Goal: Task Accomplishment & Management: Use online tool/utility

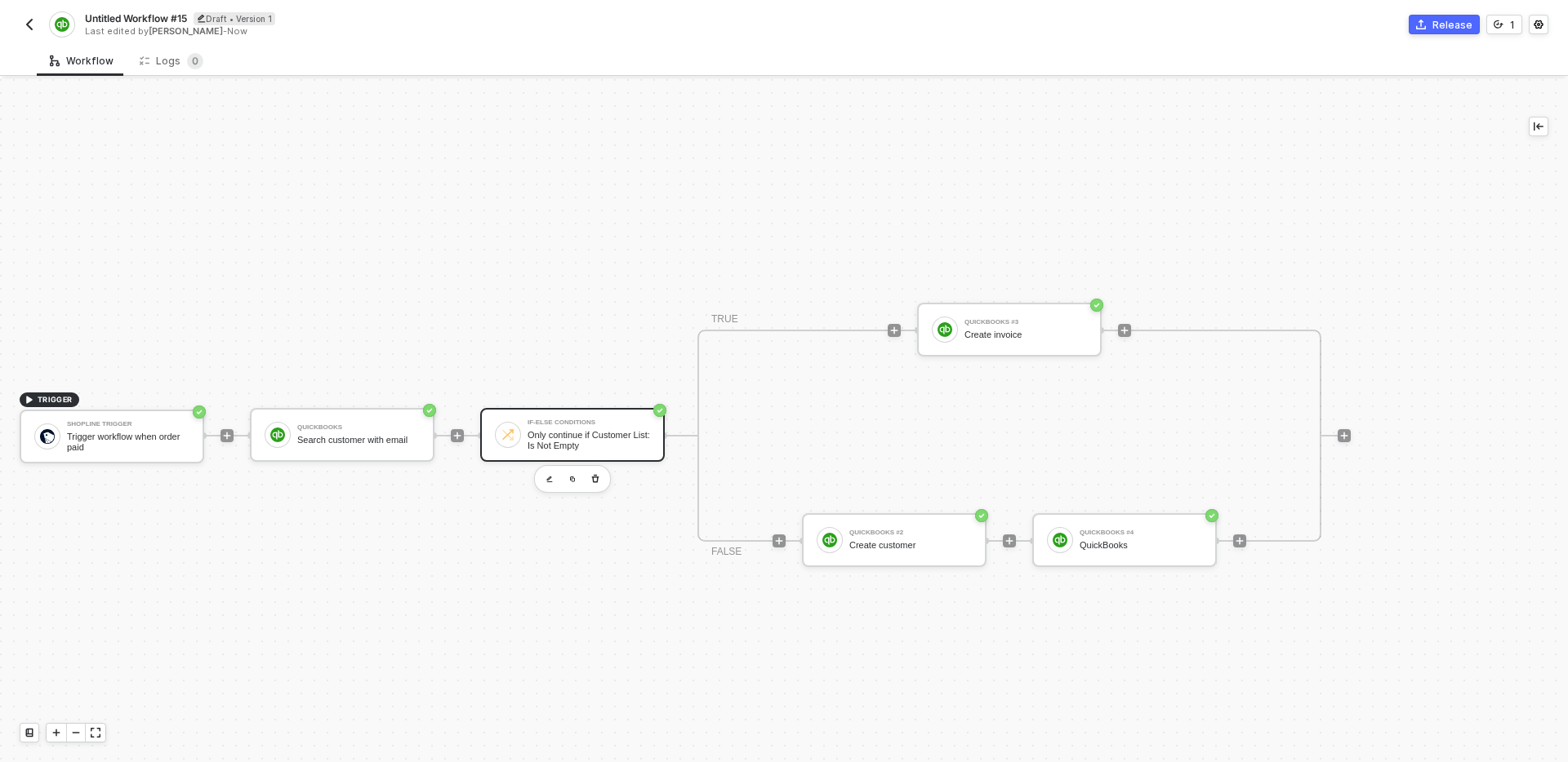
scroll to position [30, 0]
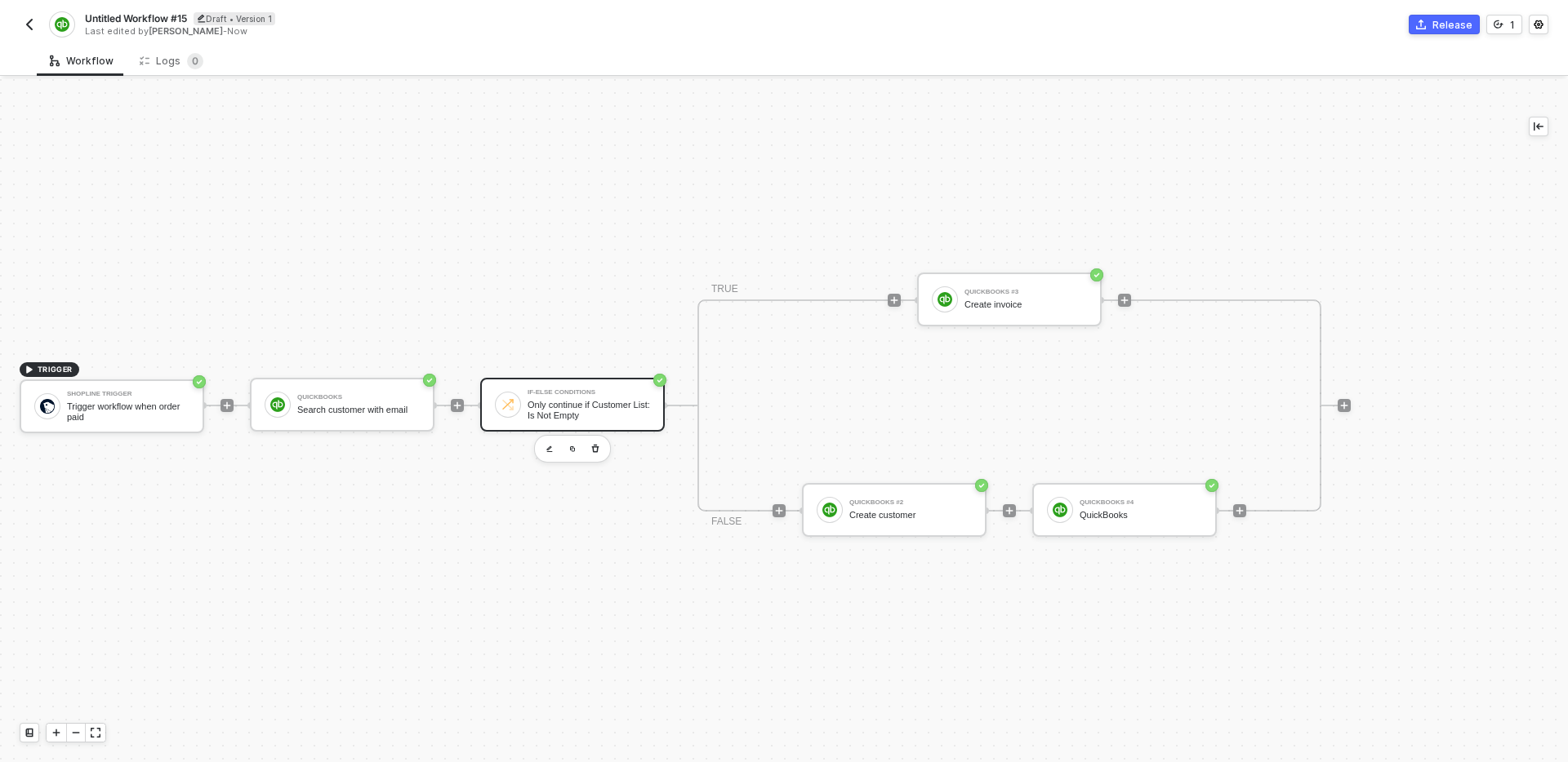
click at [622, 565] on div "TRIGGER Shopline Trigger Trigger workflow when order paid QuickBooks Search cus…" at bounding box center [751, 405] width 1501 height 713
click at [1050, 342] on button "button" at bounding box center [1043, 343] width 20 height 20
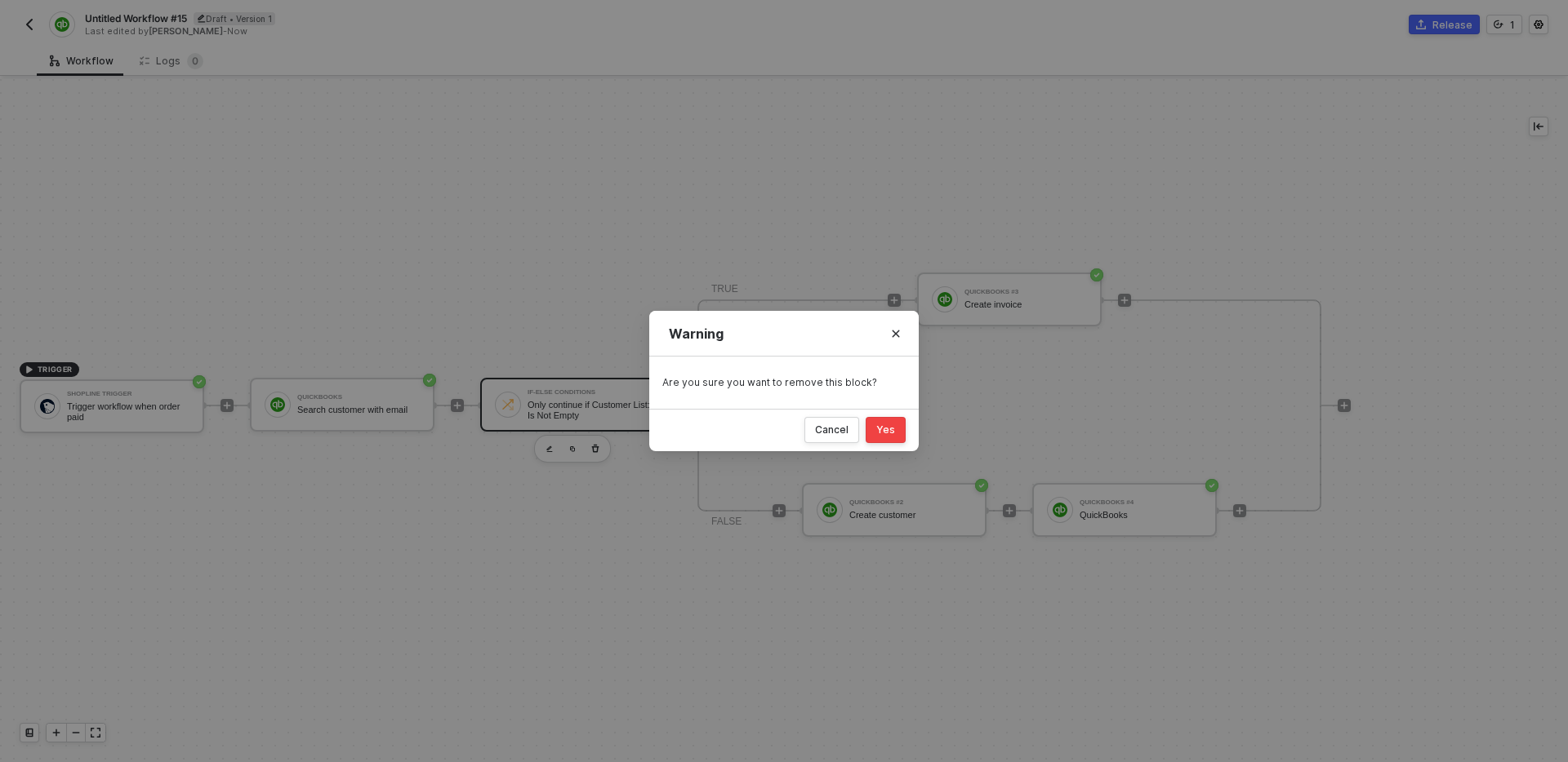
click at [885, 426] on div "Yes" at bounding box center [885, 429] width 19 height 13
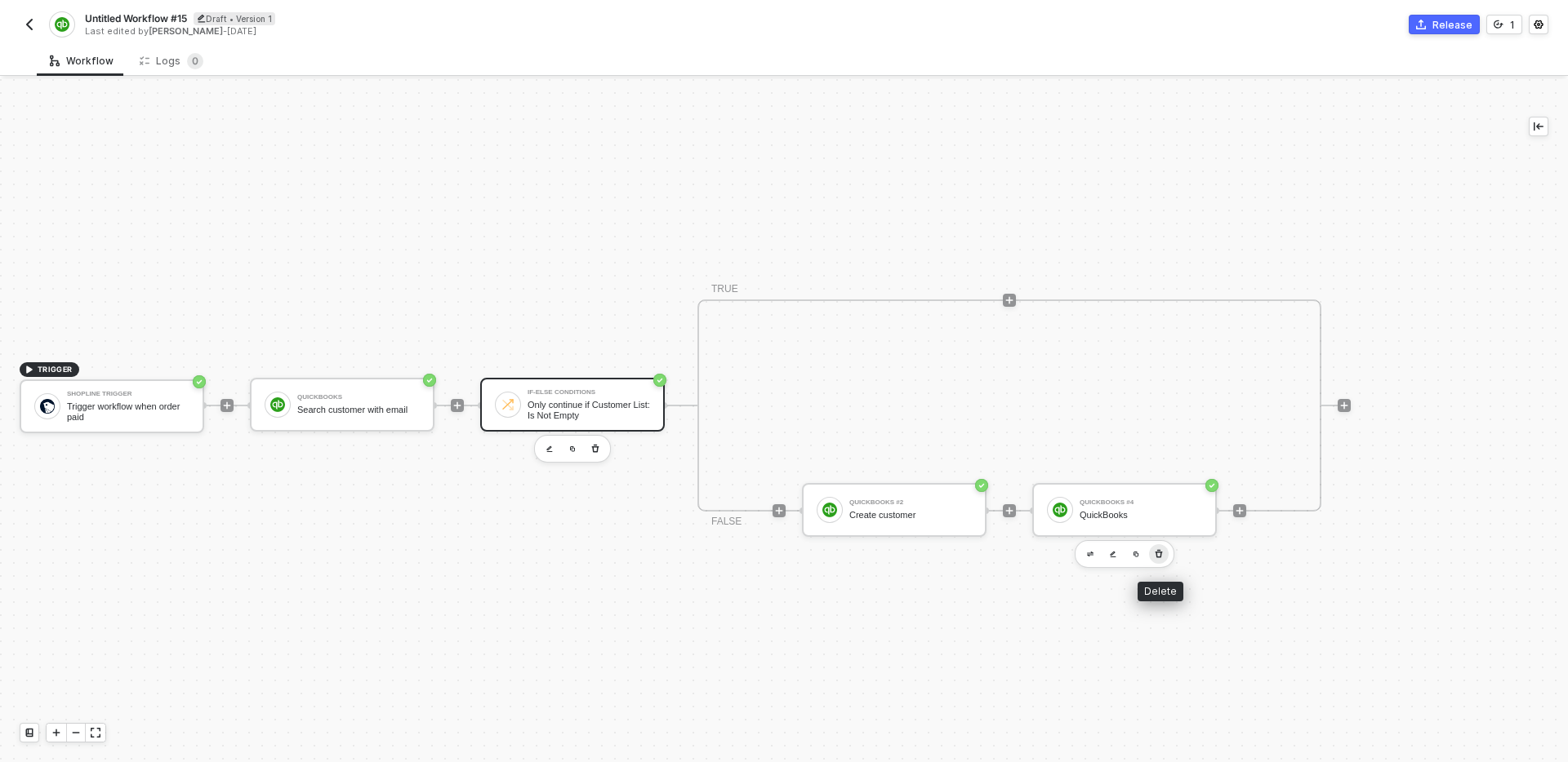
click at [1159, 550] on icon "button" at bounding box center [1160, 554] width 8 height 8
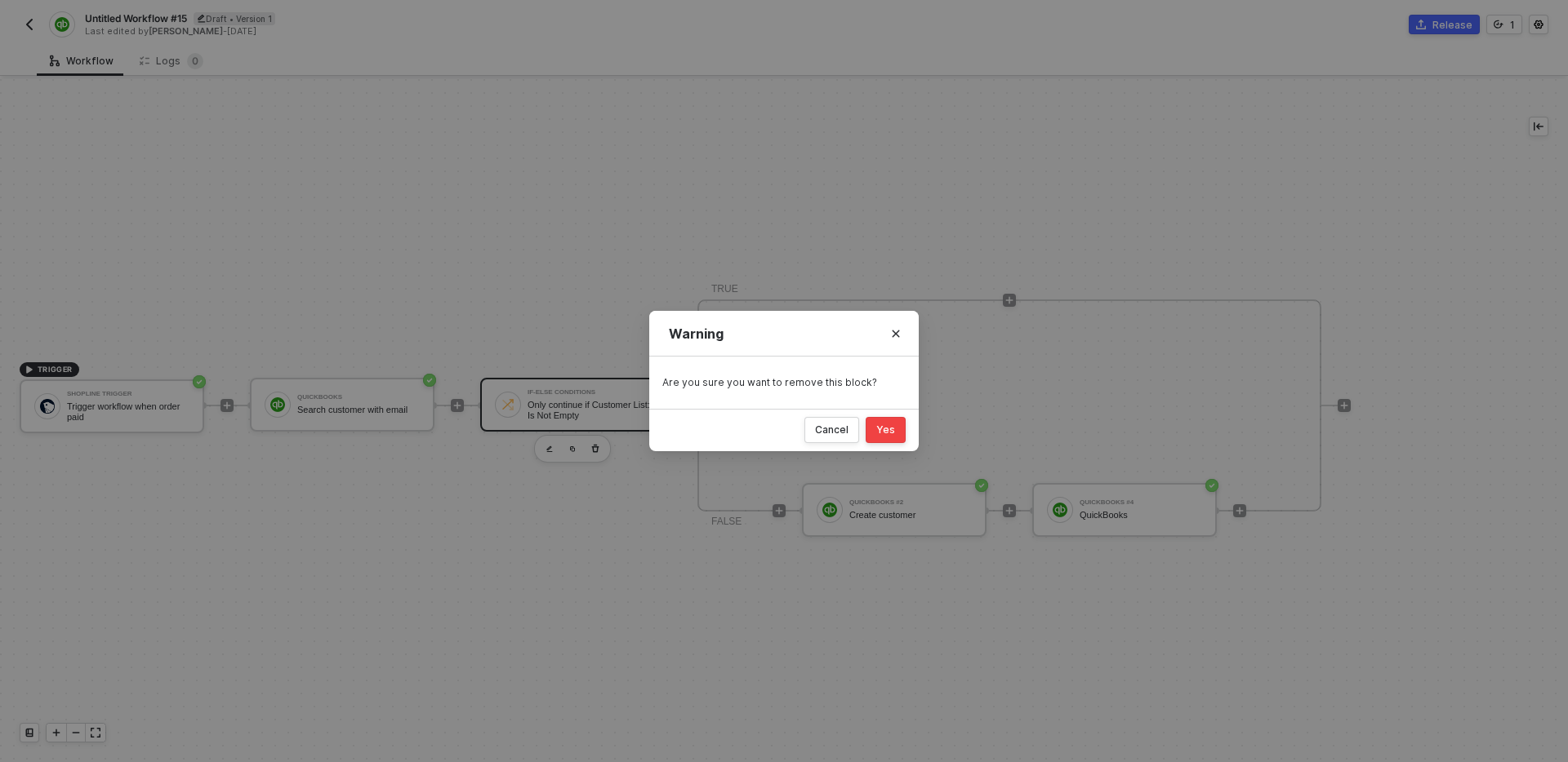
click at [887, 424] on div "Yes" at bounding box center [885, 429] width 19 height 13
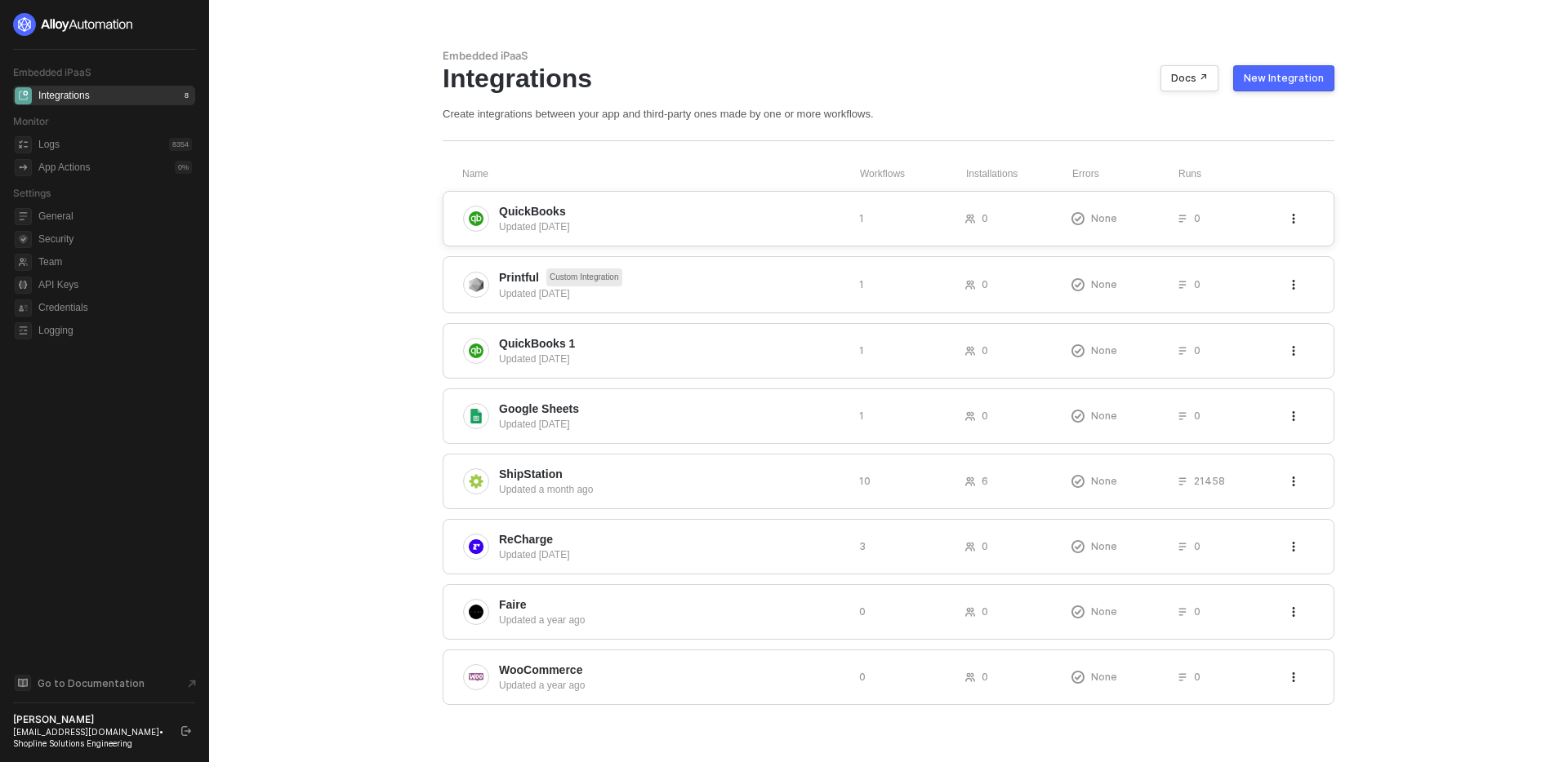
click at [678, 209] on span "QuickBooks" at bounding box center [672, 211] width 347 height 17
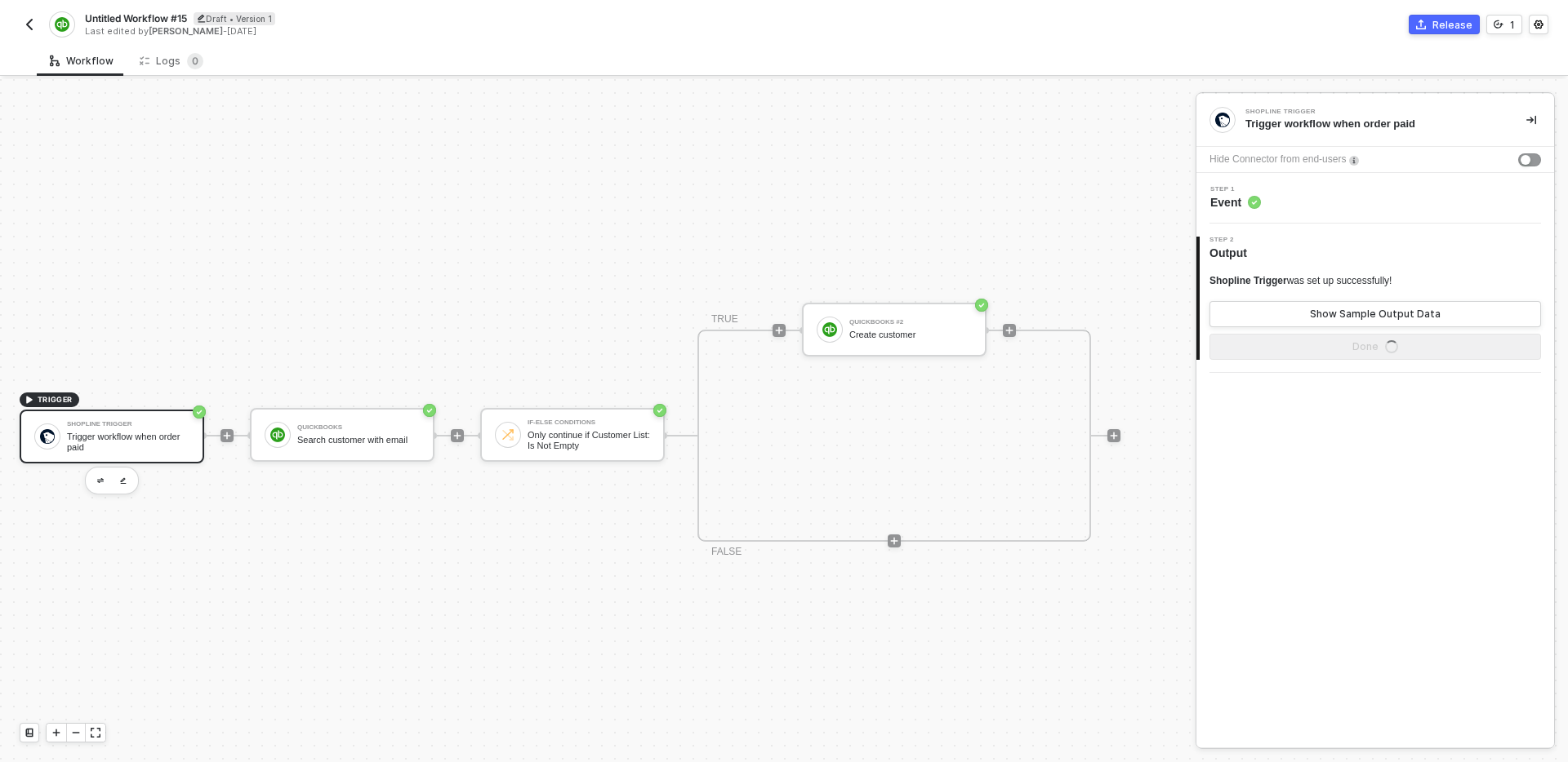
scroll to position [30, 0]
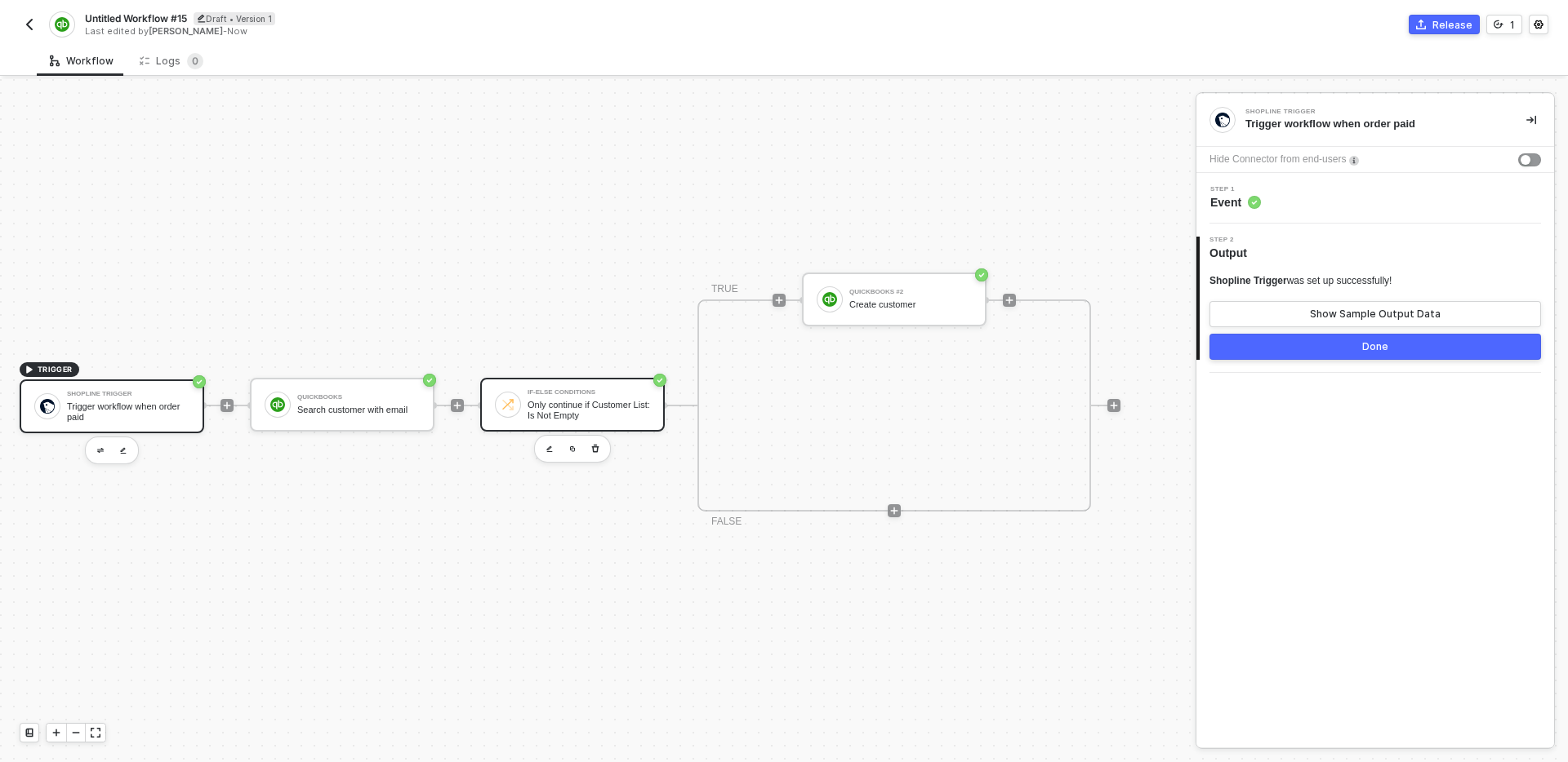
click at [598, 411] on div "Only continue if Customer List: Is Not Empty" at bounding box center [588, 410] width 122 height 21
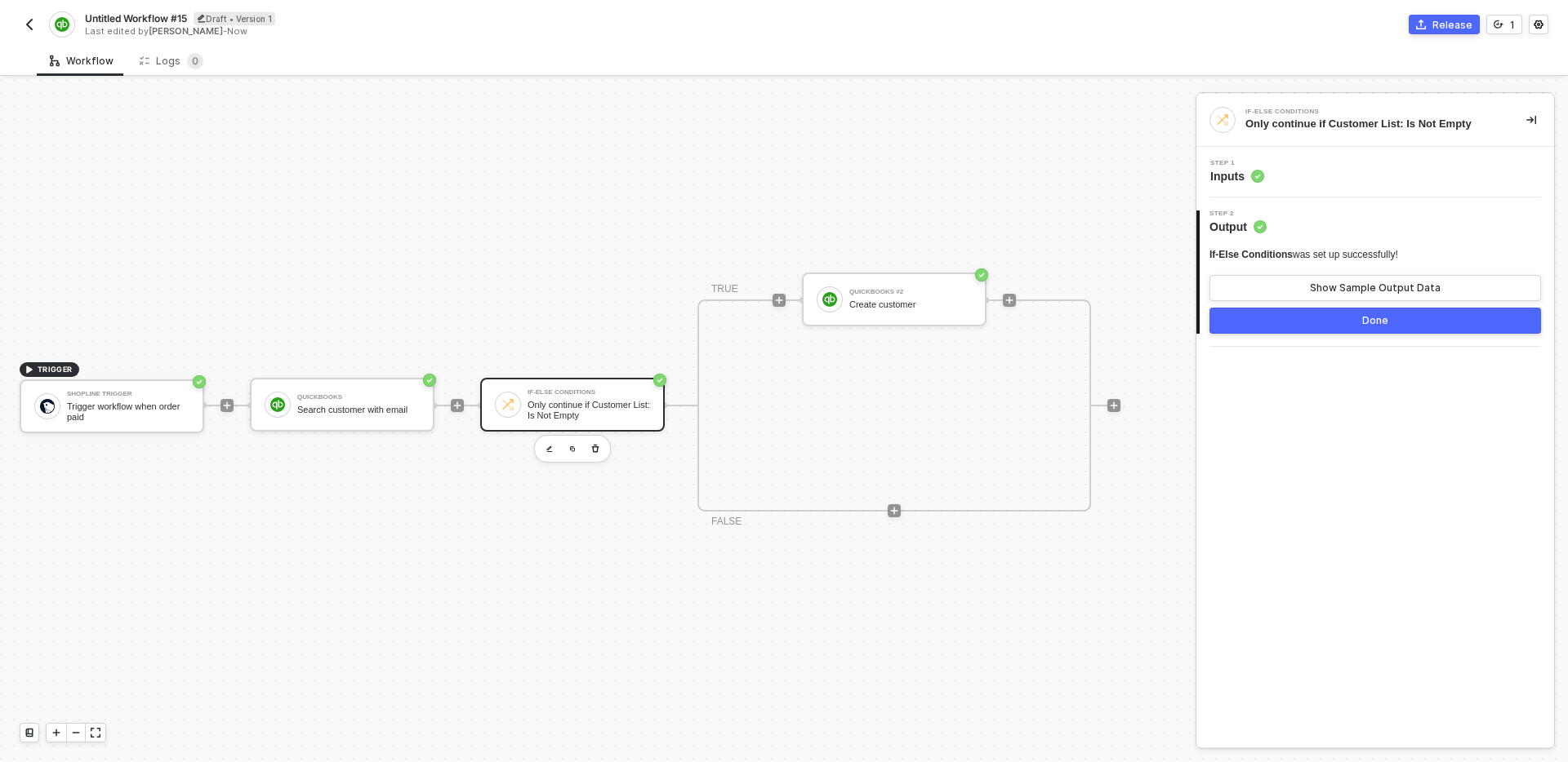
click at [951, 555] on div at bounding box center [895, 511] width 217 height 127
click at [554, 554] on div "TRIGGER Shopline Trigger Trigger workflow when order paid QuickBooks Search cus…" at bounding box center [593, 405] width 1187 height 713
click at [233, 402] on div at bounding box center [226, 405] width 13 height 13
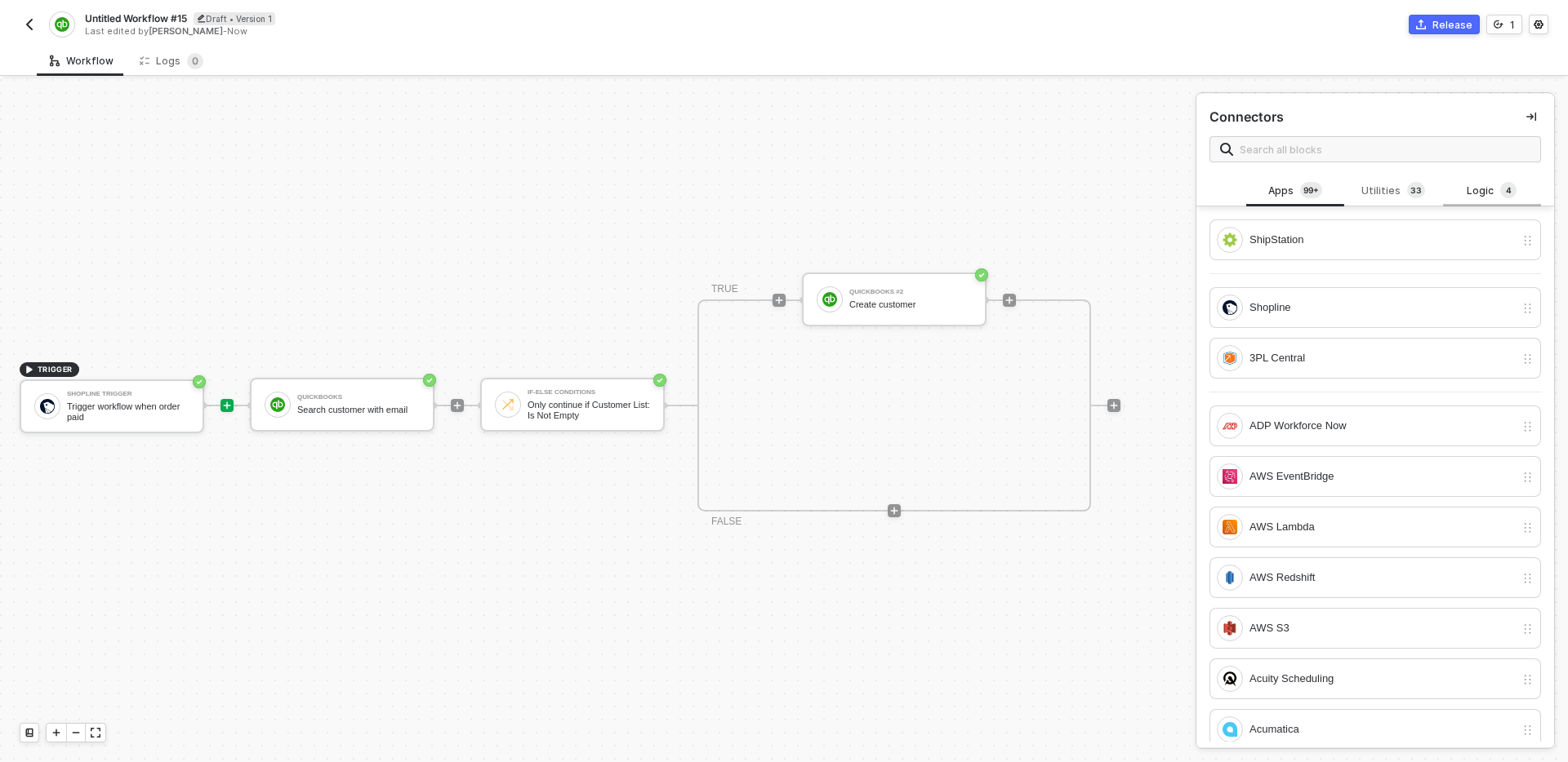
click at [1475, 189] on div "Logic 4" at bounding box center [1492, 191] width 71 height 18
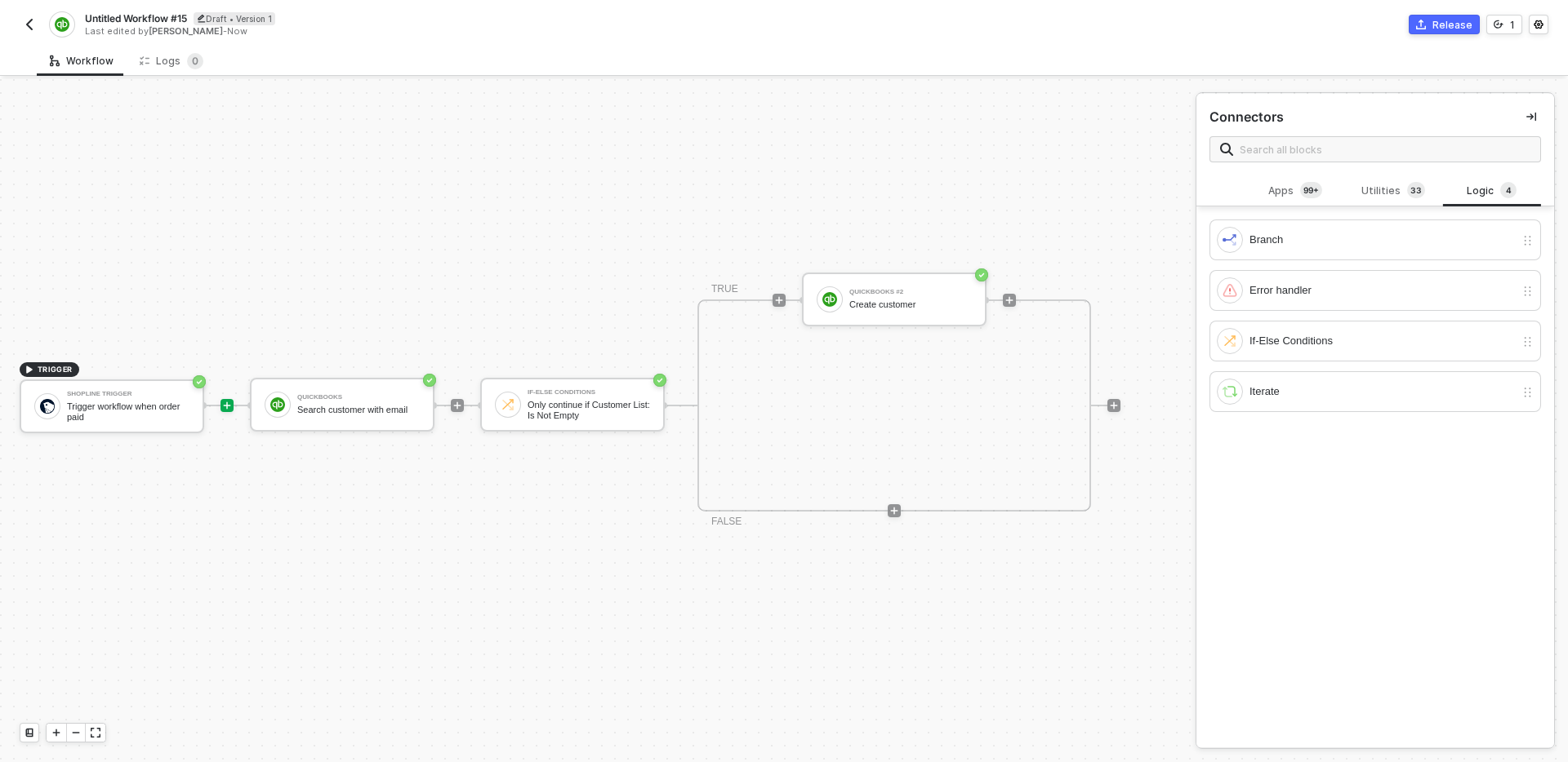
click at [1387, 527] on div "Apps 99+ Utilities 3 3 Logic 4 ShipStation Shopline 3PL Central ADP Workforce N…" at bounding box center [1374, 462] width 357 height 574
click at [1339, 396] on div "Iterate" at bounding box center [1382, 391] width 265 height 18
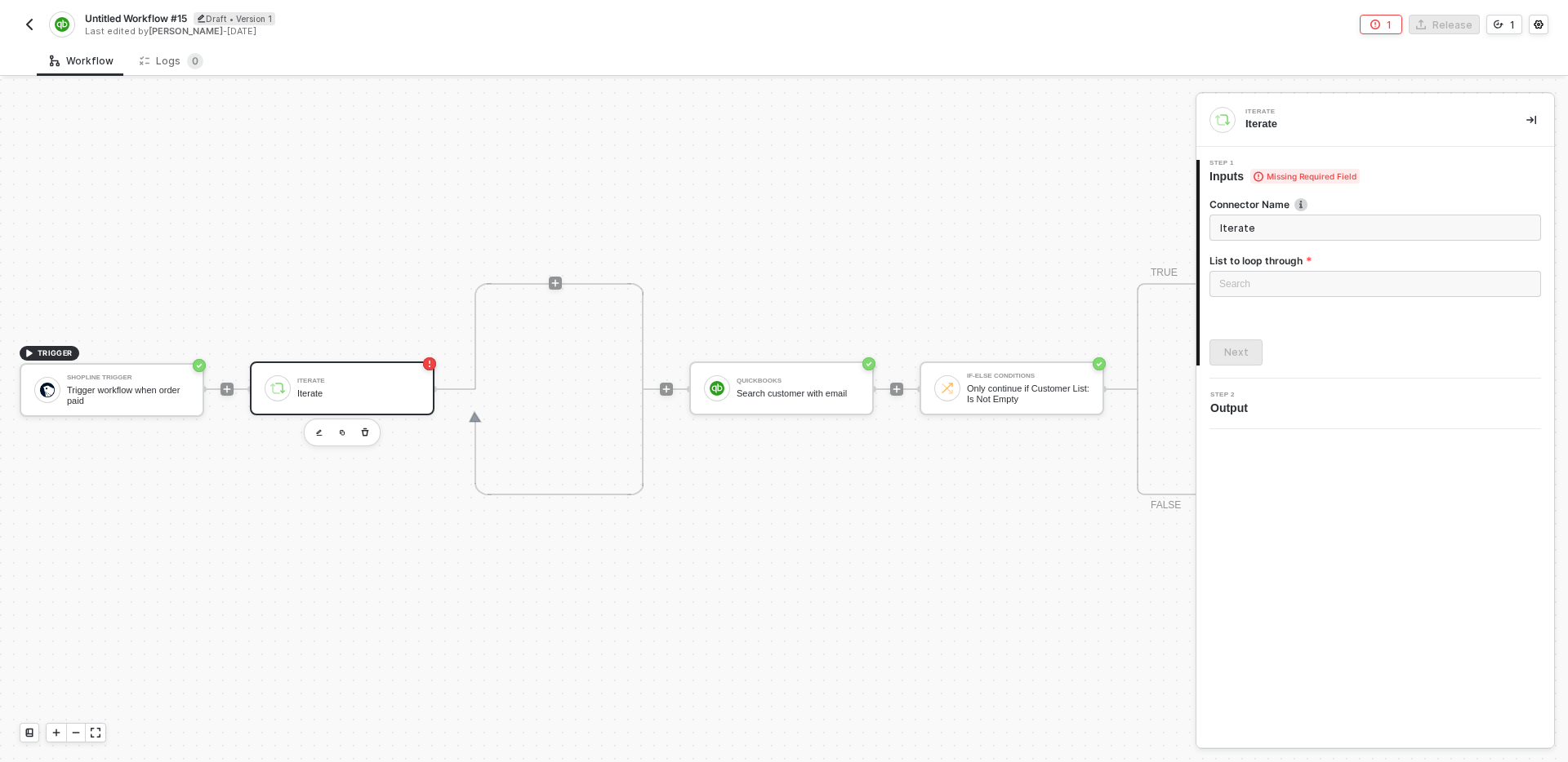
scroll to position [471, 0]
click at [1290, 230] on input "Iterate" at bounding box center [1375, 227] width 332 height 26
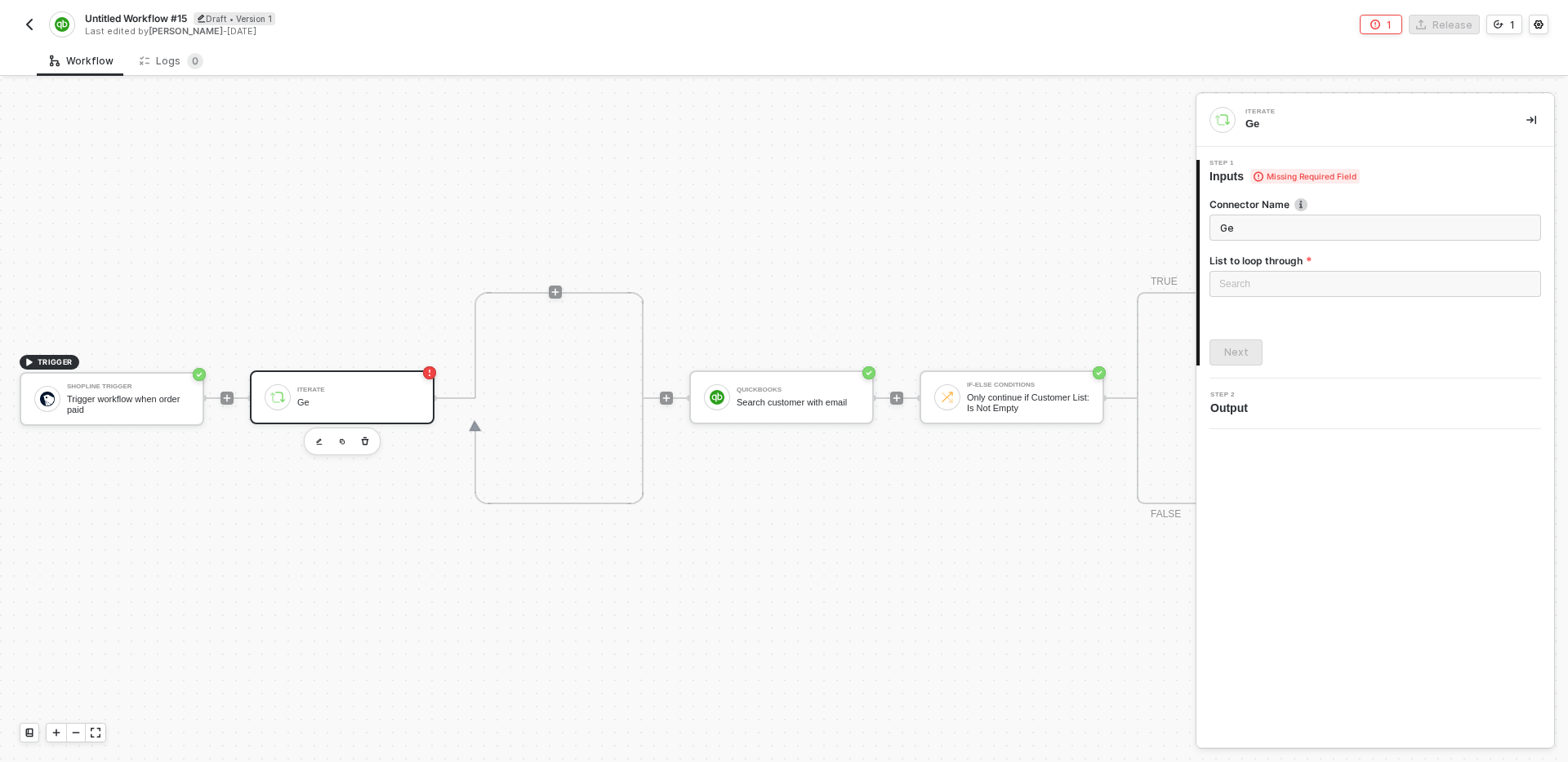
type input "G"
click at [682, 249] on div "TRIGGER Shopline Trigger Trigger workflow when order paid Iterate For each line…" at bounding box center [780, 398] width 1560 height 1579
click at [1315, 284] on div "Search" at bounding box center [1375, 284] width 332 height 26
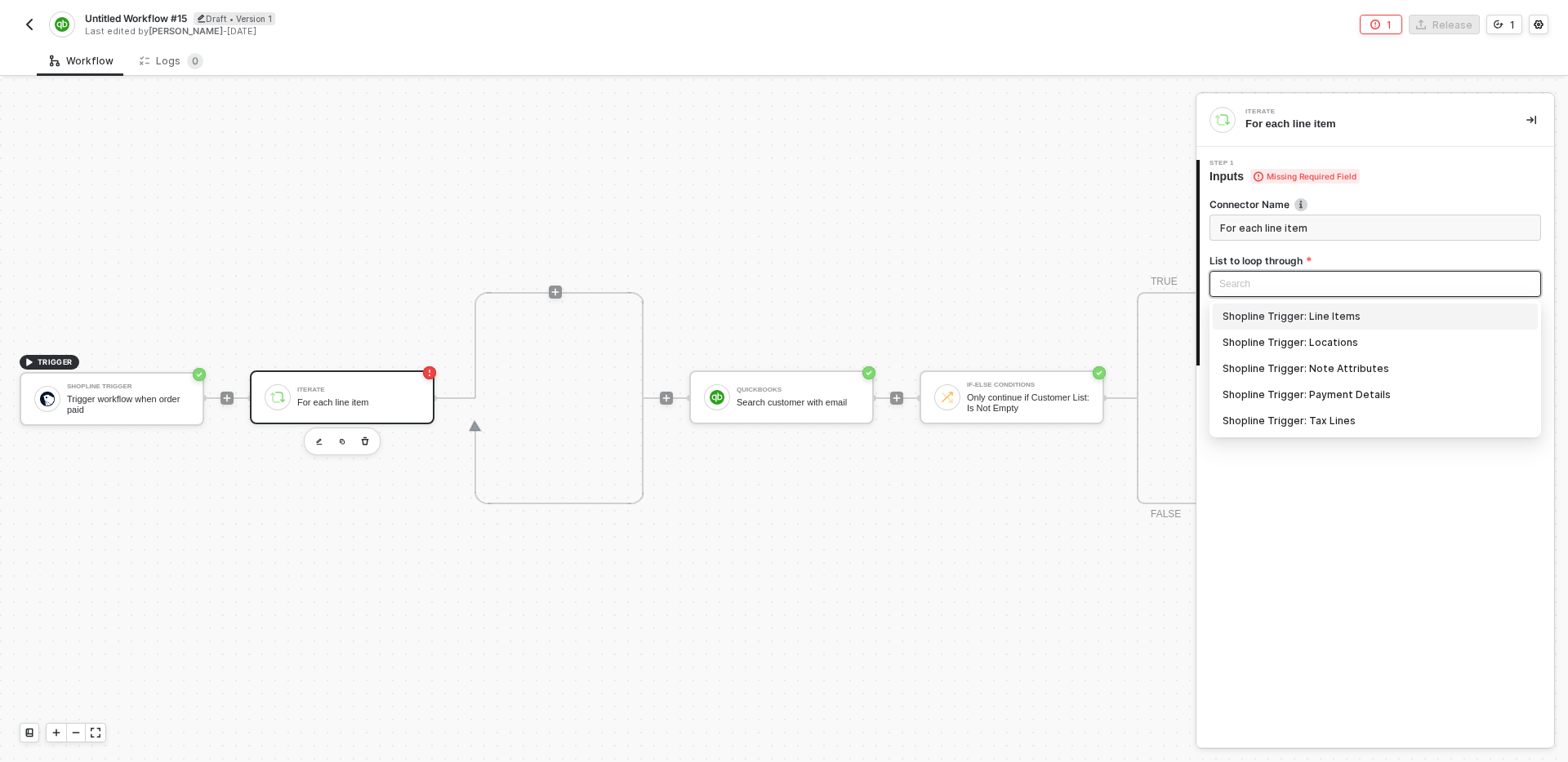
click at [1378, 315] on div "Shopline Trigger: Line Items" at bounding box center [1375, 317] width 305 height 18
type input "Loop through Shopline Trigger: Line Items"
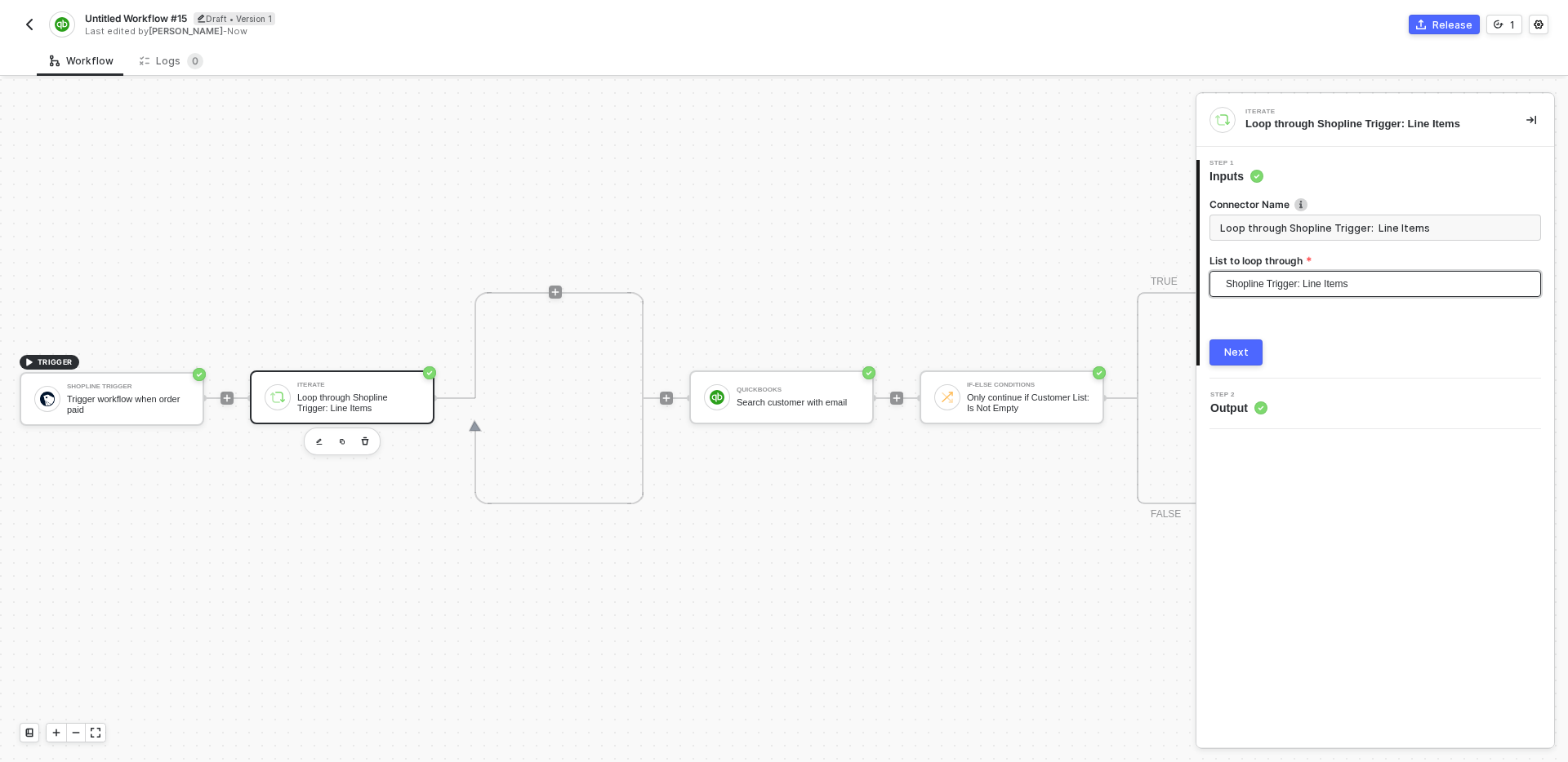
click at [1236, 367] on div "1 Step 1 Inputs Connector Name Loop through Shopline Trigger: Line Items List t…" at bounding box center [1374, 262] width 357 height 232
click at [1236, 349] on div "Next" at bounding box center [1236, 352] width 24 height 13
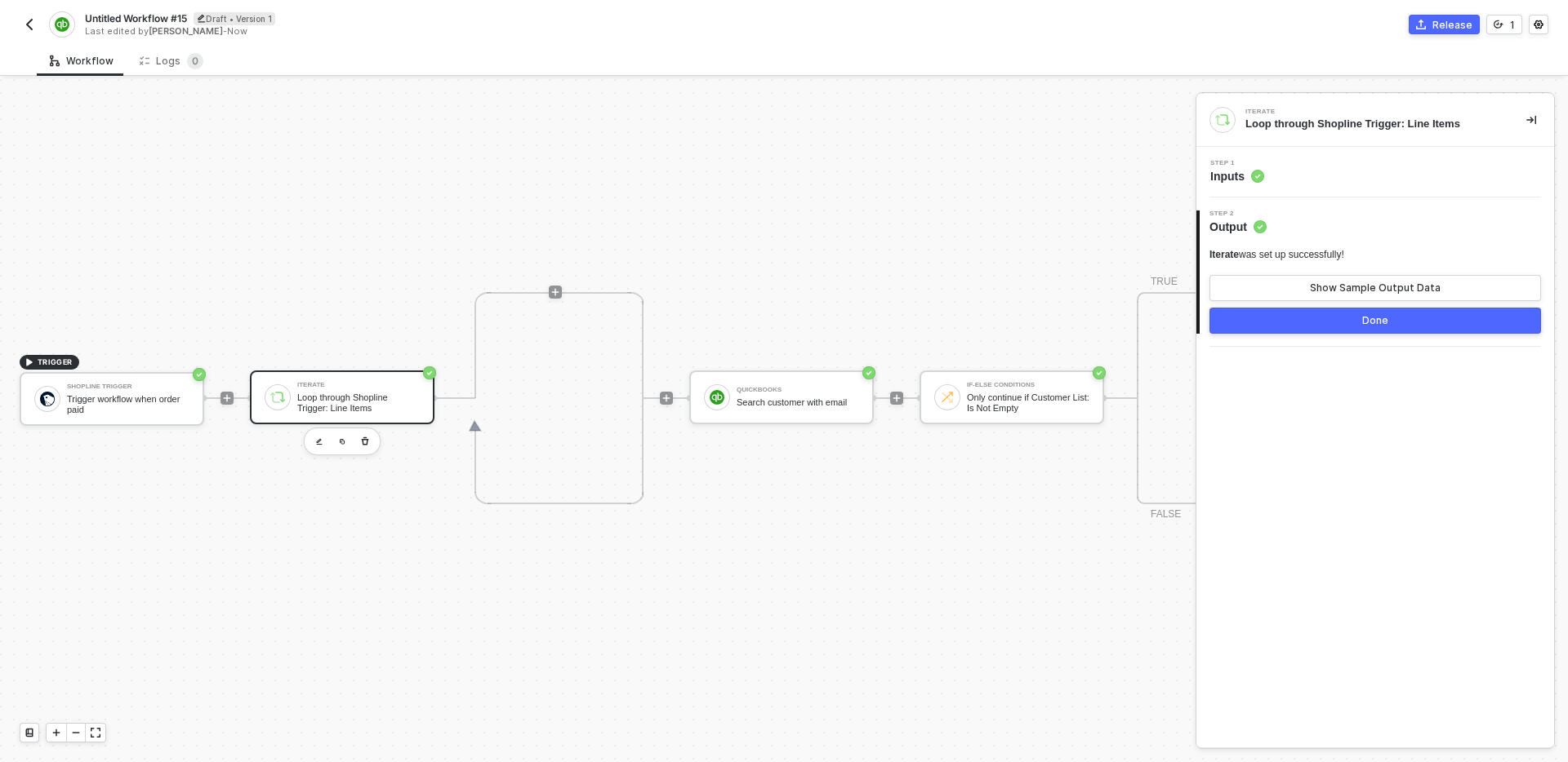
click at [1275, 163] on div "Step 1 Inputs" at bounding box center [1377, 172] width 353 height 24
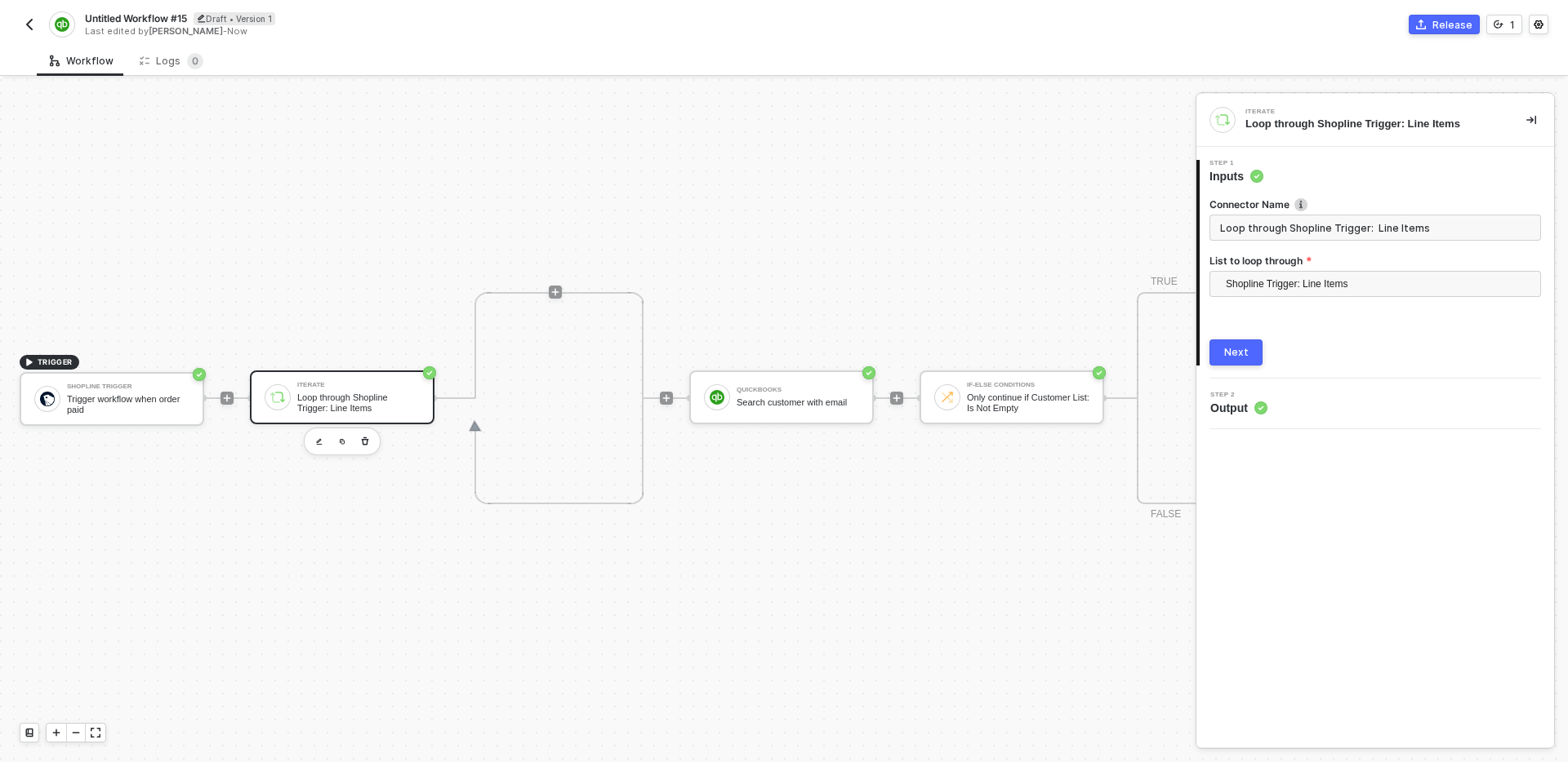
click at [1248, 355] on button "Next" at bounding box center [1236, 352] width 53 height 26
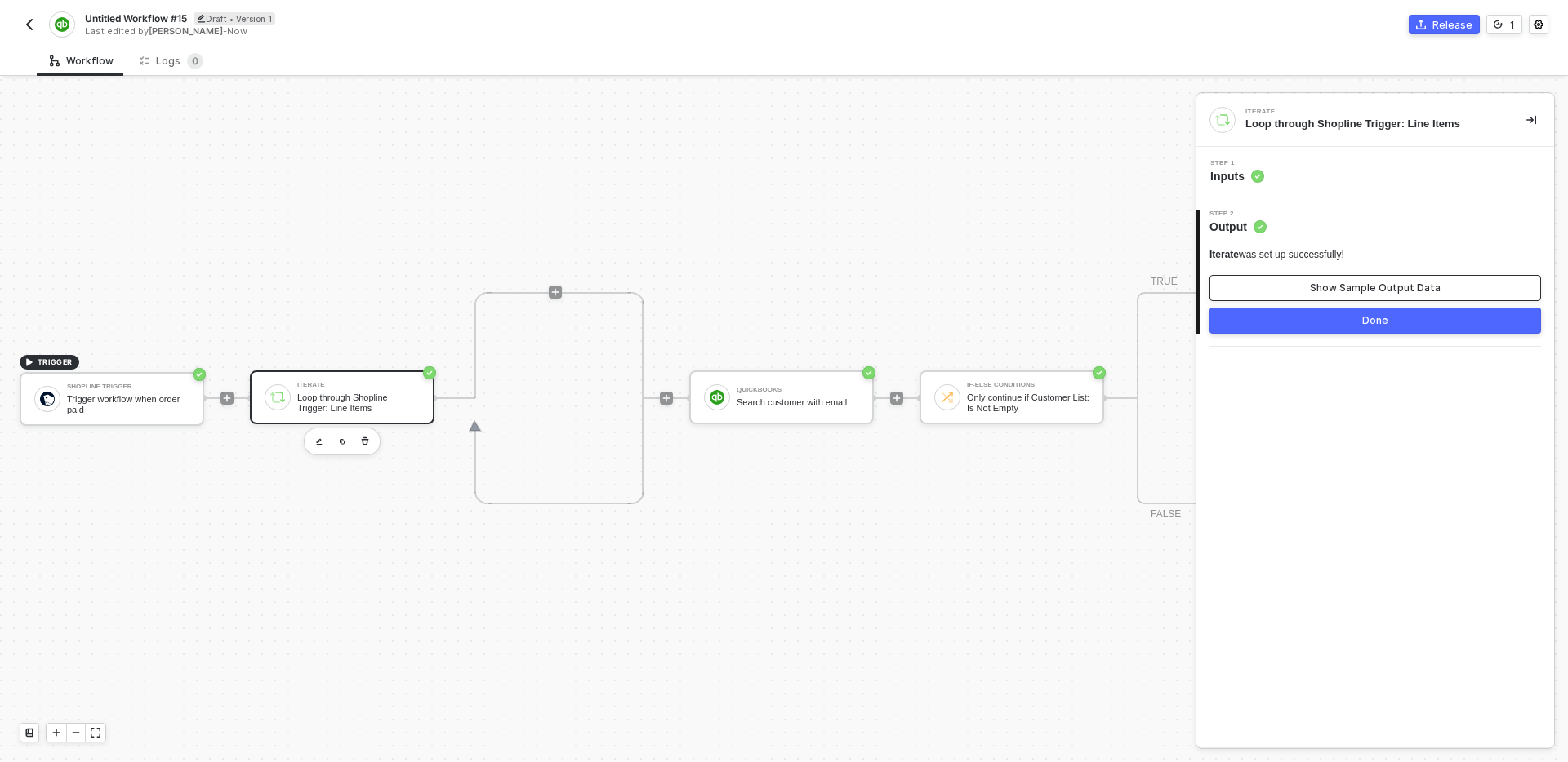
click at [1315, 291] on div "Show Sample Output Data" at bounding box center [1375, 288] width 131 height 13
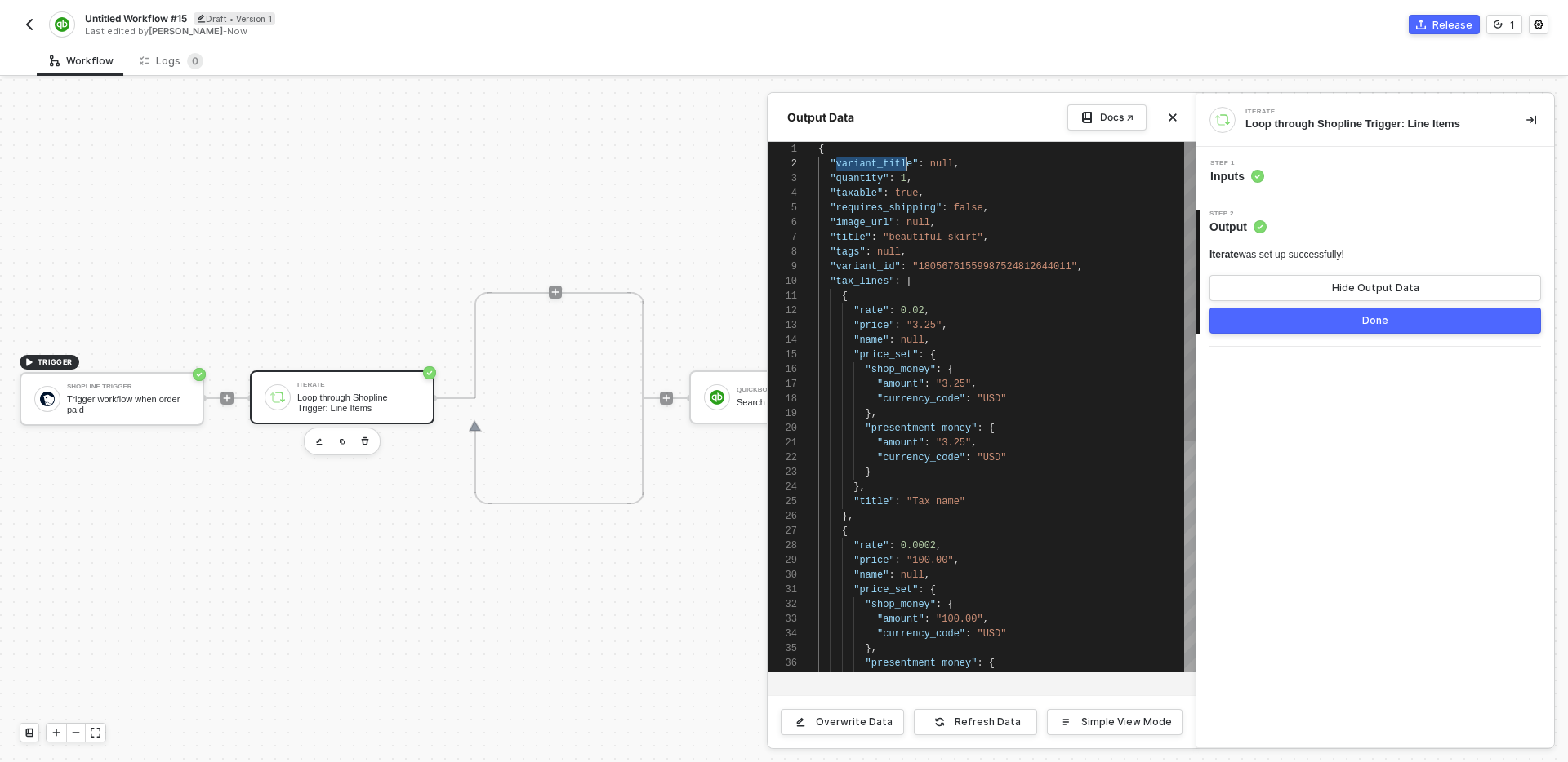
scroll to position [15, 141]
click at [1177, 115] on button "Close" at bounding box center [1173, 117] width 20 height 20
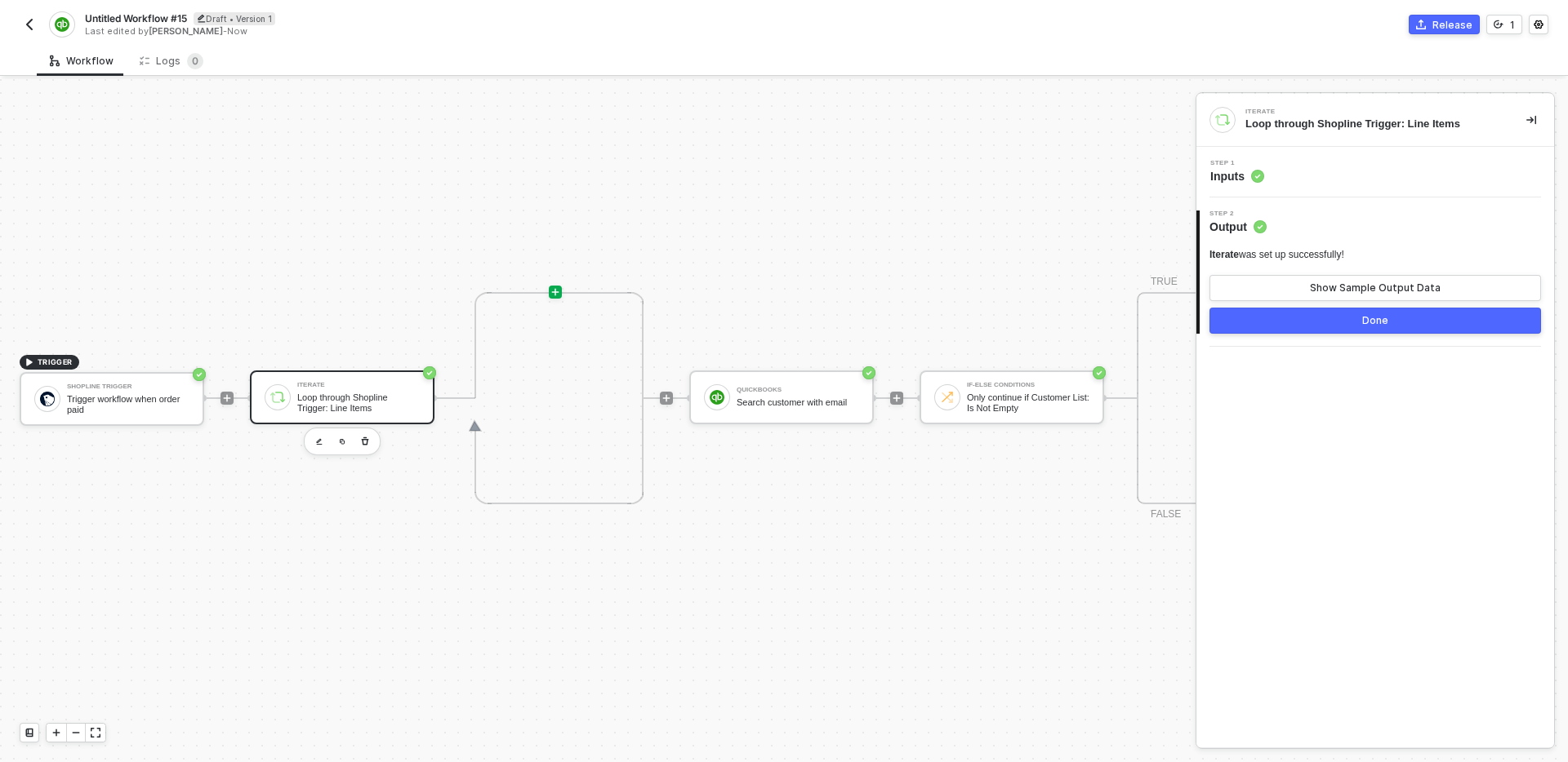
click at [555, 293] on icon "icon-play" at bounding box center [556, 292] width 8 height 8
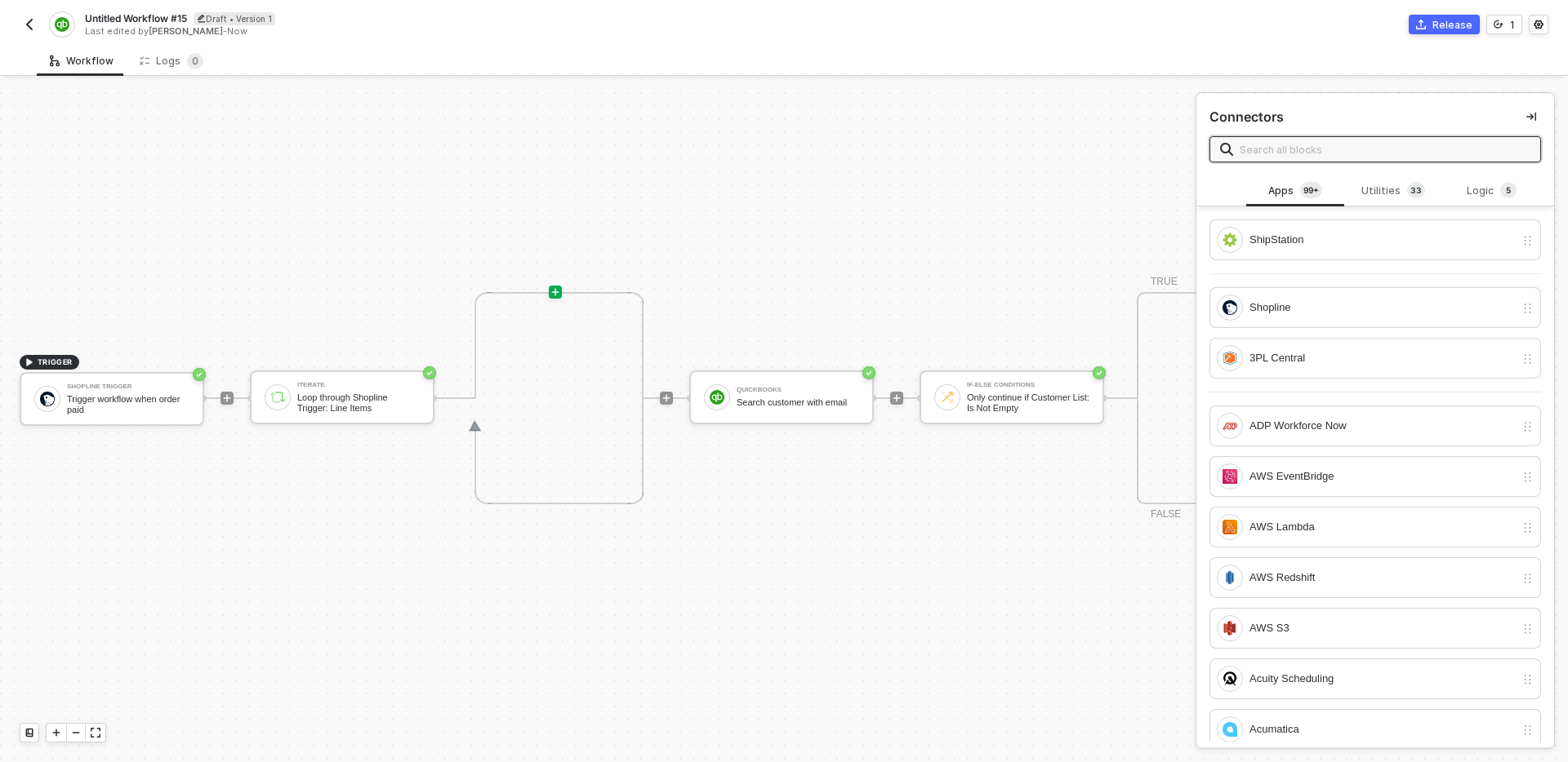
click at [1400, 153] on input "text" at bounding box center [1385, 150] width 291 height 18
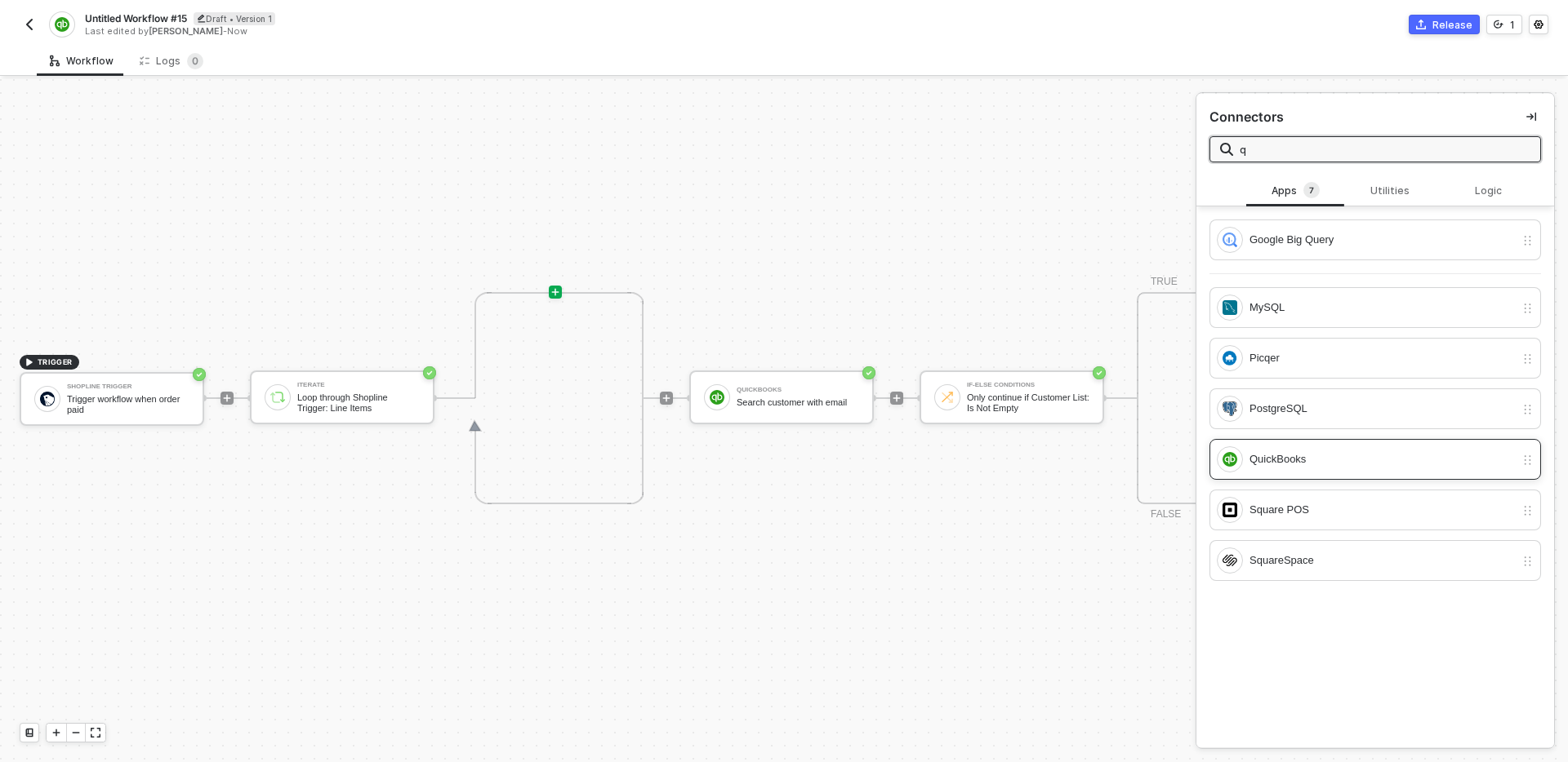
type input "q"
click at [1334, 456] on div "QuickBooks" at bounding box center [1382, 460] width 265 height 18
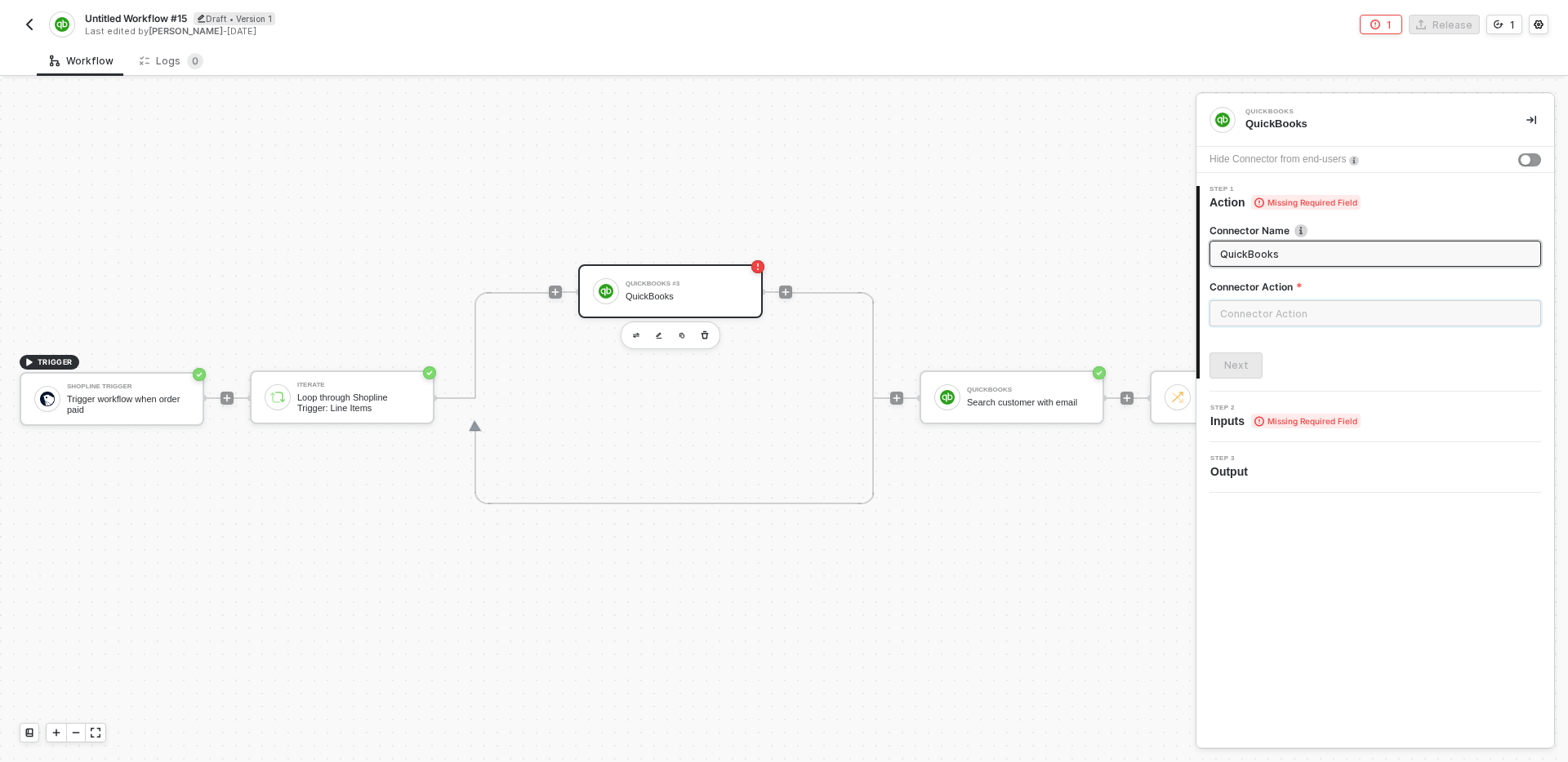
click at [1334, 306] on input "text" at bounding box center [1375, 313] width 332 height 26
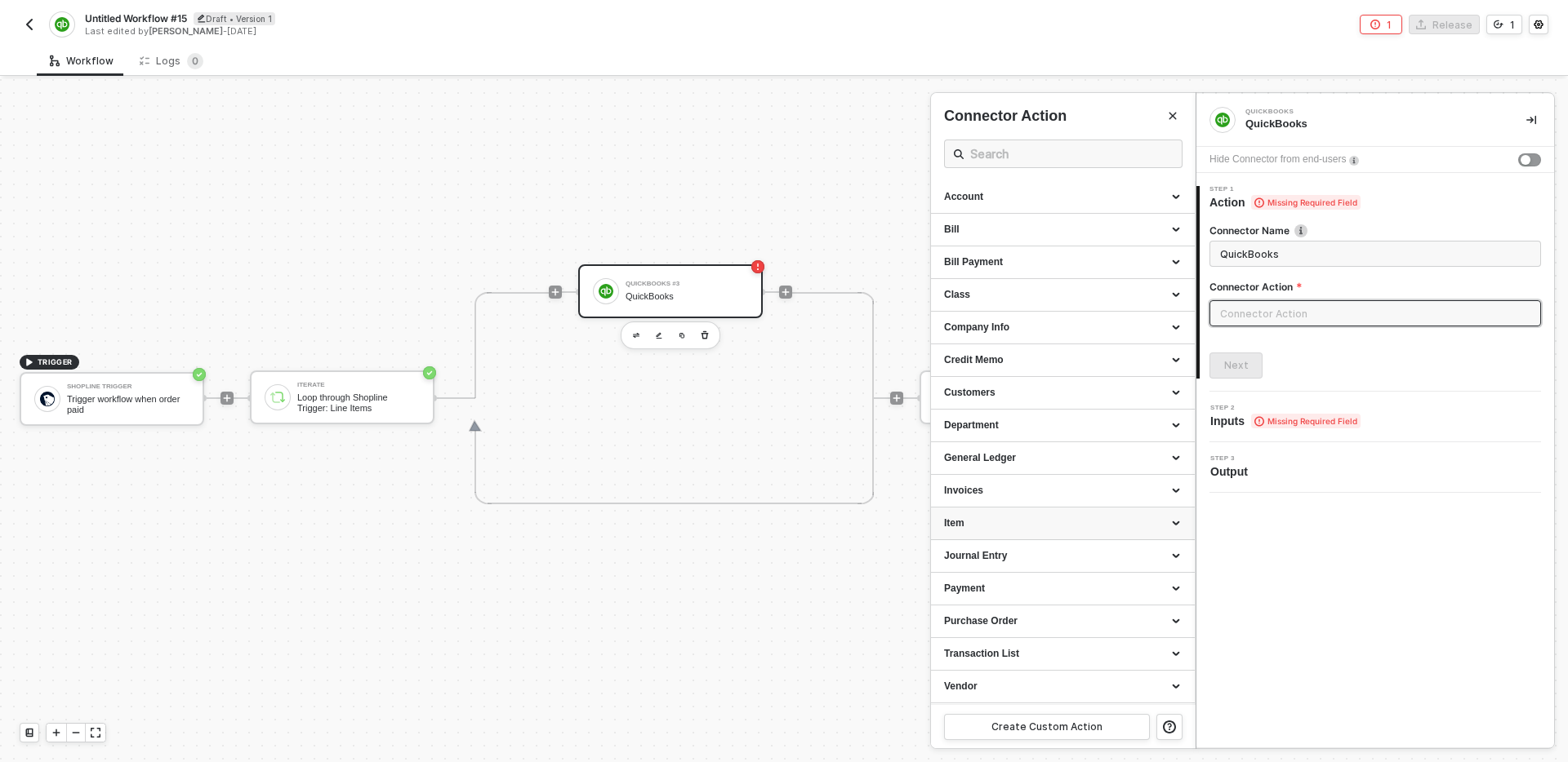
click at [1034, 520] on div "Item" at bounding box center [1063, 523] width 238 height 14
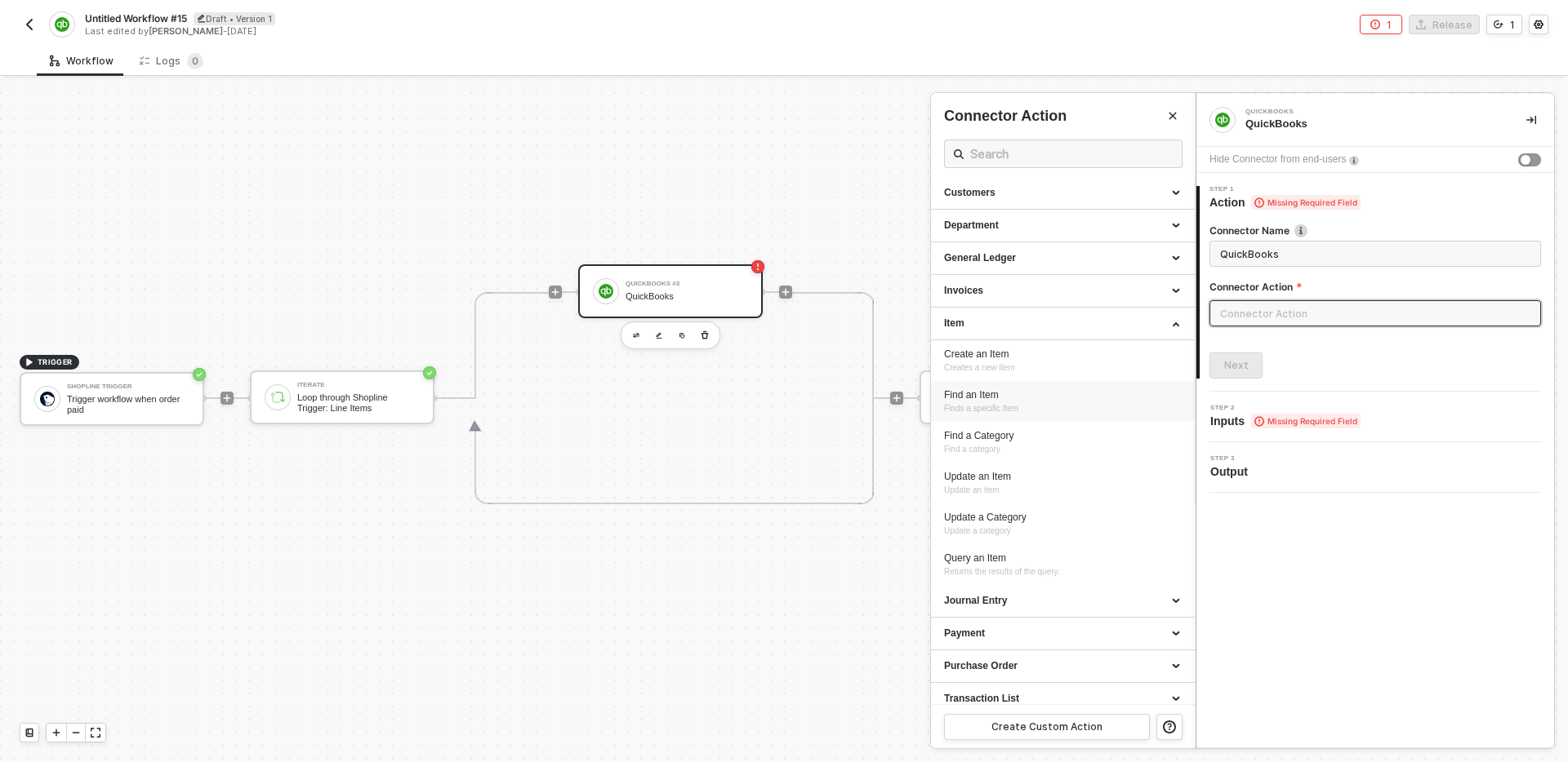
click at [1048, 405] on div "Find an Item Finds a specific Item" at bounding box center [1063, 402] width 238 height 27
type input "Finds a specific Item"
type input "Item - Find an Item"
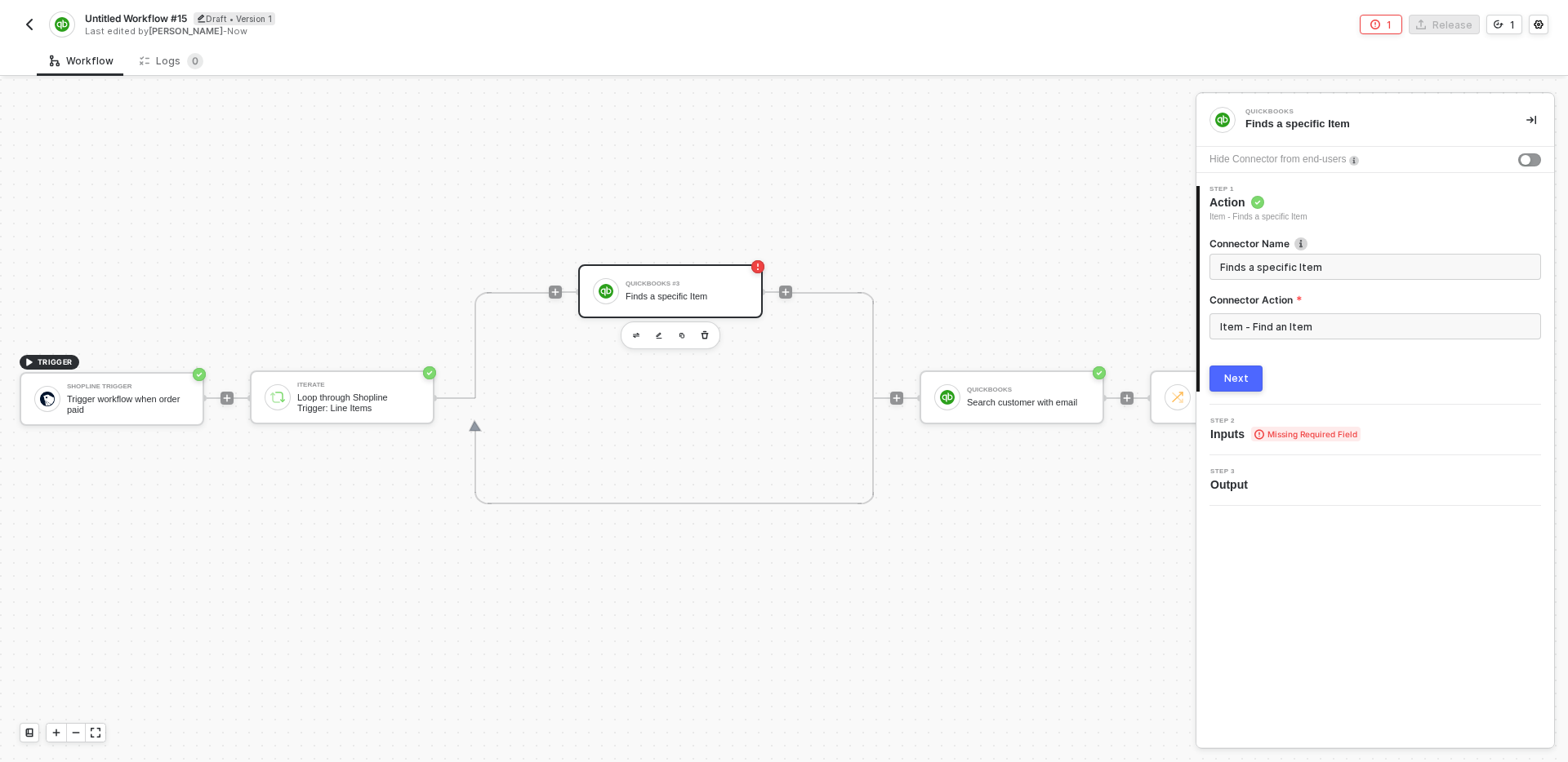
click at [1243, 370] on button "Next" at bounding box center [1236, 379] width 53 height 26
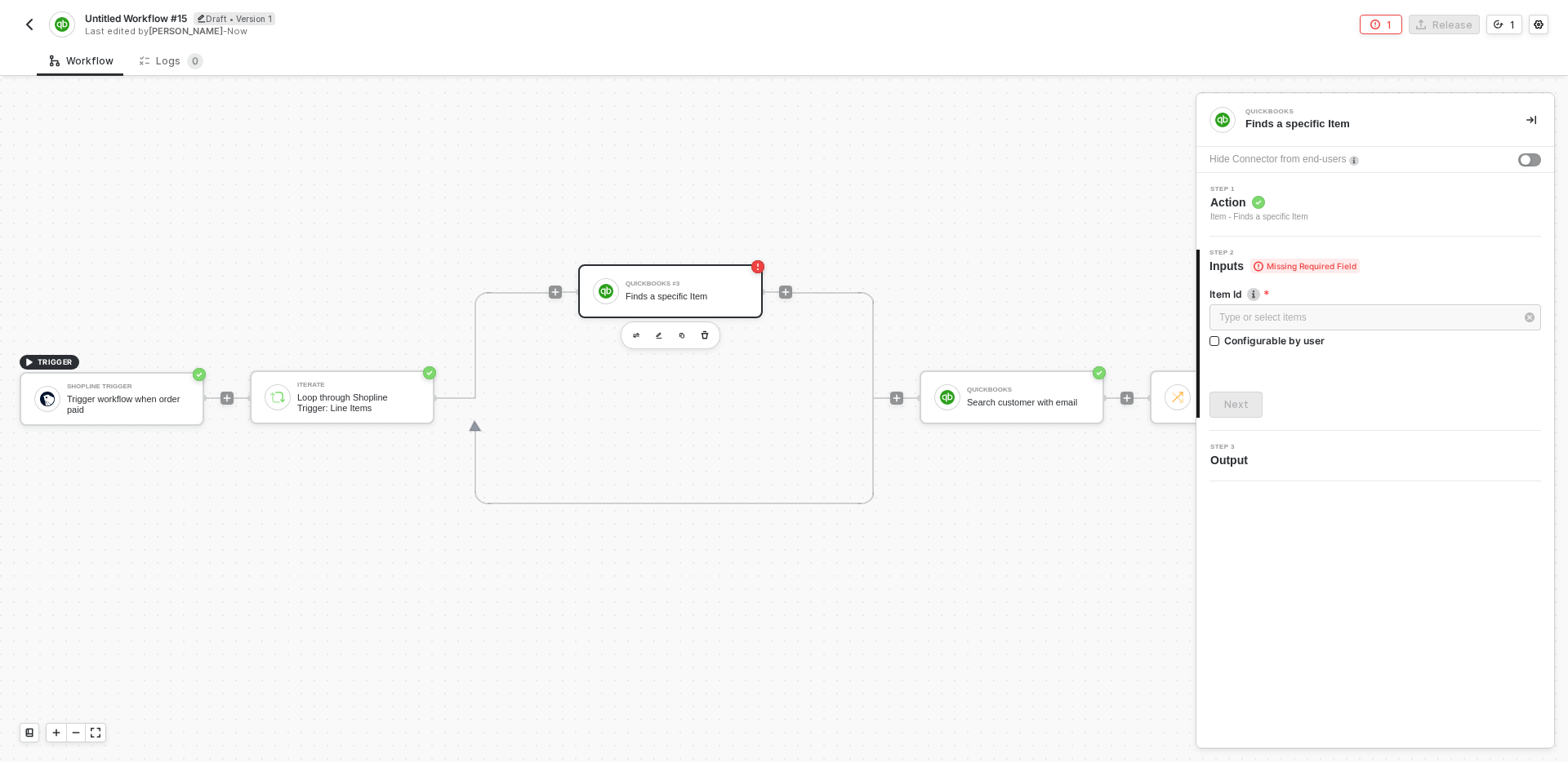
click at [1355, 205] on div "Step 1 Action Item - Finds a specific Item" at bounding box center [1377, 204] width 353 height 37
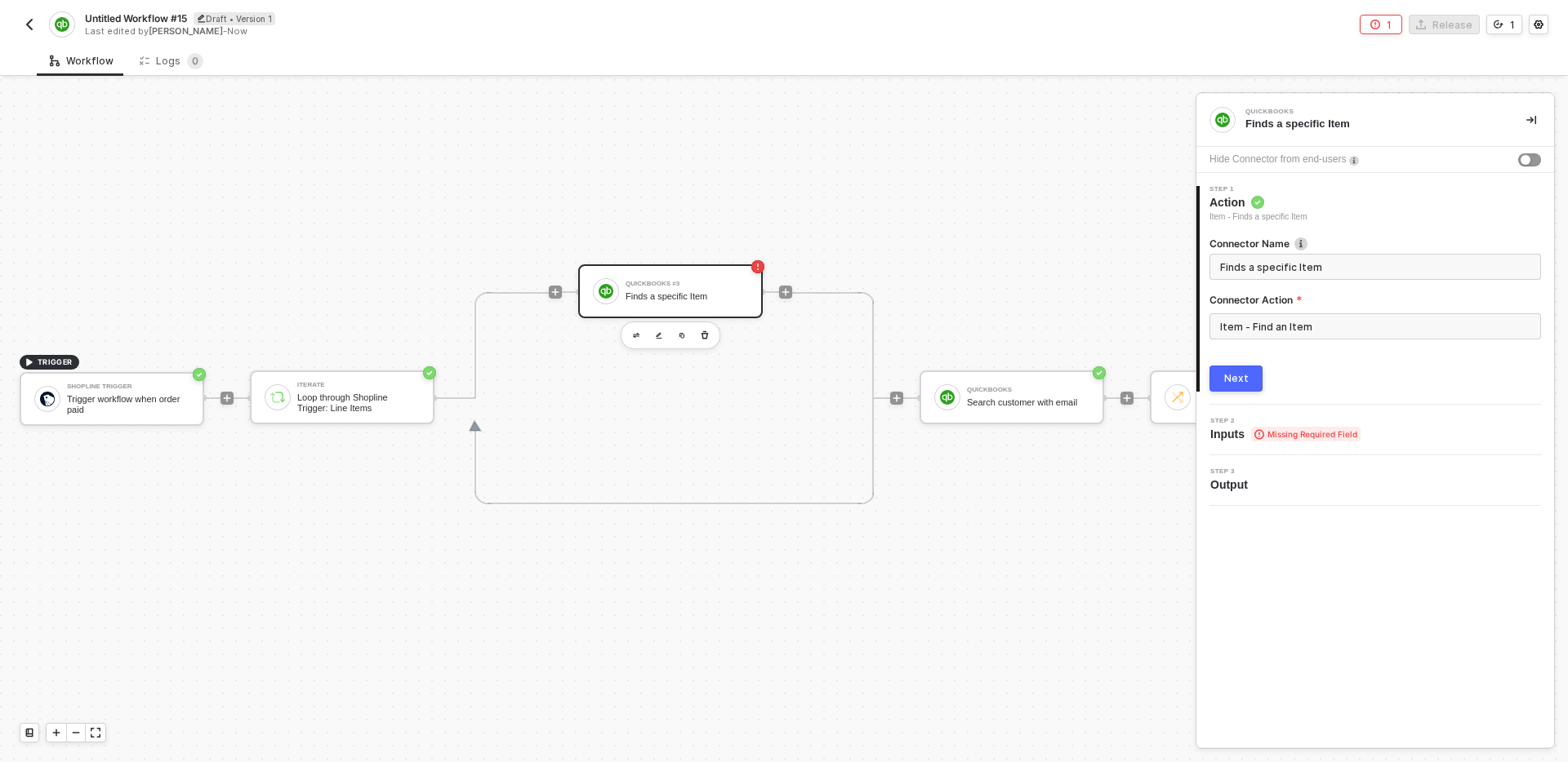
click at [1300, 312] on div "Connector Action" at bounding box center [1375, 303] width 332 height 21
click at [1300, 331] on input "Item - Find an Item" at bounding box center [1375, 326] width 332 height 26
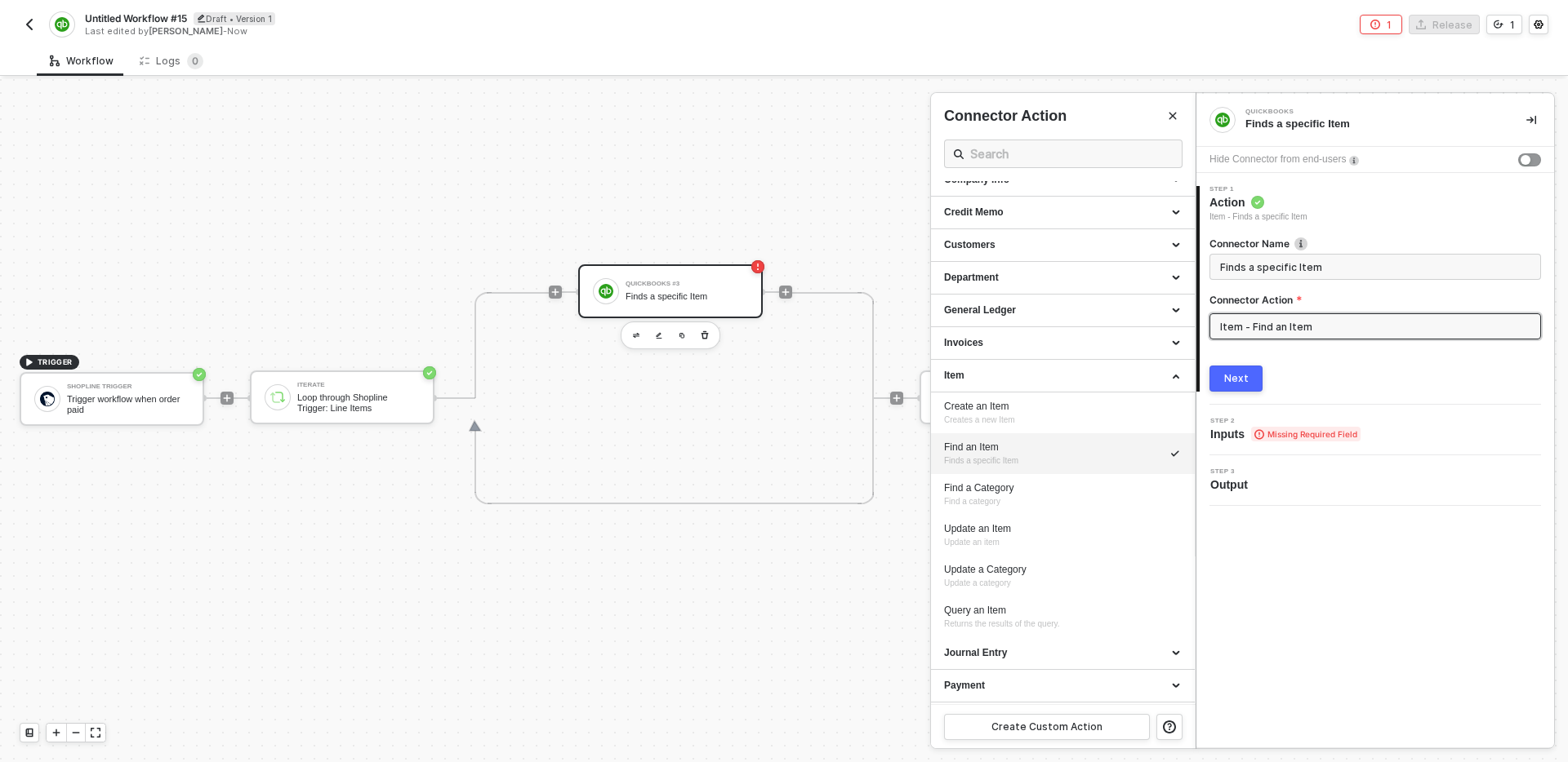
scroll to position [157, 0]
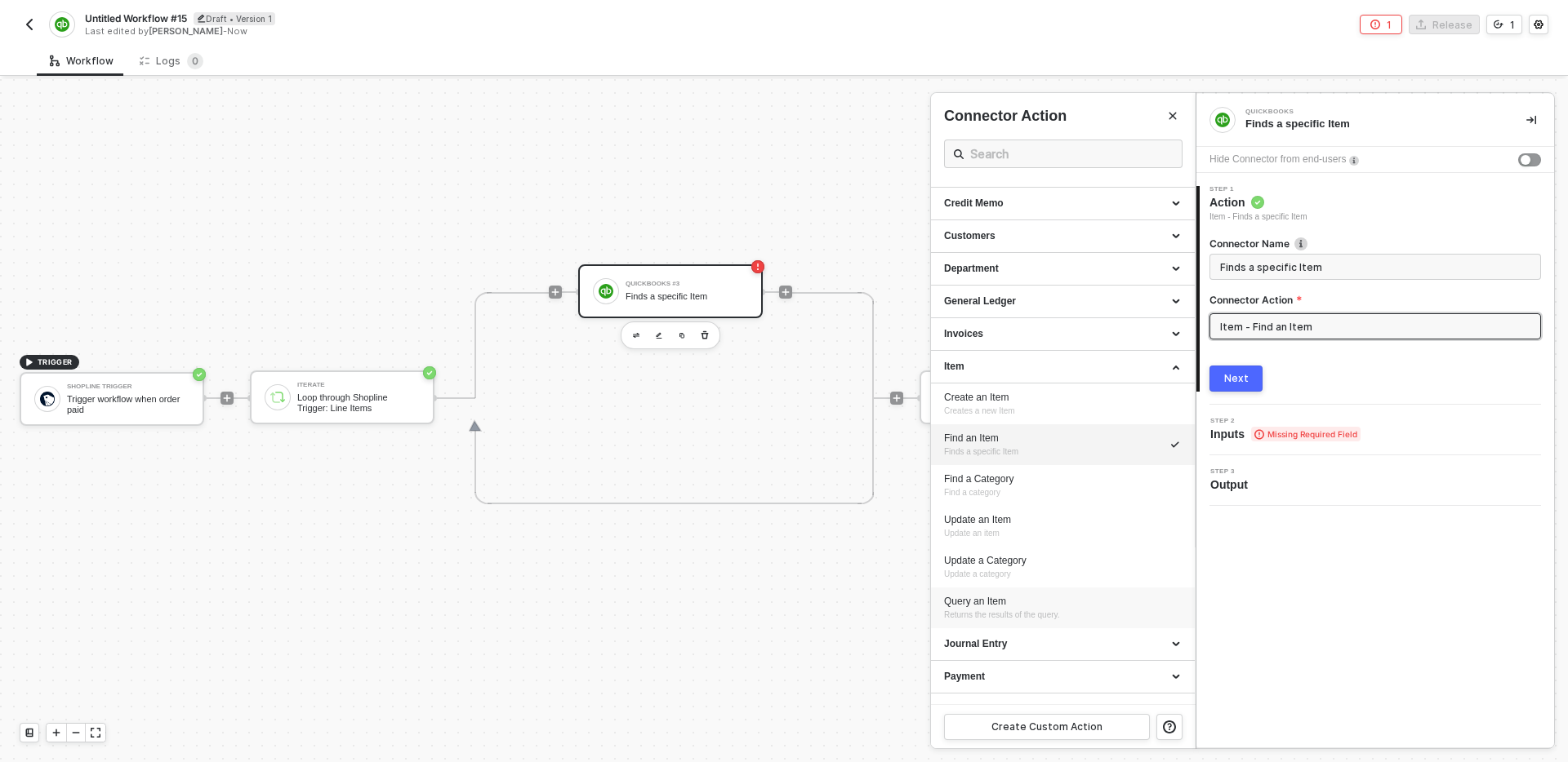
click at [1060, 602] on div "Query an Item" at bounding box center [1063, 602] width 238 height 14
type input "Returns the results of the query."
type input "Item - Query an Item"
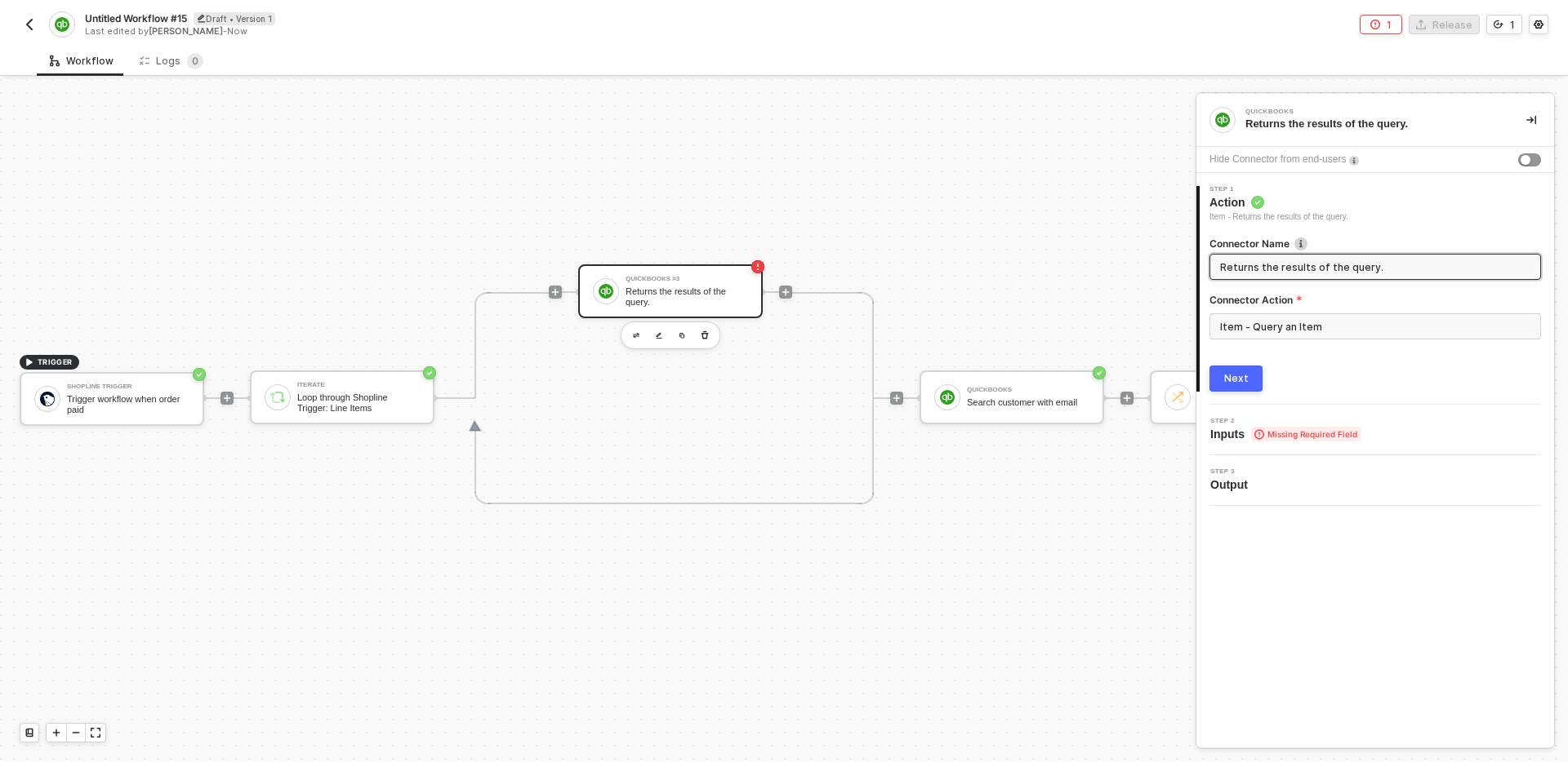
click at [1377, 264] on input "Returns the results of the query." at bounding box center [1374, 267] width 307 height 18
type input "Find item"
click at [1239, 384] on div "Next" at bounding box center [1236, 378] width 24 height 13
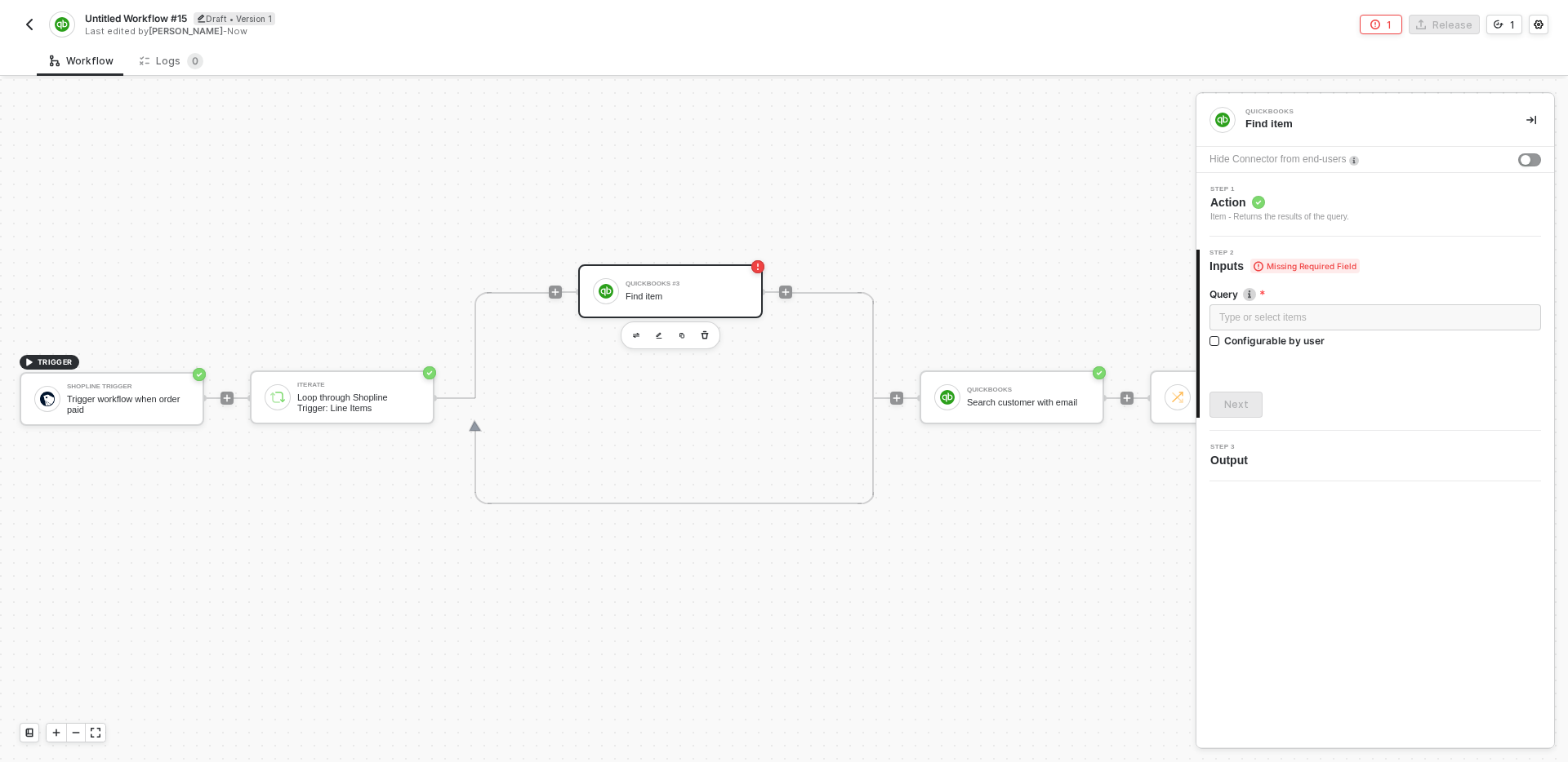
click at [975, 536] on div "TRIGGER Shopline Trigger Trigger workflow when order paid Iterate Loop through …" at bounding box center [895, 398] width 1790 height 1579
click at [785, 294] on icon "icon-play" at bounding box center [786, 292] width 8 height 8
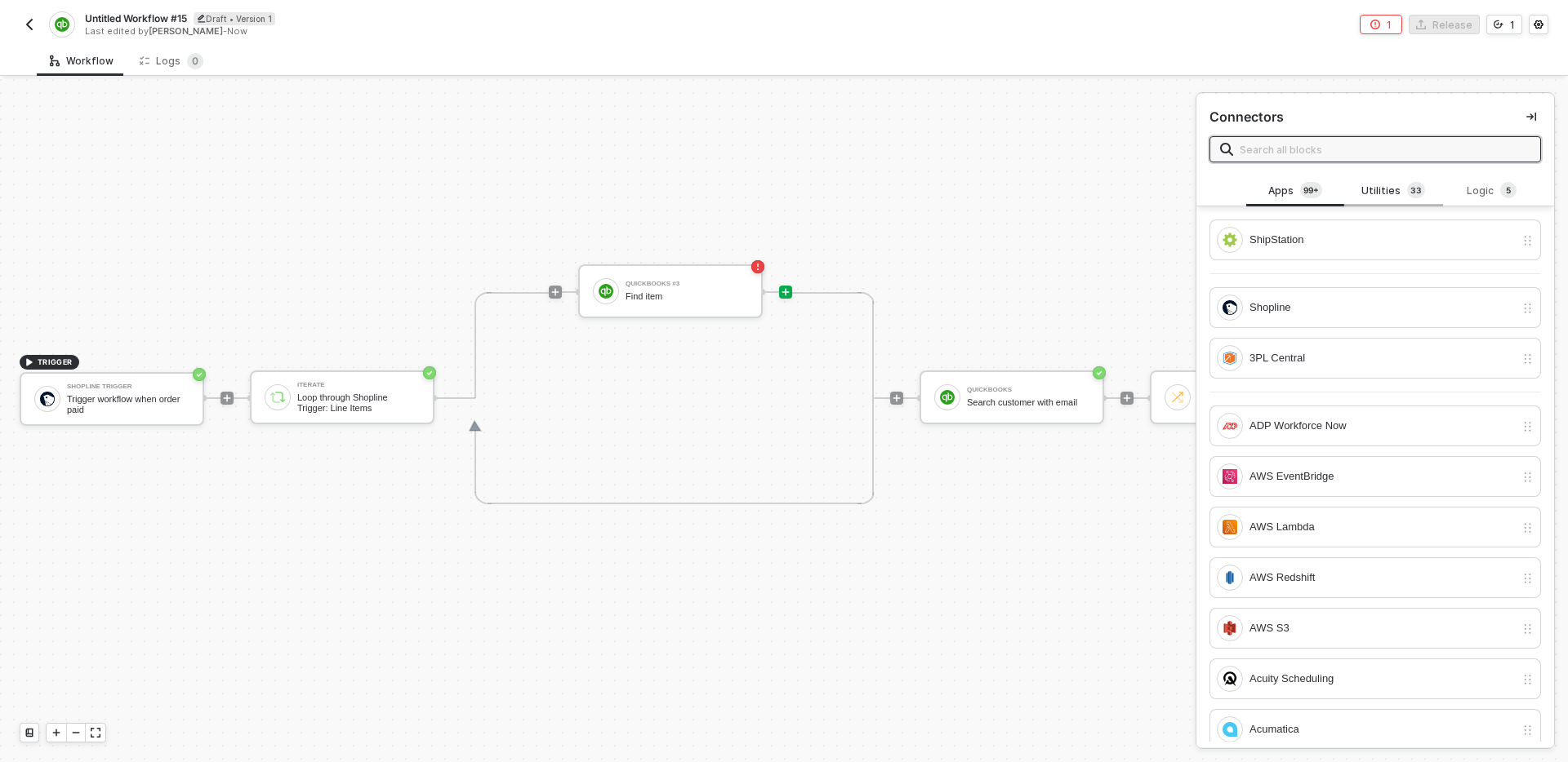
click at [1382, 196] on div "Utilities 3 3" at bounding box center [1393, 191] width 71 height 18
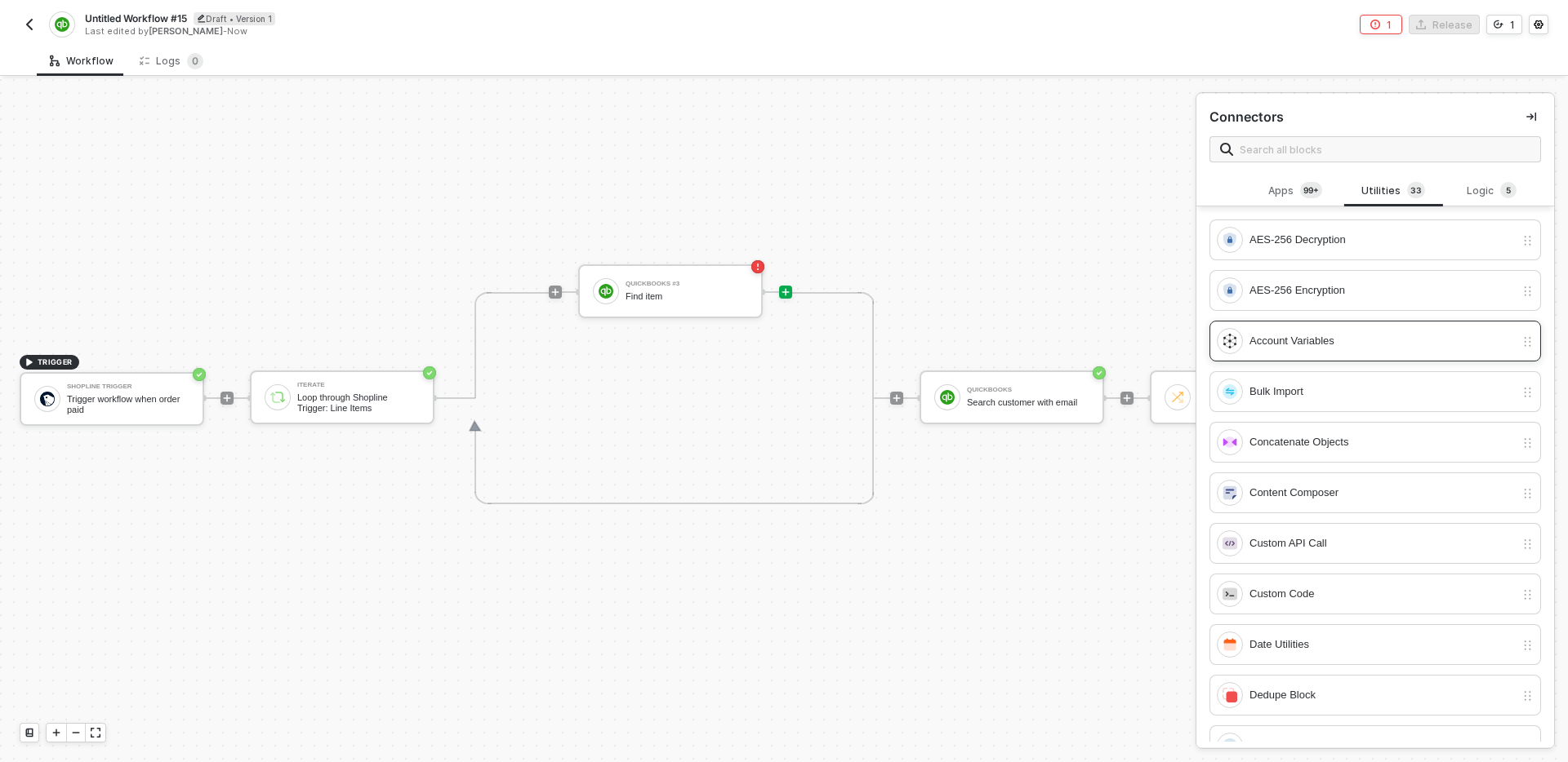
click at [1429, 345] on div "Account Variables" at bounding box center [1382, 341] width 265 height 18
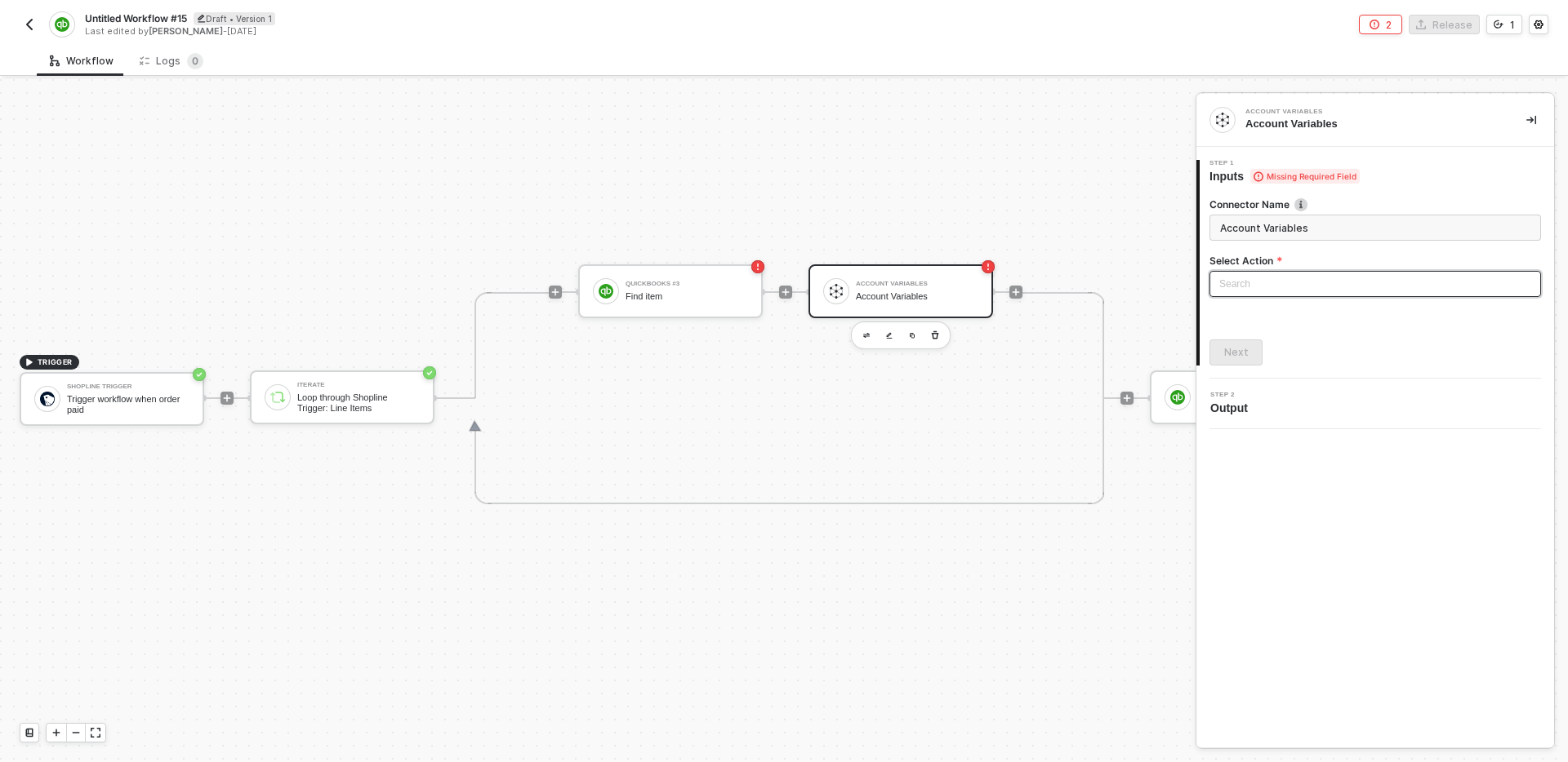
click at [1294, 291] on input "search" at bounding box center [1375, 284] width 312 height 24
click at [1325, 340] on div "Get Account Variables" at bounding box center [1375, 342] width 305 height 18
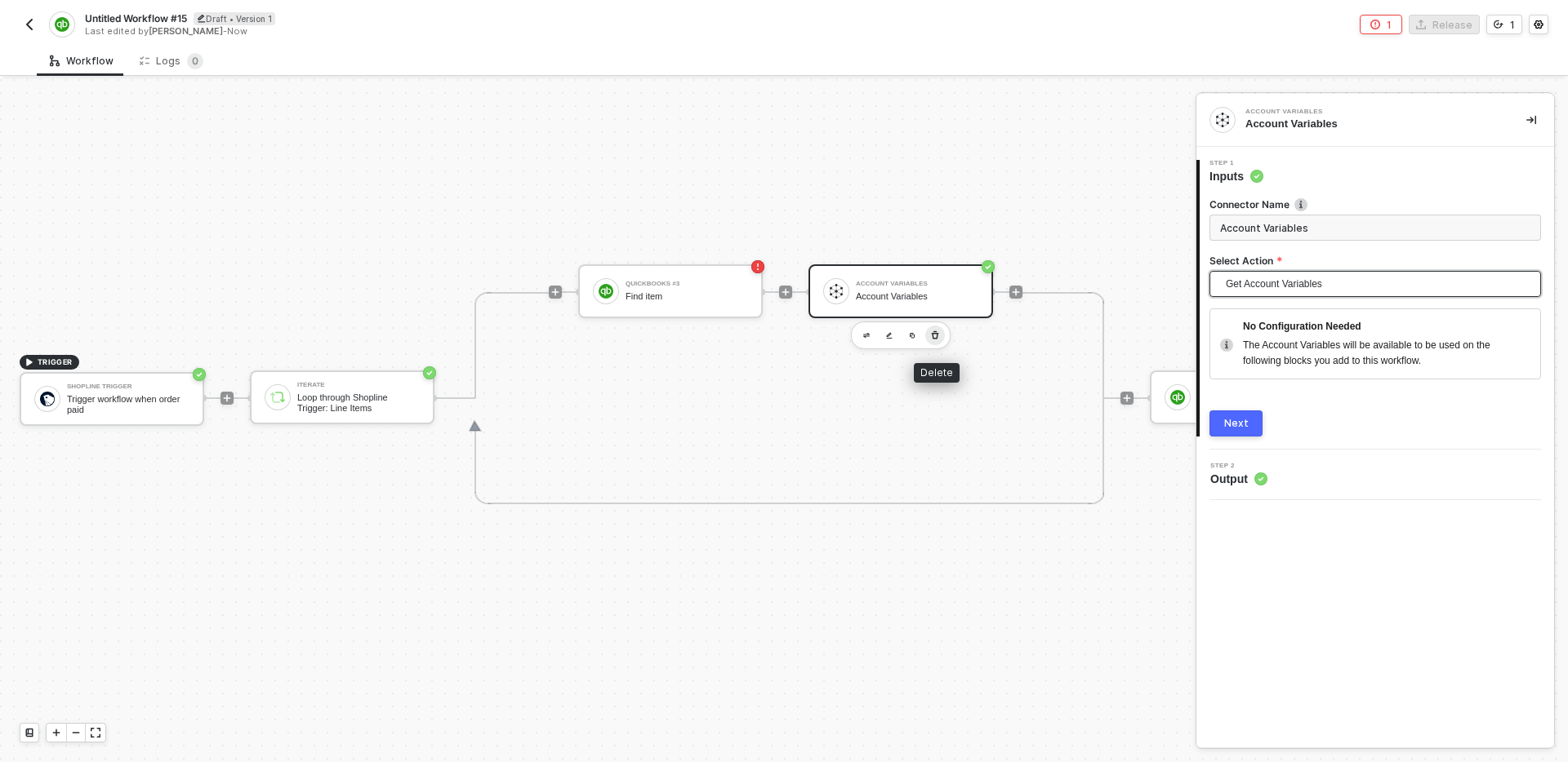
click at [934, 335] on icon "button" at bounding box center [935, 335] width 10 height 13
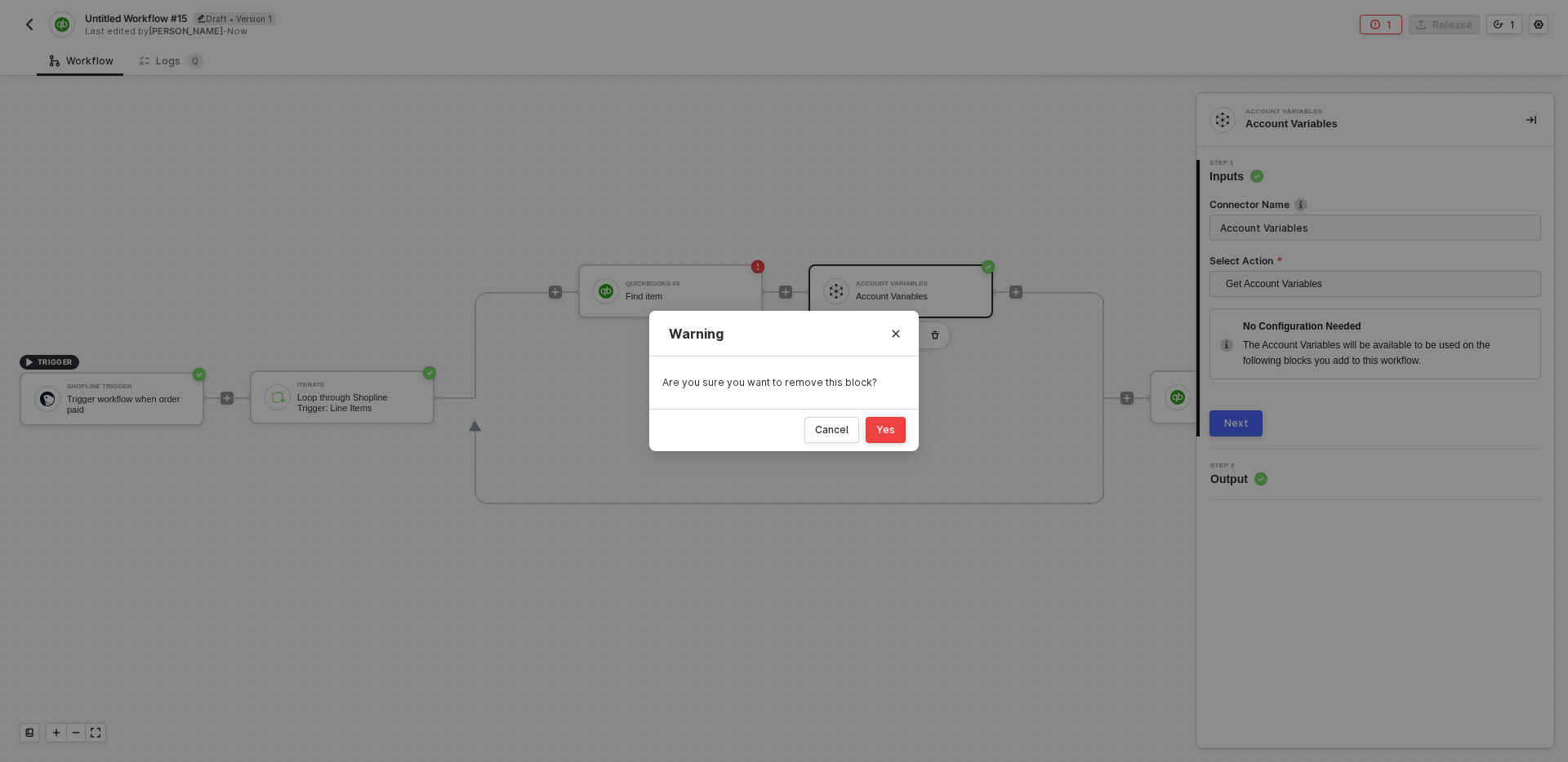
click at [880, 419] on button "Yes" at bounding box center [885, 429] width 40 height 26
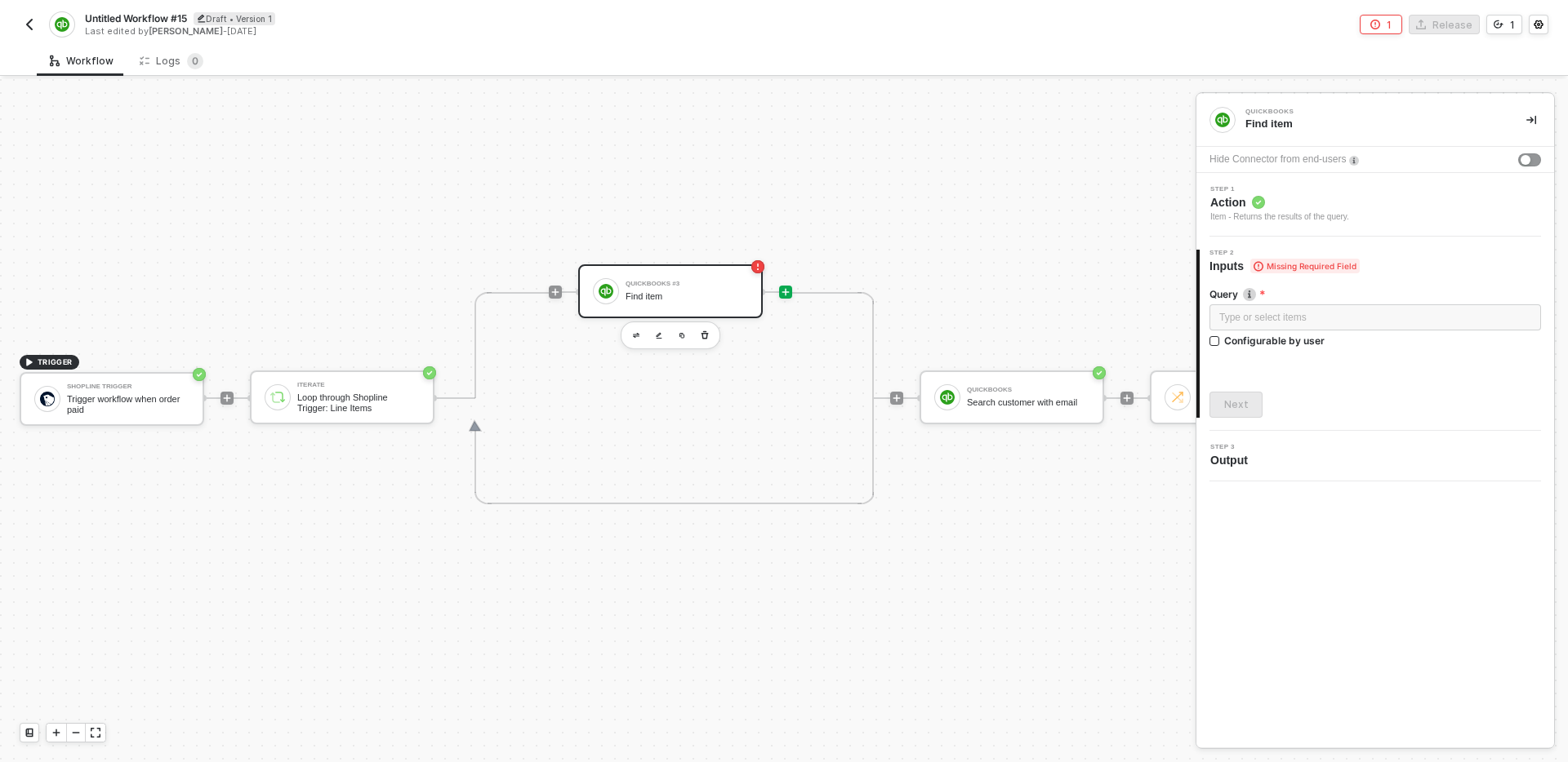
click at [789, 292] on icon "icon-play" at bounding box center [786, 292] width 10 height 10
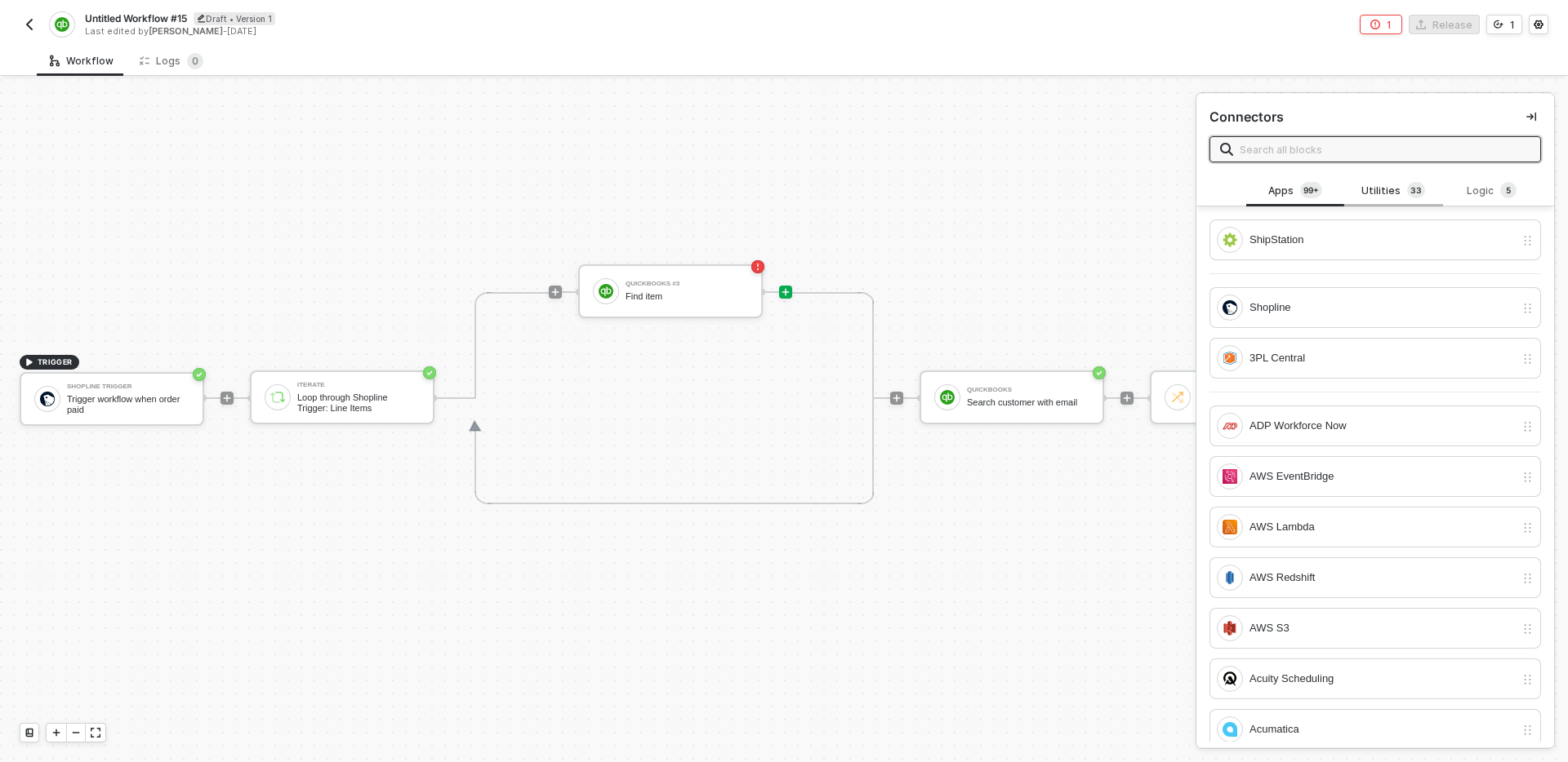
click at [1399, 183] on div "Utilities 3 3" at bounding box center [1393, 191] width 71 height 18
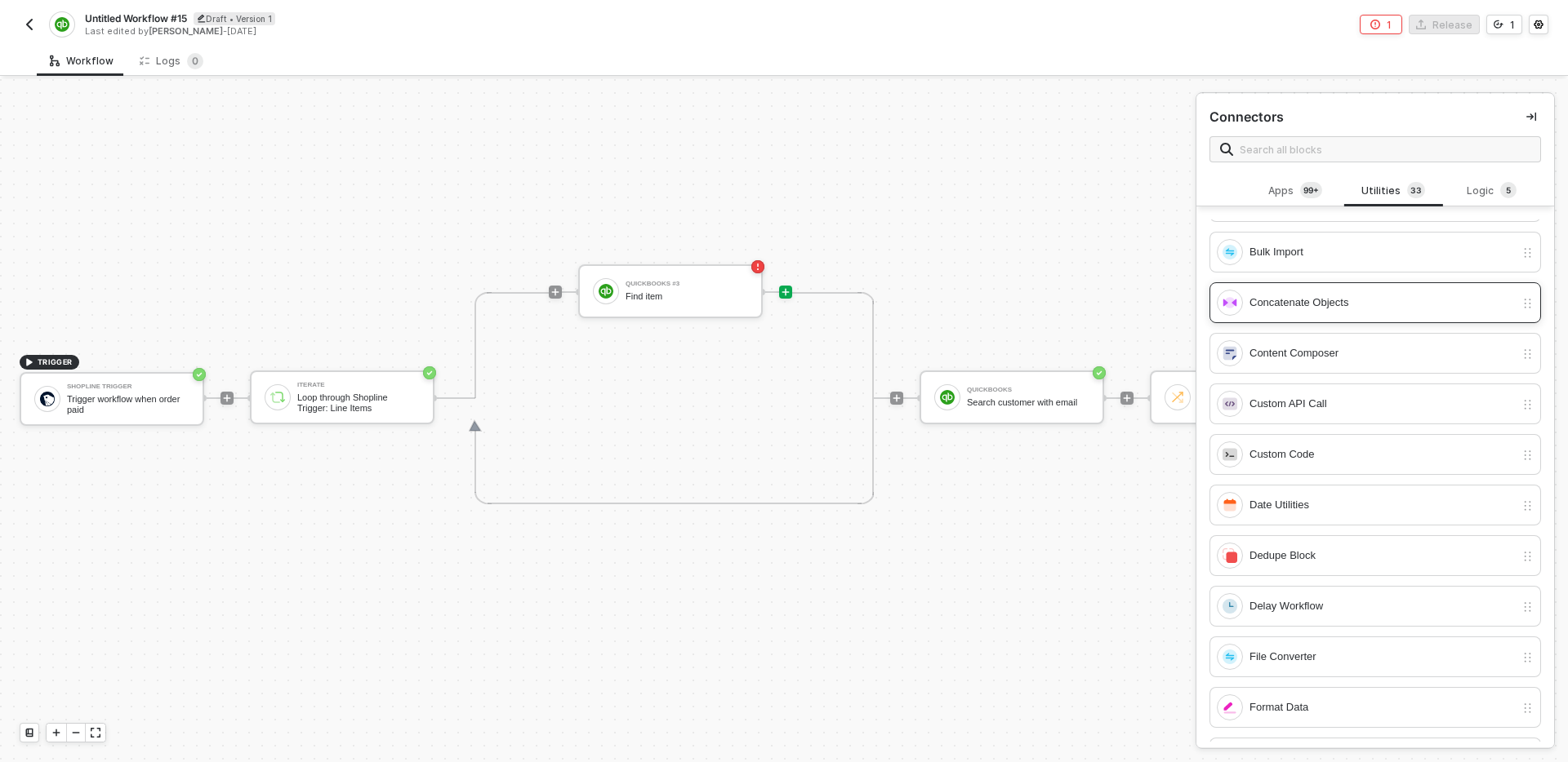
scroll to position [142, 0]
click at [1368, 352] on div "Content Composer" at bounding box center [1382, 351] width 265 height 18
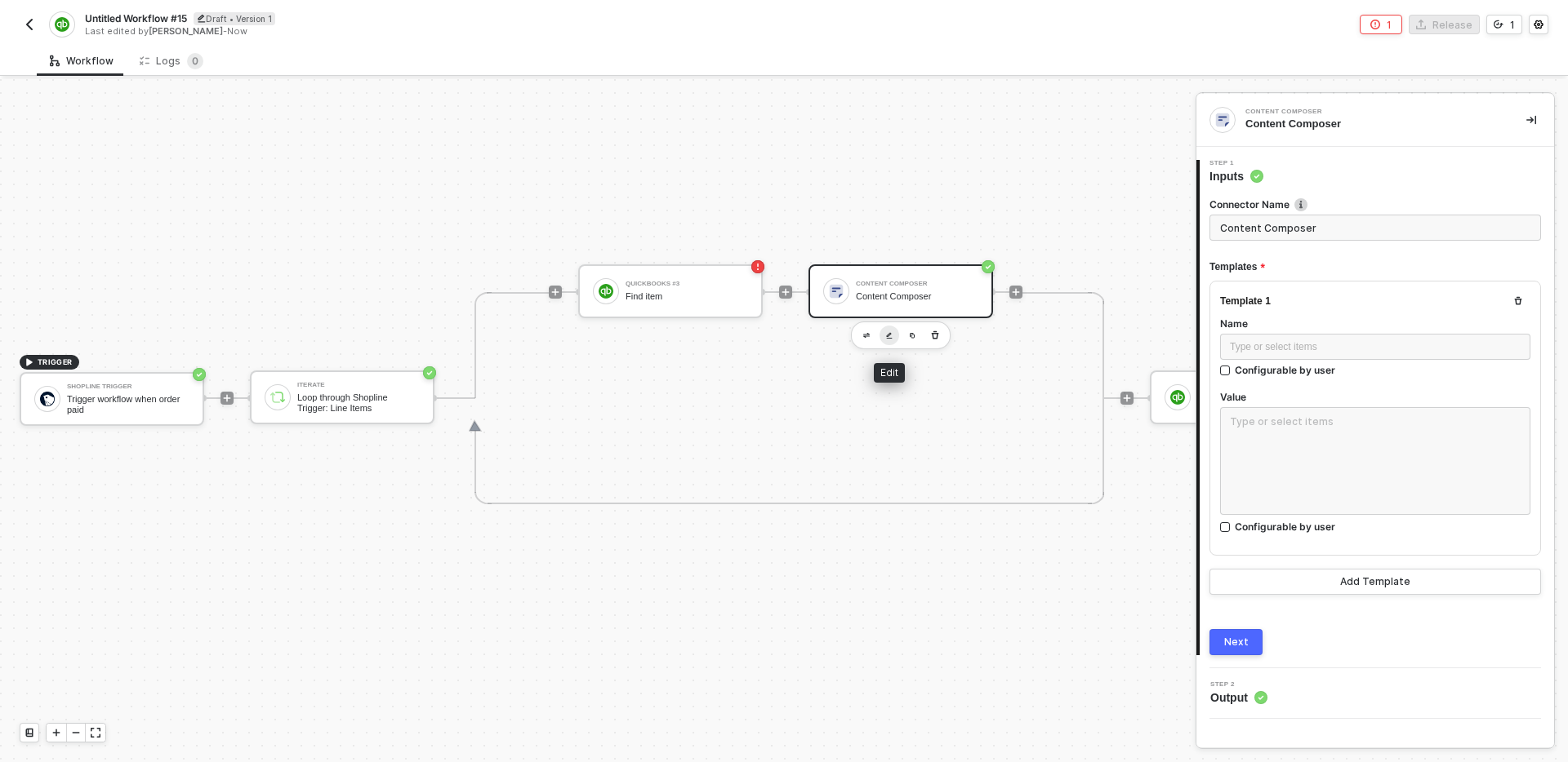
click at [892, 334] on img "button" at bounding box center [889, 336] width 7 height 8
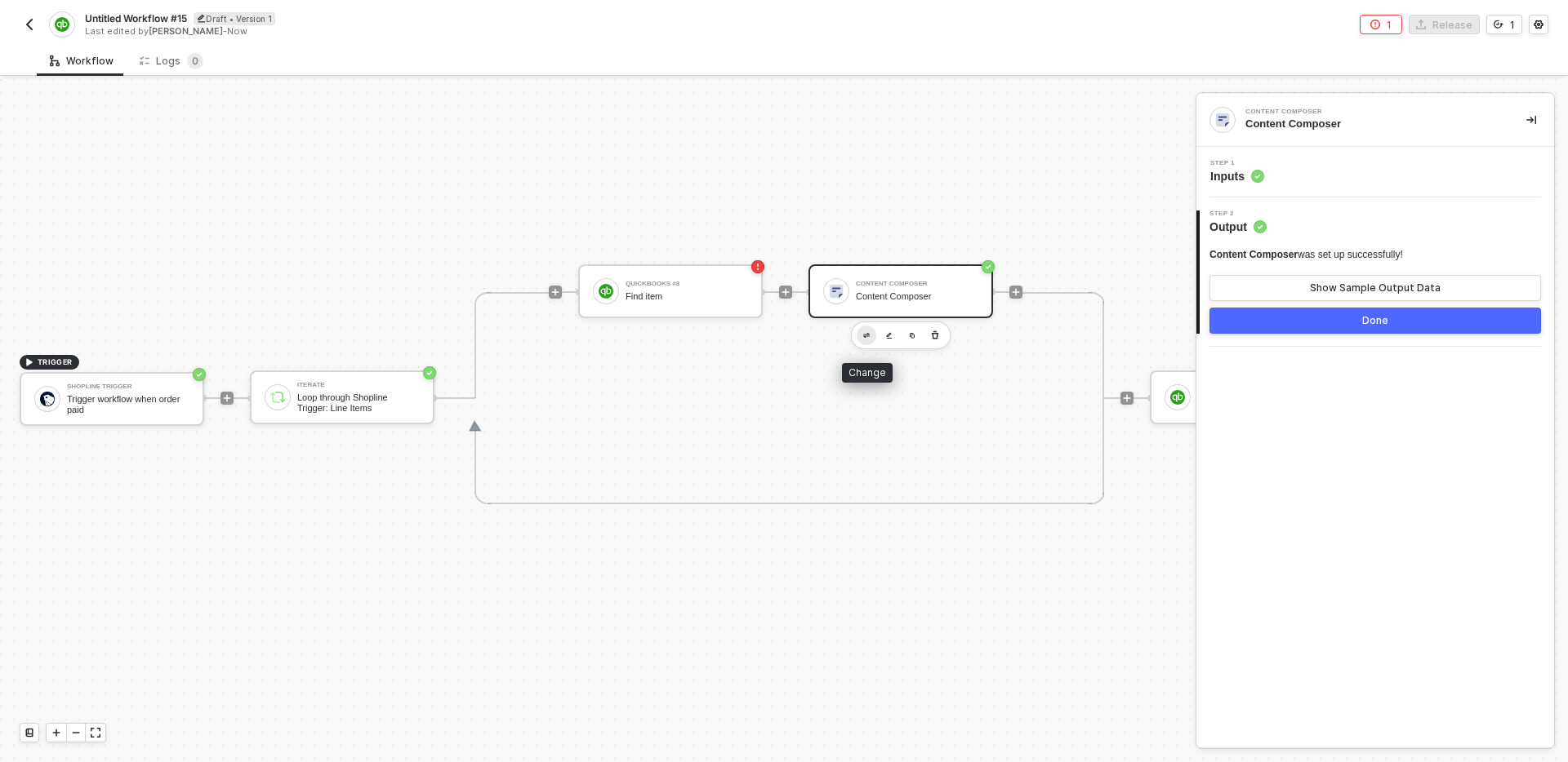
click at [865, 337] on img "button" at bounding box center [866, 336] width 7 height 6
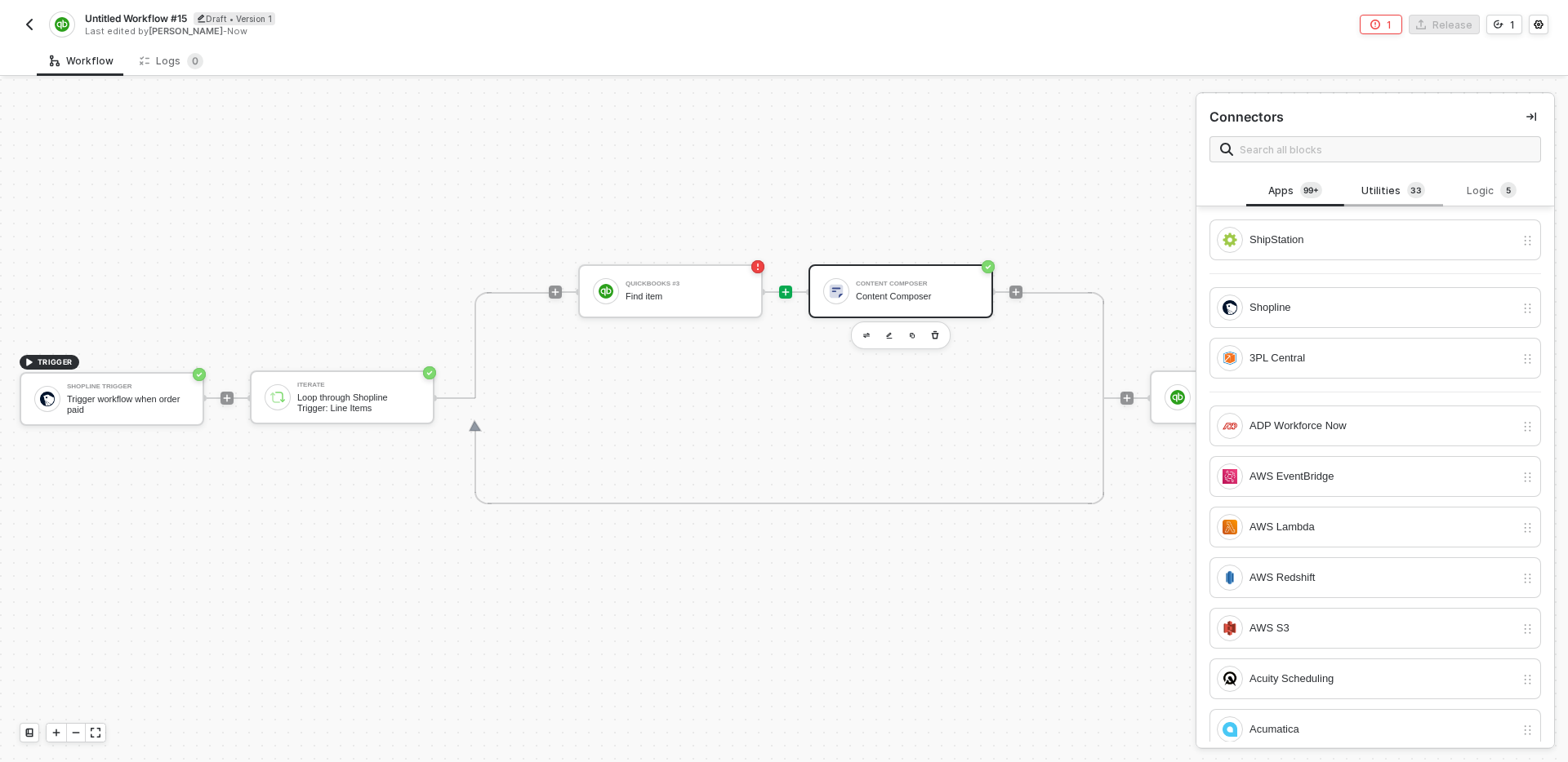
click at [1393, 185] on div "Utilities 3 3" at bounding box center [1393, 191] width 71 height 18
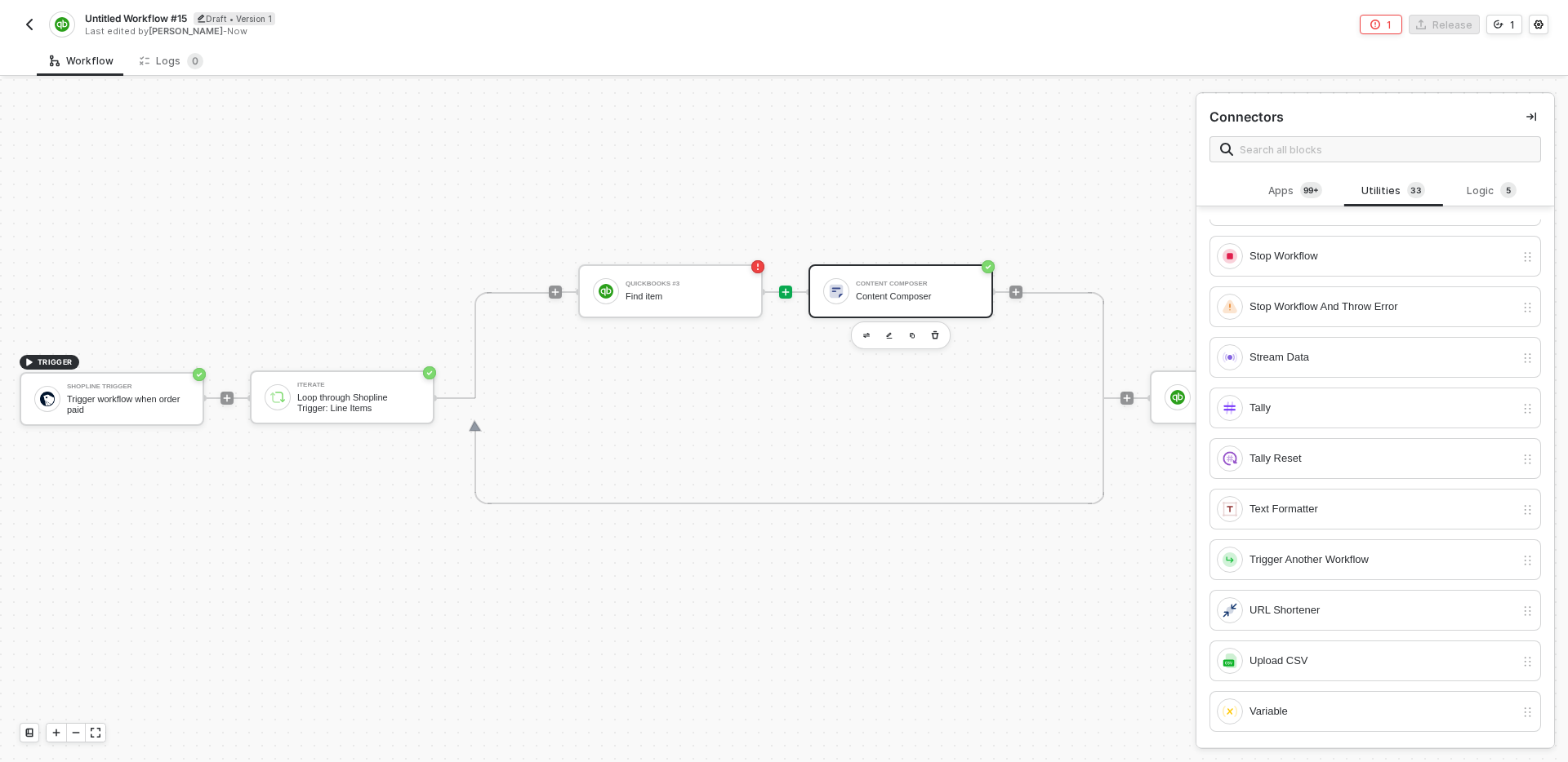
scroll to position [2, 0]
click at [1333, 713] on div "Variable" at bounding box center [1382, 710] width 265 height 18
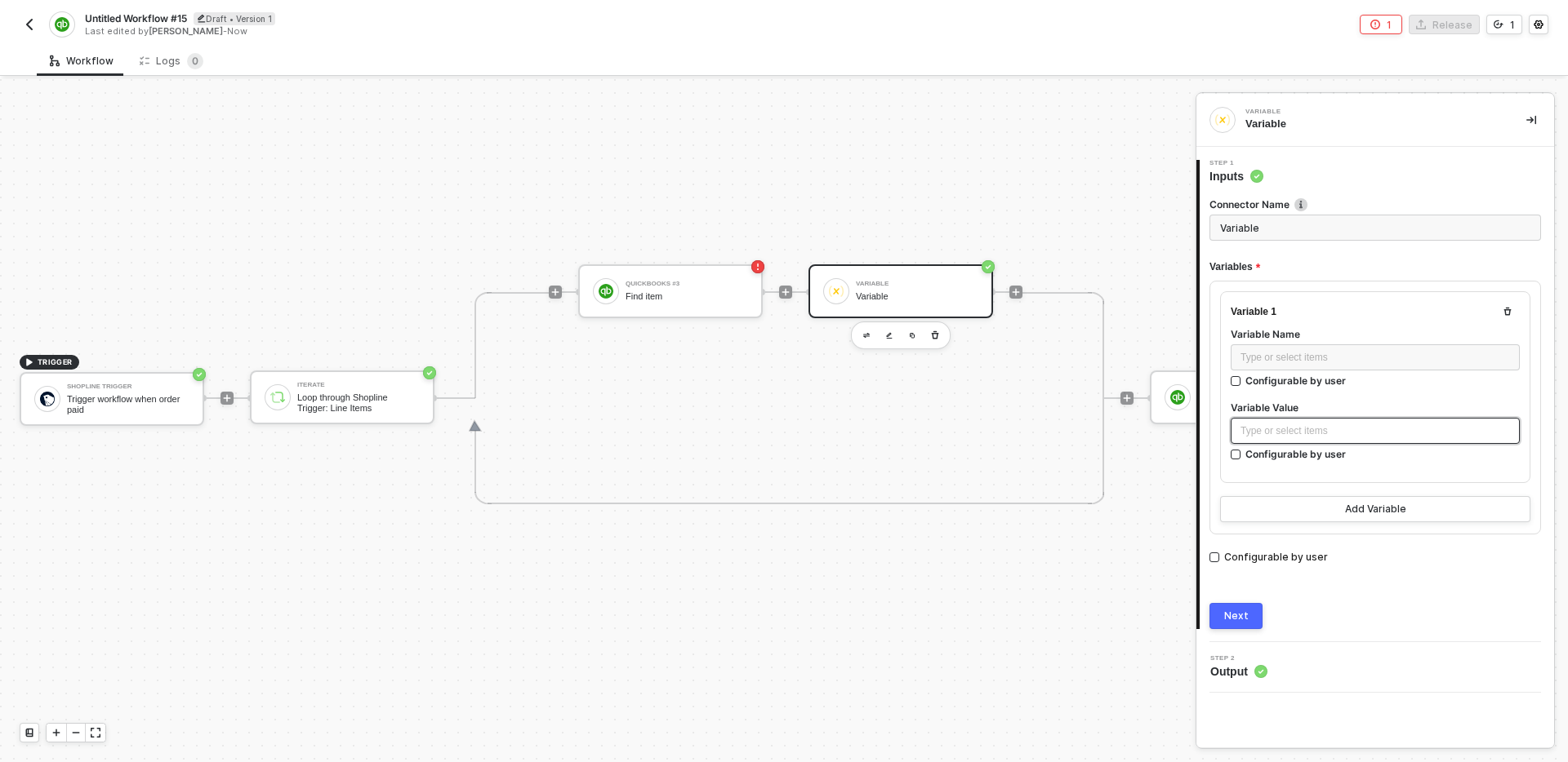
click at [1360, 426] on div "Type or select items ﻿" at bounding box center [1374, 431] width 269 height 16
click at [1365, 361] on div "Type or select items ﻿" at bounding box center [1374, 358] width 269 height 16
click at [1359, 443] on div "Type or select items ﻿" at bounding box center [1374, 432] width 289 height 29
click at [1359, 426] on div "Type or select items ﻿" at bounding box center [1374, 431] width 269 height 16
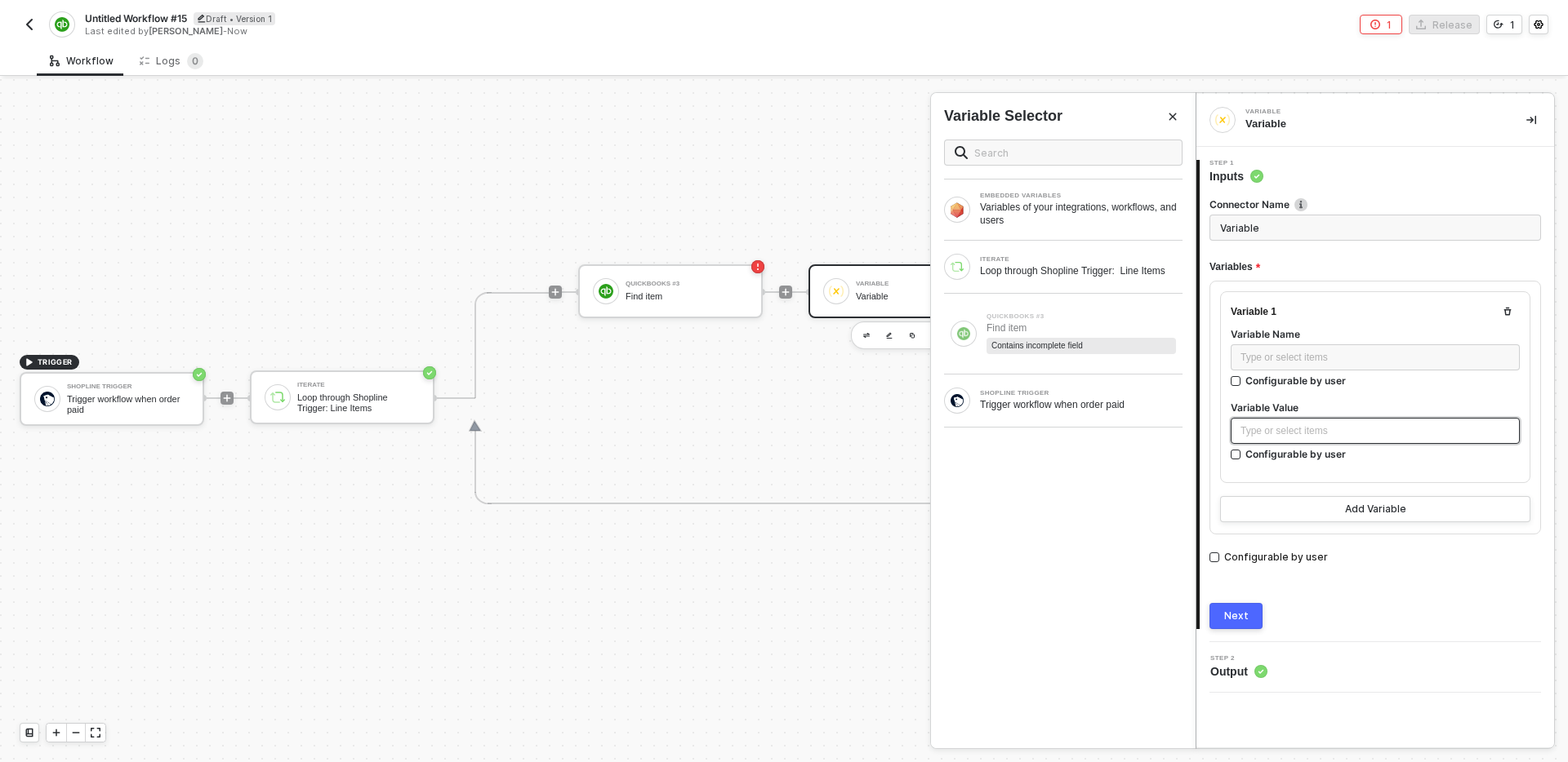
click at [1359, 426] on div "Type or select items ﻿" at bounding box center [1374, 431] width 269 height 16
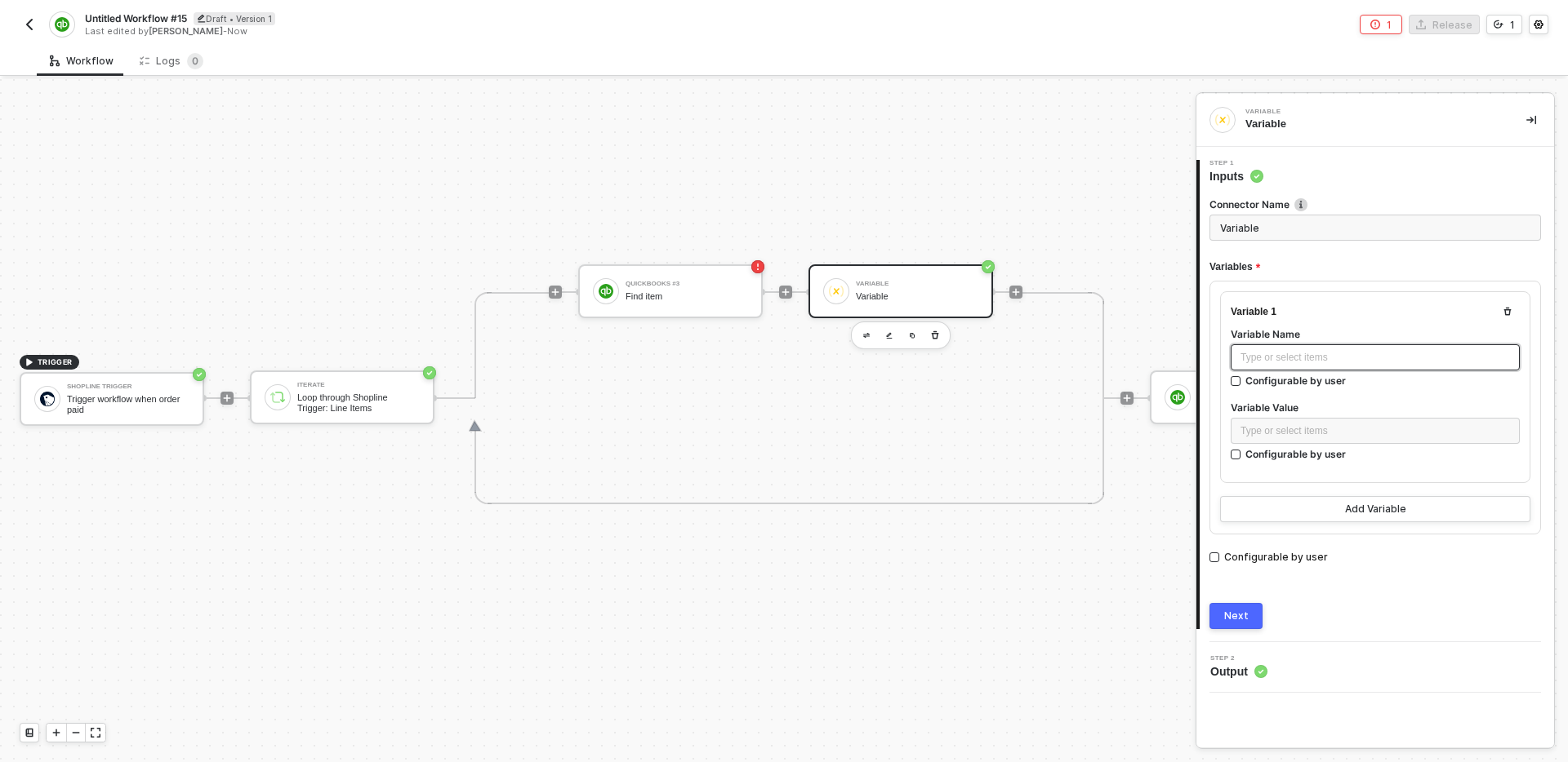
click at [1359, 354] on div "Type or select items ﻿" at bounding box center [1374, 358] width 269 height 16
click at [1349, 429] on div "Type or select items ﻿" at bounding box center [1374, 431] width 269 height 16
click at [861, 339] on button "button" at bounding box center [866, 336] width 20 height 20
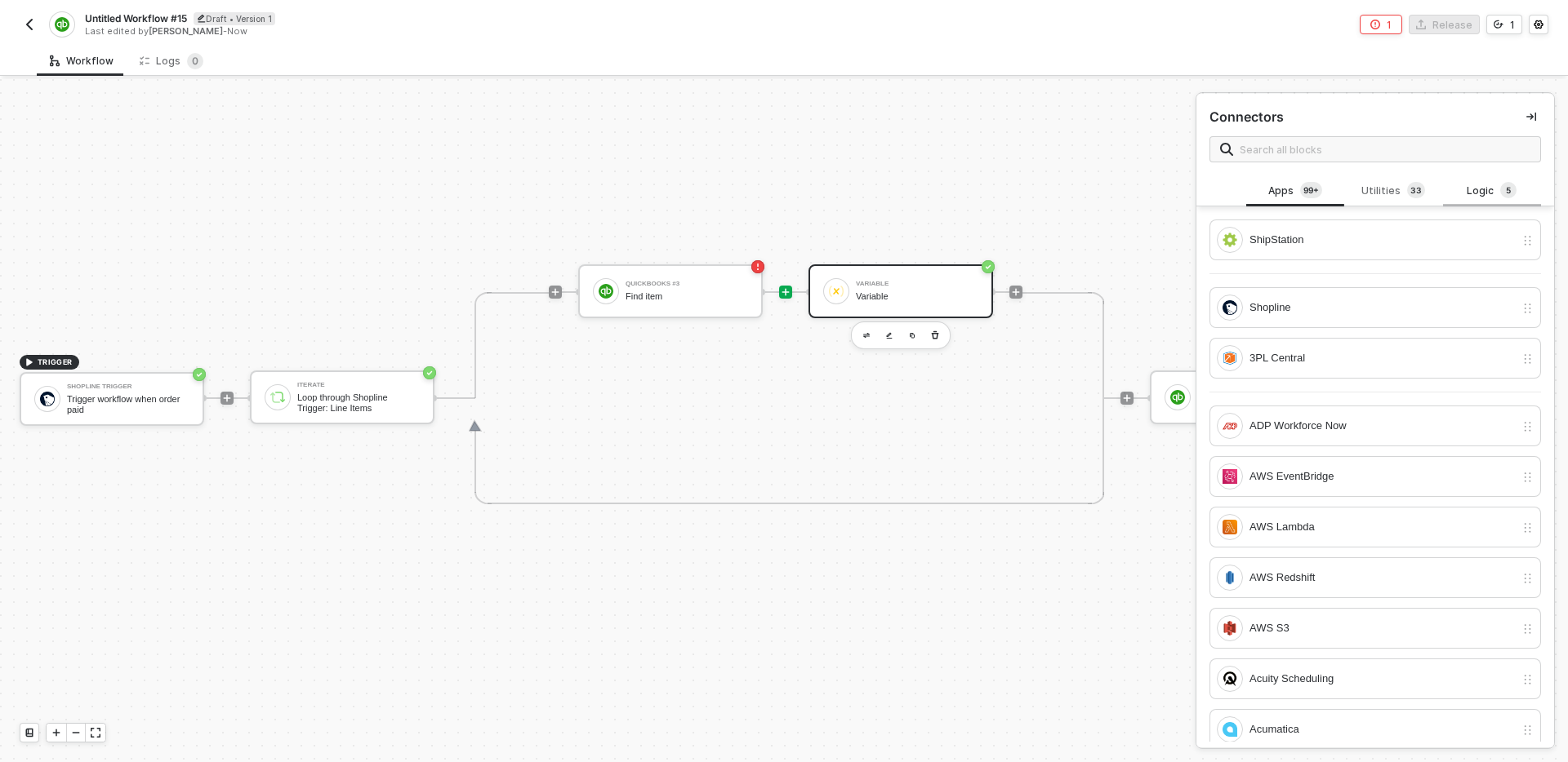
click at [1486, 195] on div "Logic 5" at bounding box center [1492, 191] width 71 height 18
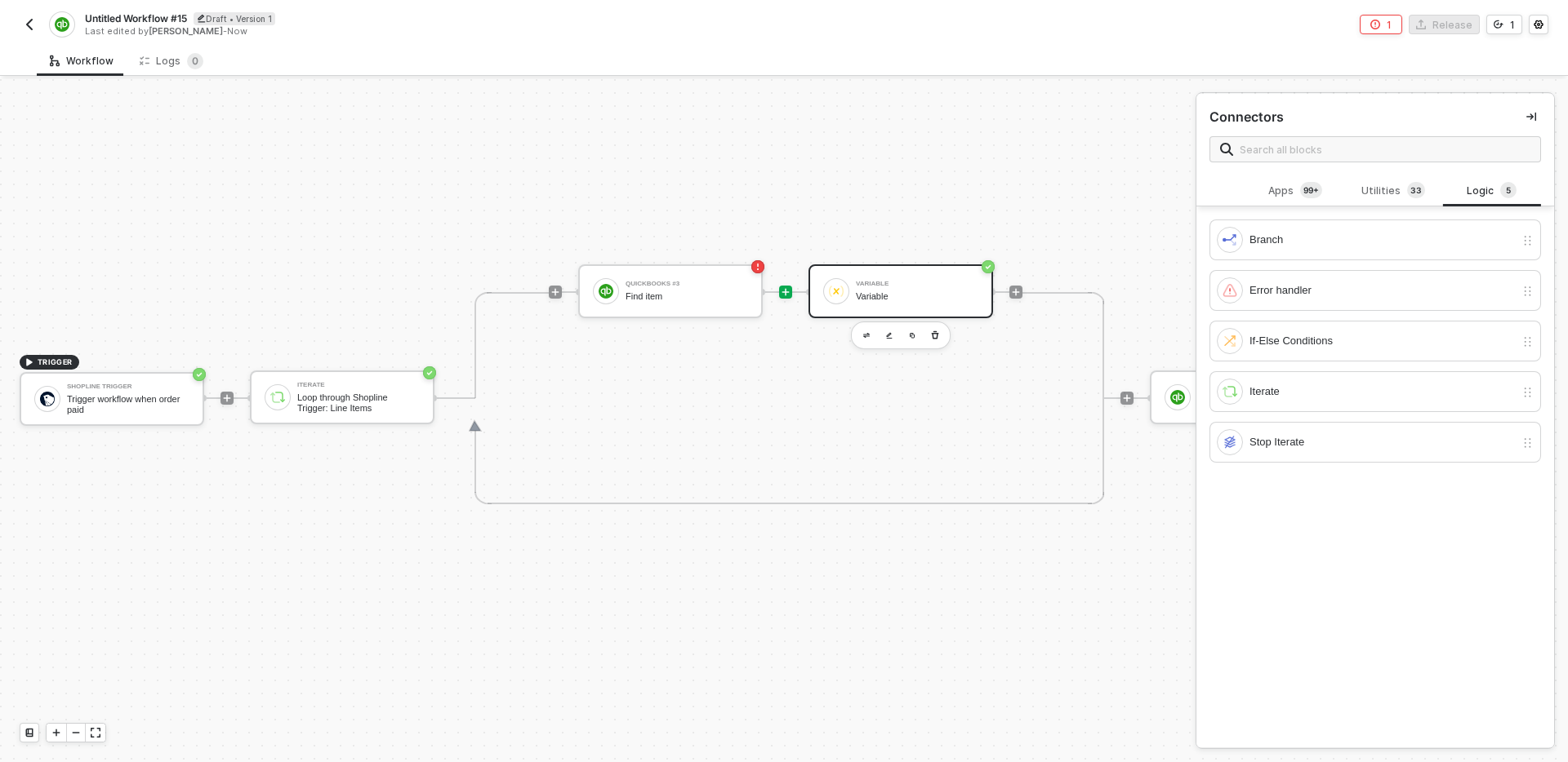
click at [1325, 528] on div "Apps 99+ Utilities 3 3 Logic 5 ShipStation Shopline 3PL Central ADP Workforce N…" at bounding box center [1374, 462] width 357 height 574
click at [939, 338] on icon "button" at bounding box center [935, 335] width 10 height 13
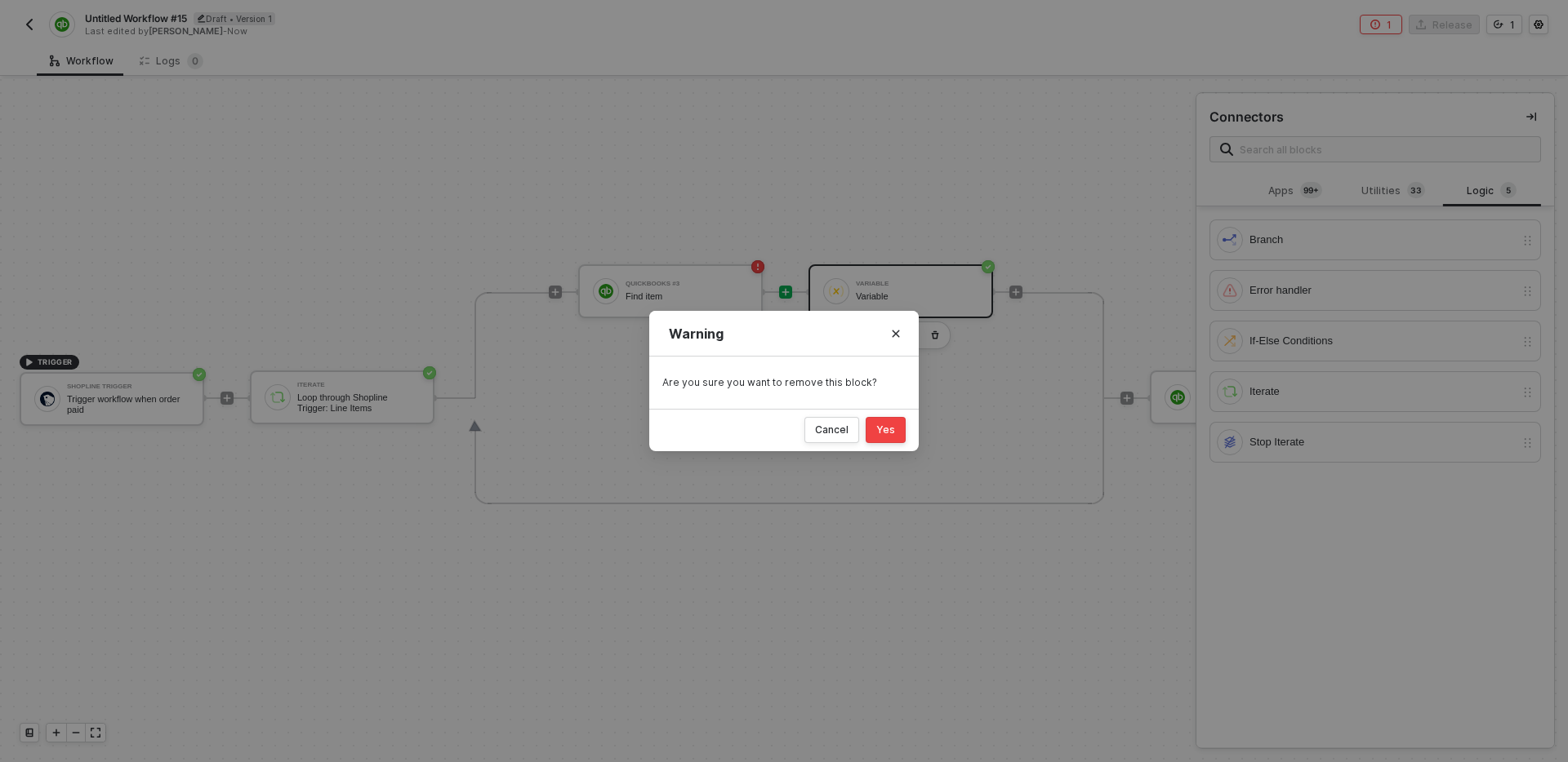
click at [894, 431] on div "Yes" at bounding box center [885, 429] width 19 height 13
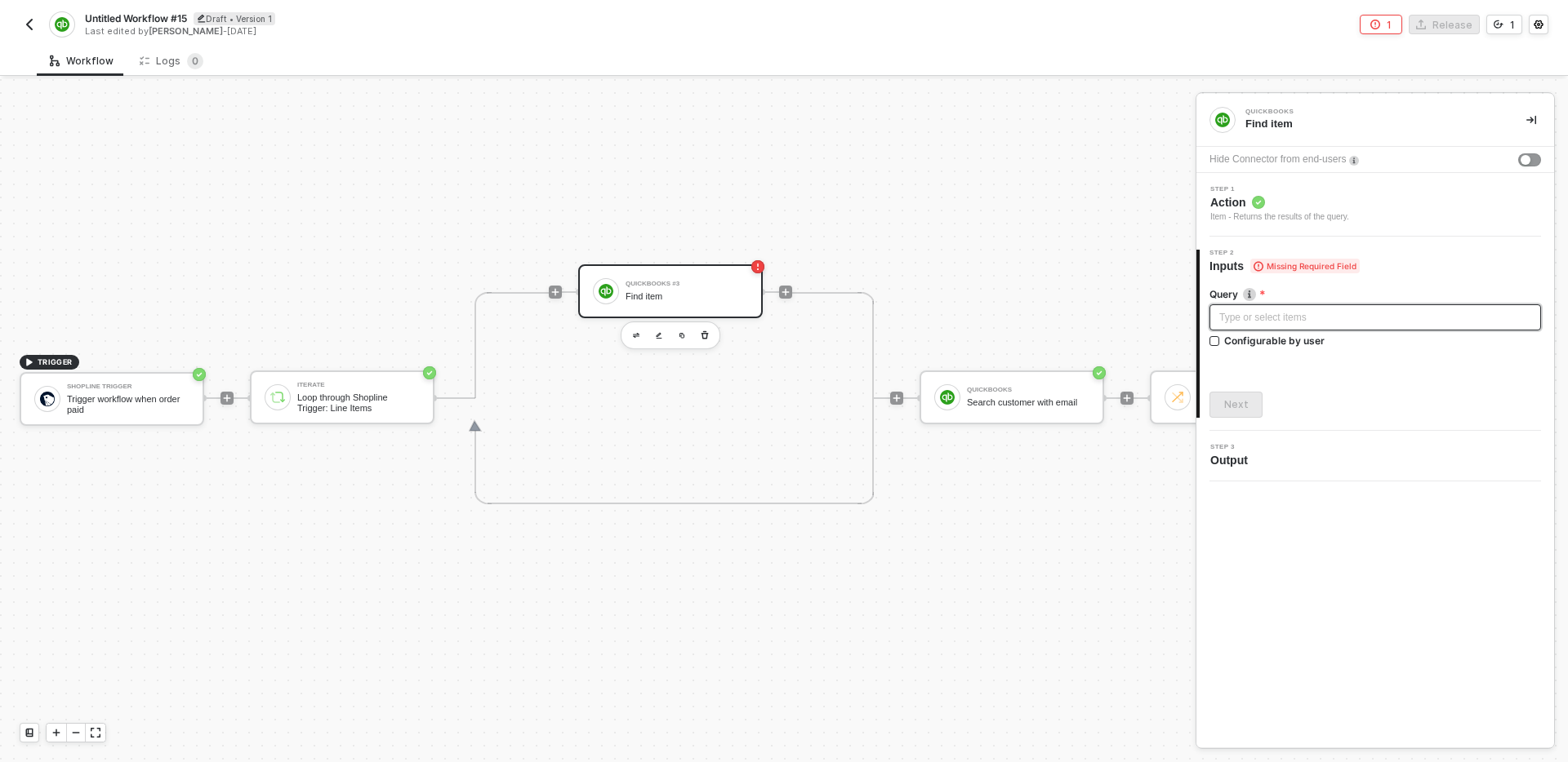
click at [1324, 313] on div "Type or select items ﻿" at bounding box center [1375, 318] width 312 height 16
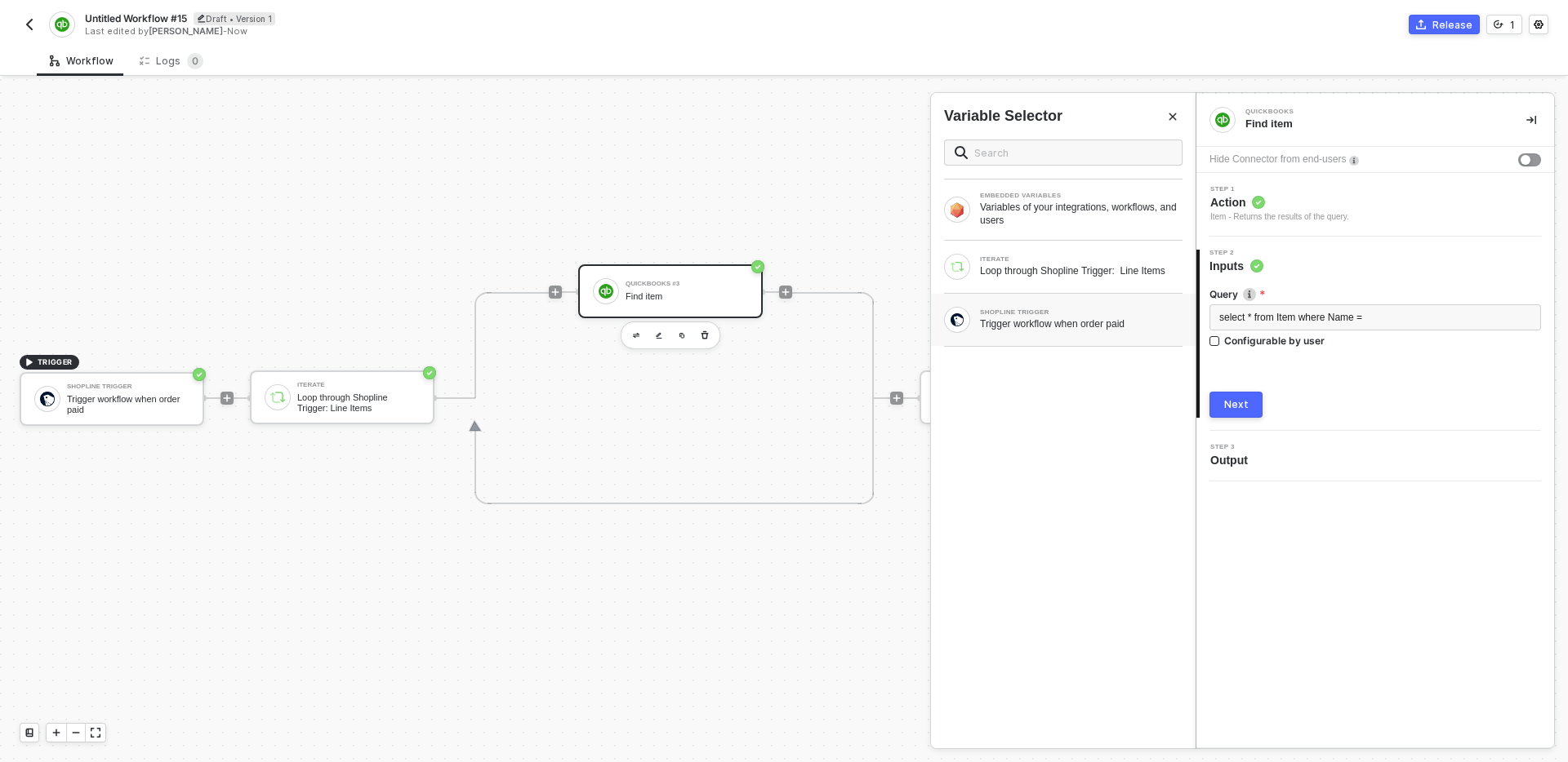
click at [1057, 331] on div "Trigger workflow when order paid" at bounding box center [1081, 324] width 203 height 13
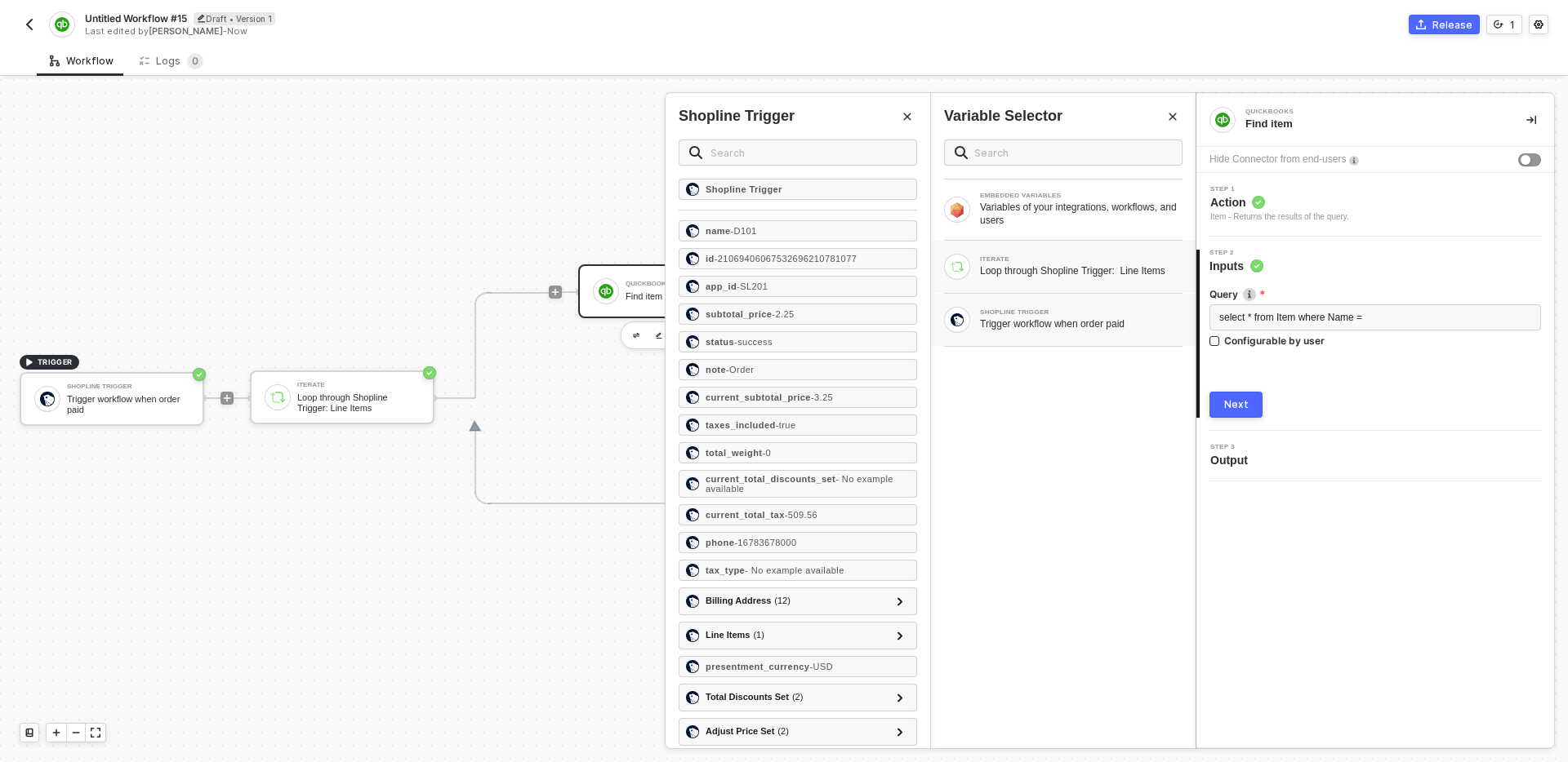
click at [1098, 278] on div "Loop through Shopline Trigger: Line Items" at bounding box center [1081, 270] width 203 height 13
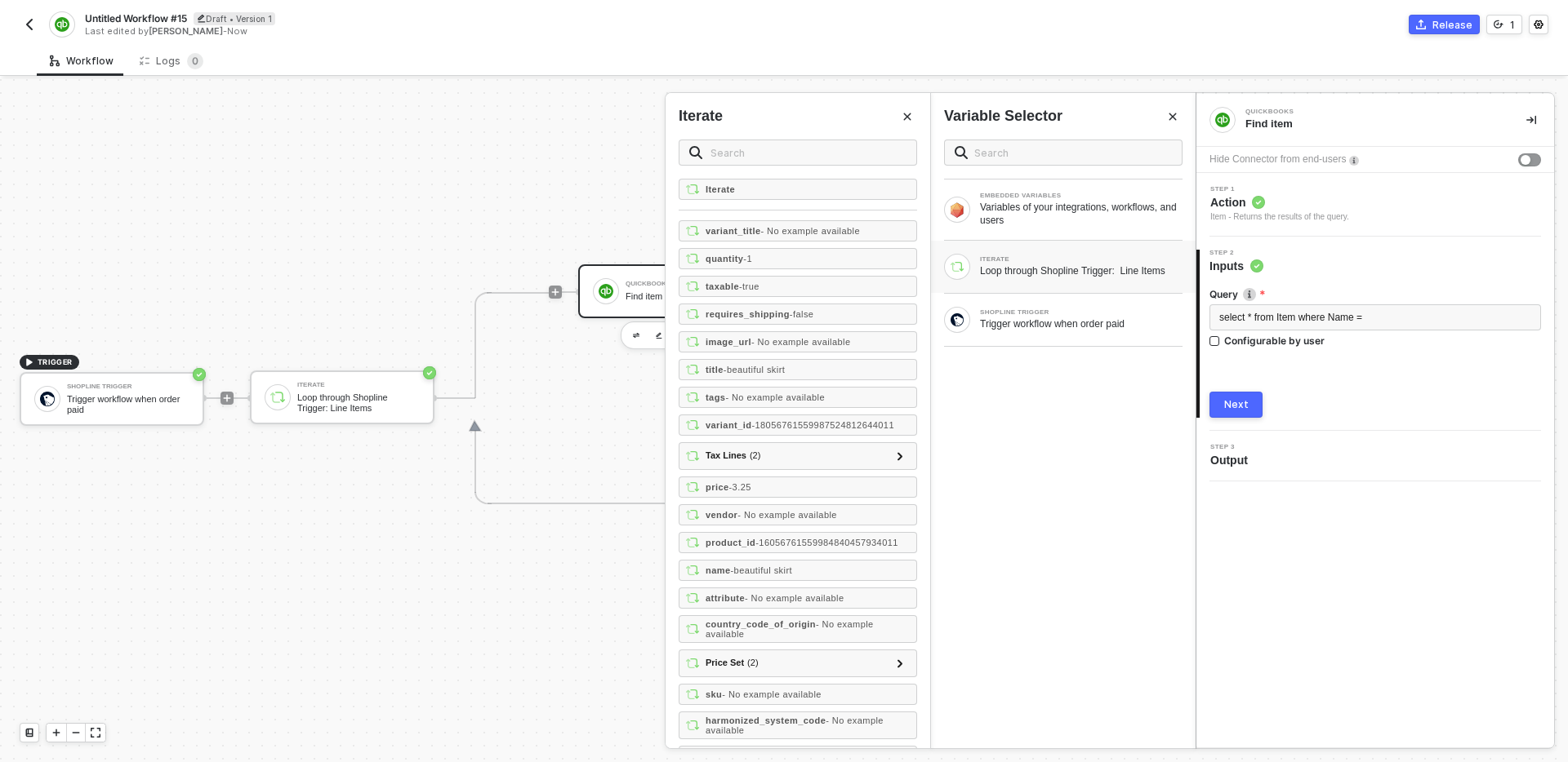
scroll to position [45, 0]
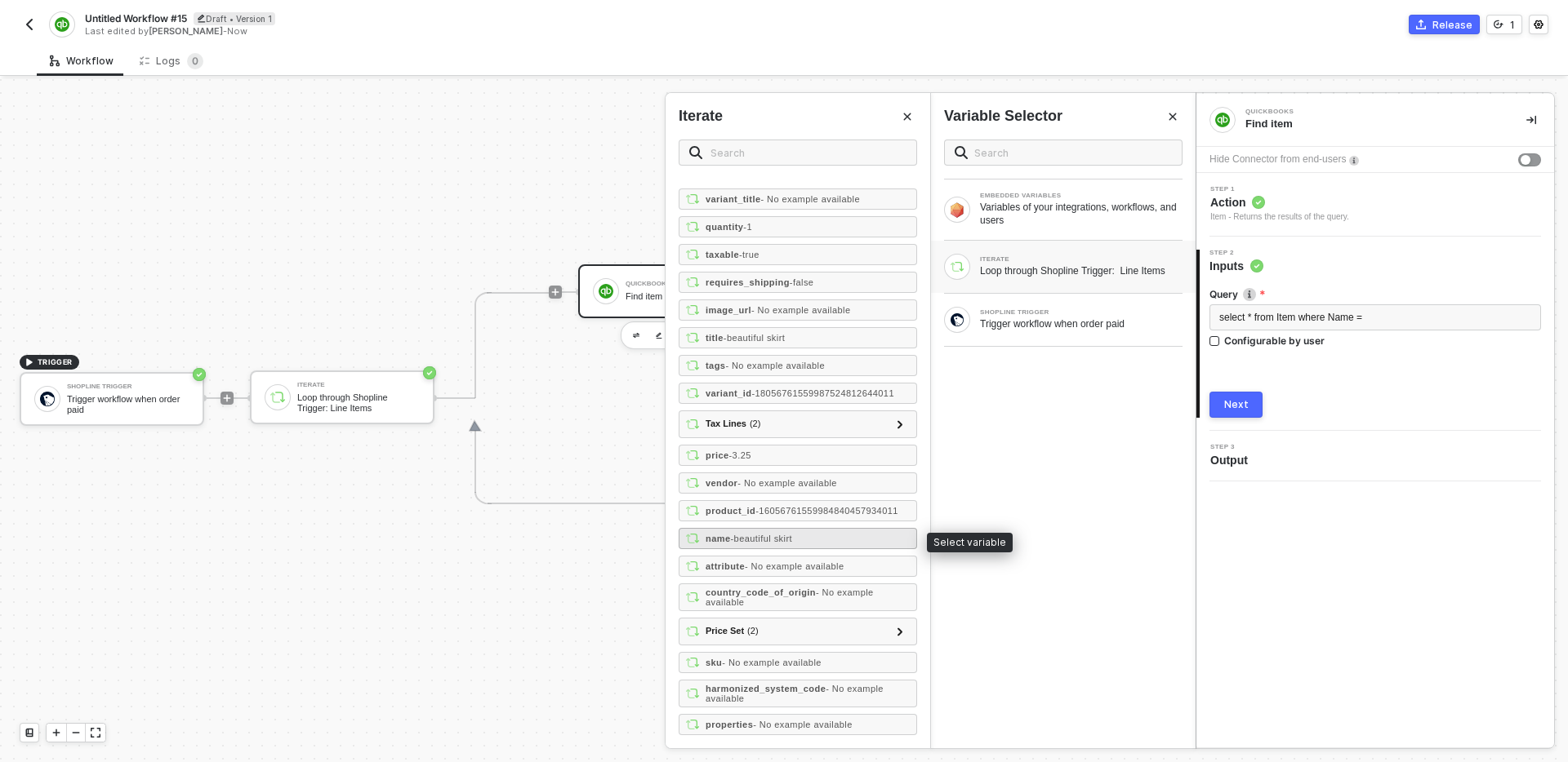
click at [813, 544] on div "name - beautiful skirt" at bounding box center [798, 539] width 239 height 22
click at [966, 442] on div "EMBEDDED VARIABLES Variables of your integrations, workflows, and users ITERATE…" at bounding box center [1063, 437] width 264 height 622
click at [908, 113] on icon "Close" at bounding box center [907, 116] width 10 height 10
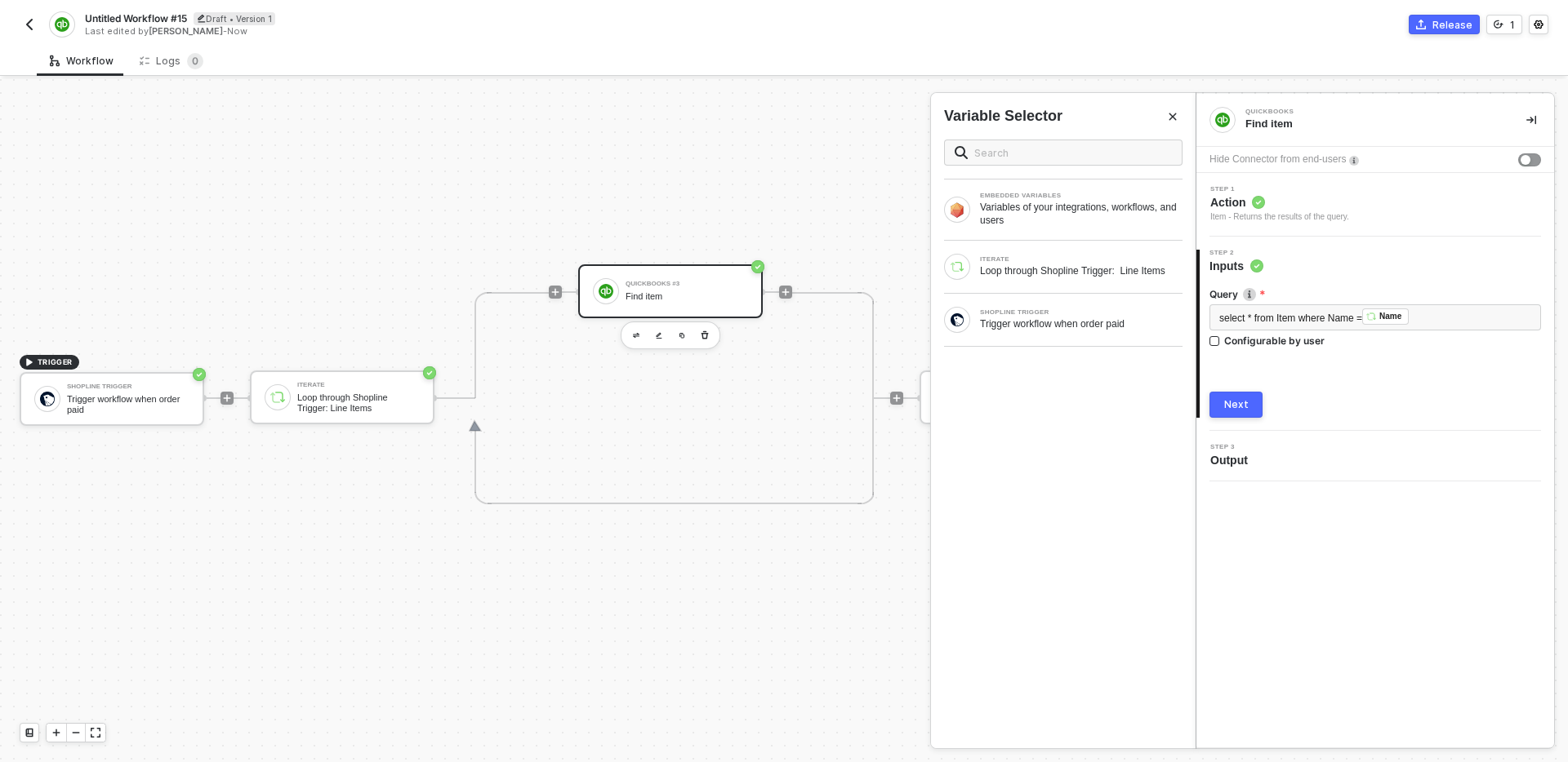
click at [1233, 405] on div "Next" at bounding box center [1236, 404] width 24 height 13
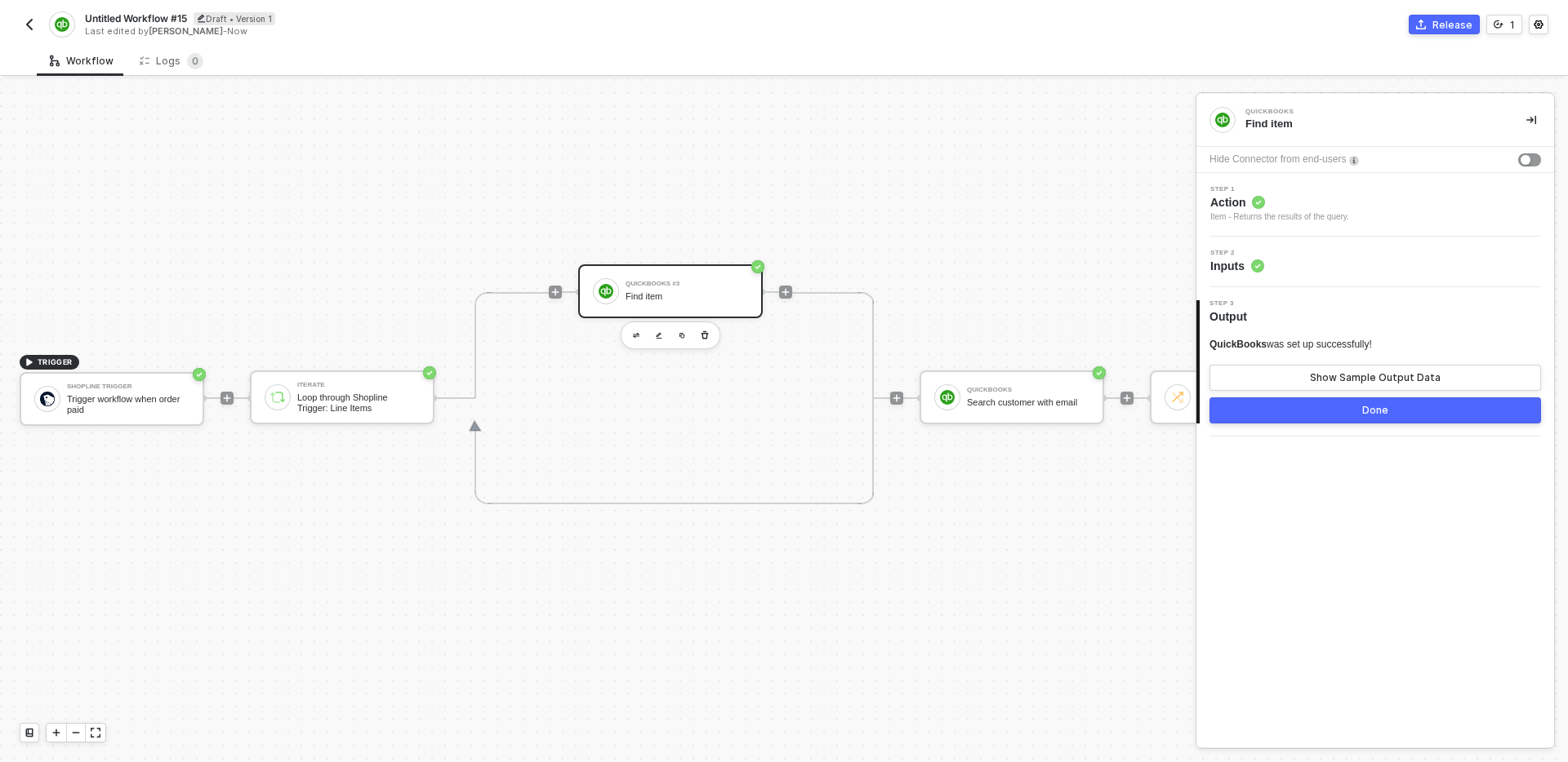
click at [1040, 527] on div "TRIGGER Shopline Trigger Trigger workflow when order paid Iterate Loop through …" at bounding box center [895, 398] width 1790 height 1579
click at [784, 296] on icon "icon-play" at bounding box center [786, 292] width 10 height 10
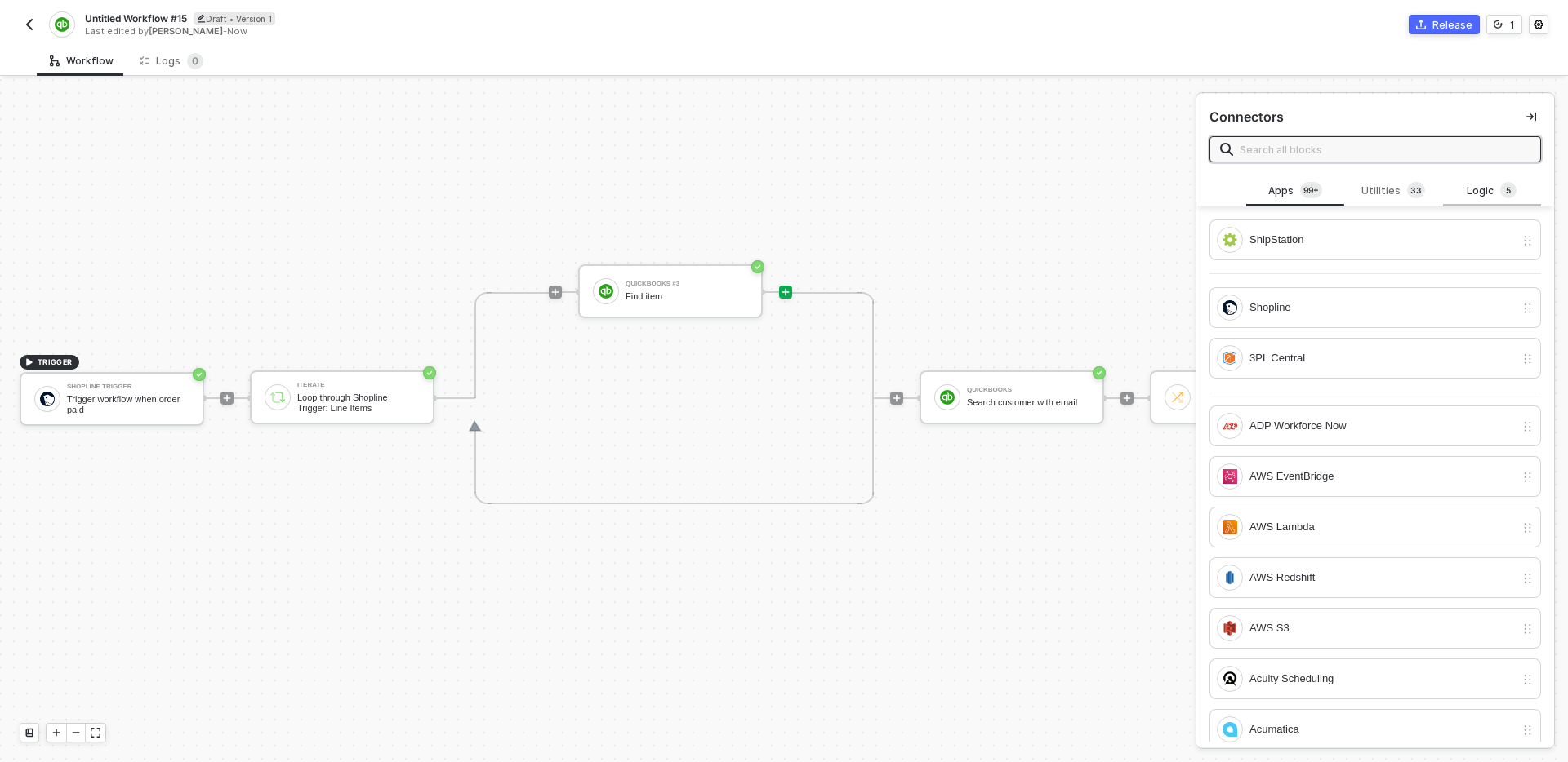
click at [1499, 176] on div "Logic 5" at bounding box center [1492, 191] width 98 height 31
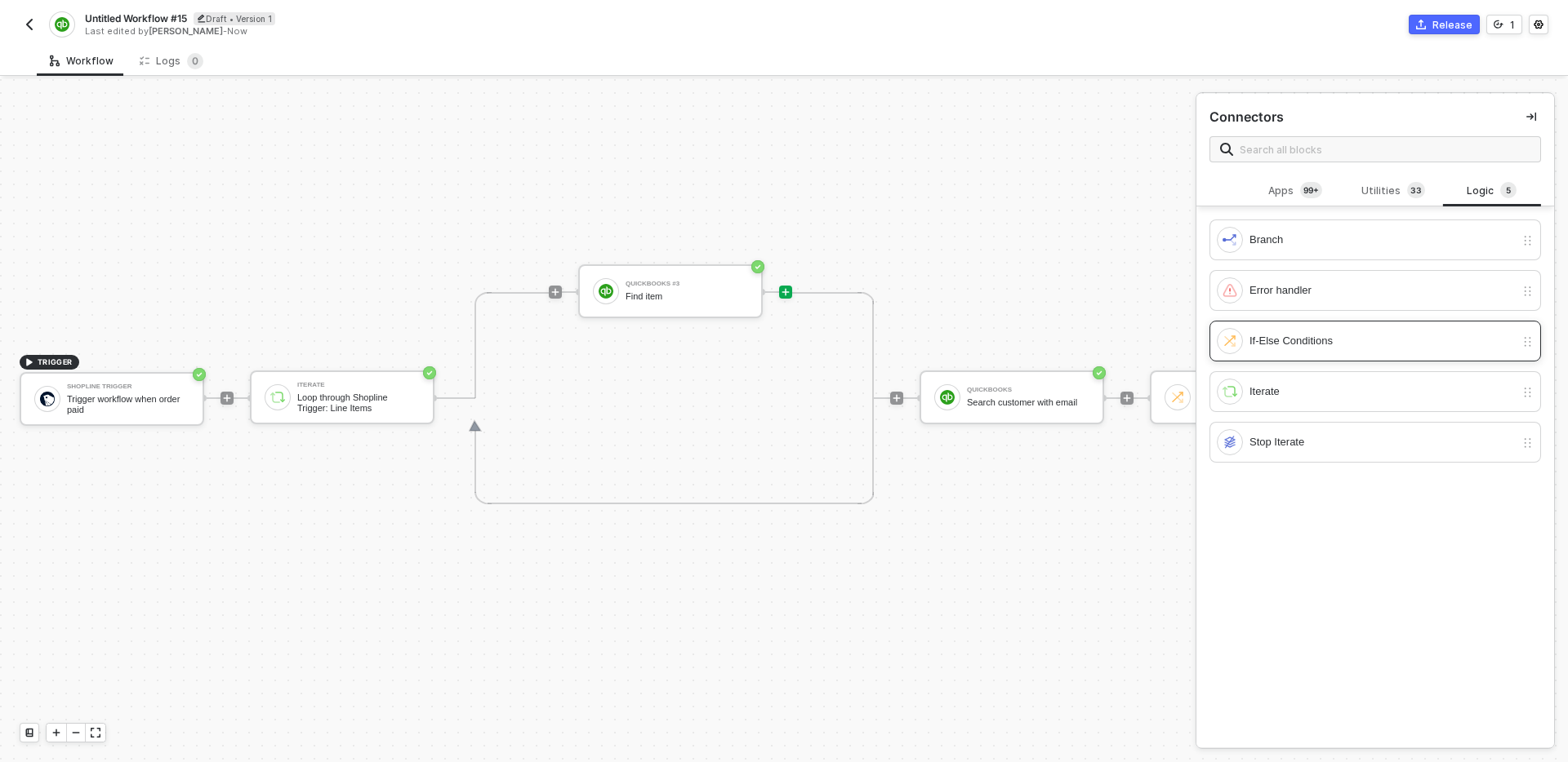
click at [1330, 340] on div "If-Else Conditions" at bounding box center [1382, 341] width 265 height 18
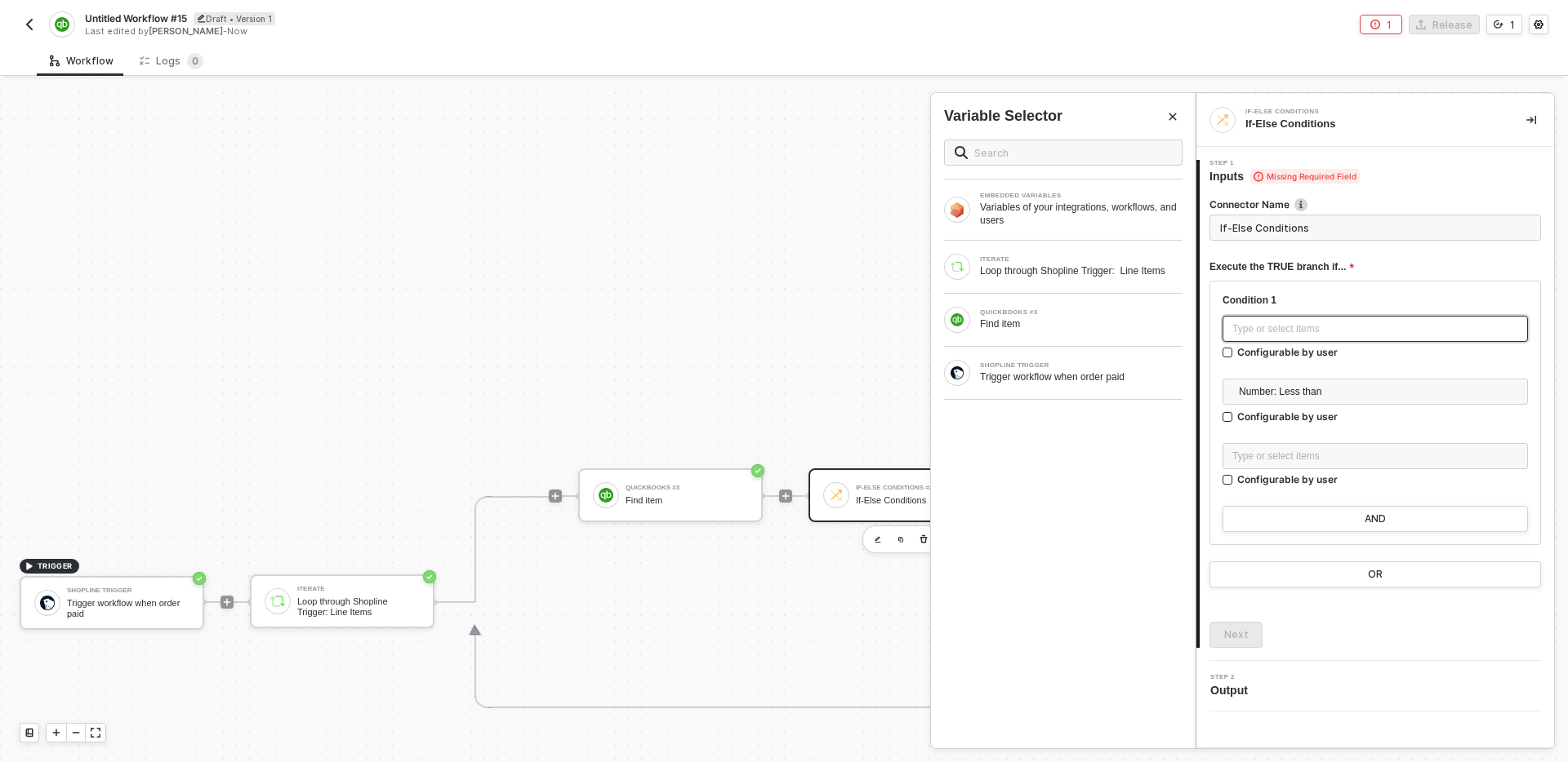
click at [1360, 327] on div "Type or select items ﻿" at bounding box center [1375, 330] width 286 height 16
click at [1070, 331] on div "Find item" at bounding box center [1081, 324] width 203 height 13
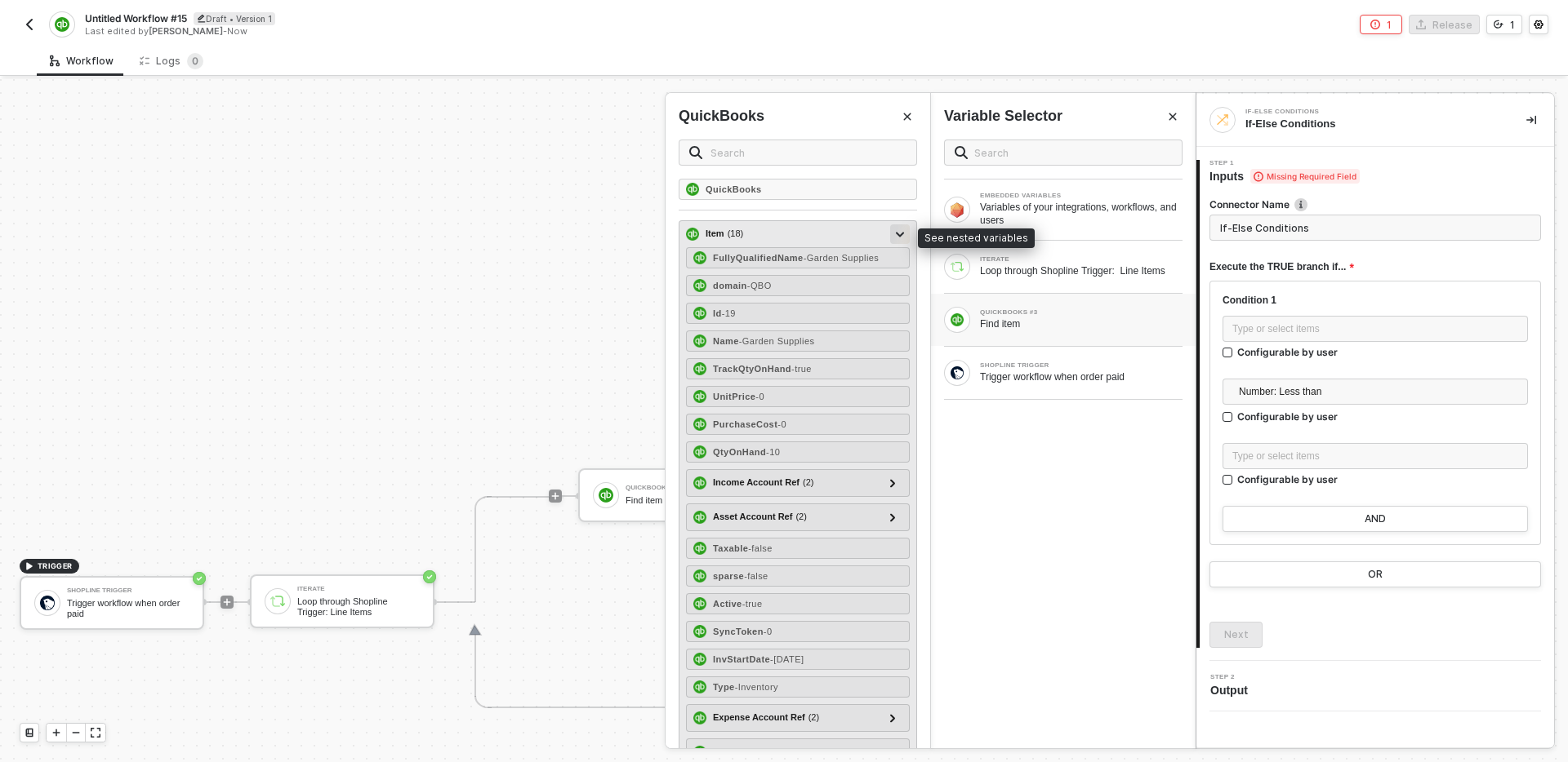
click at [902, 234] on icon at bounding box center [899, 234] width 8 height 5
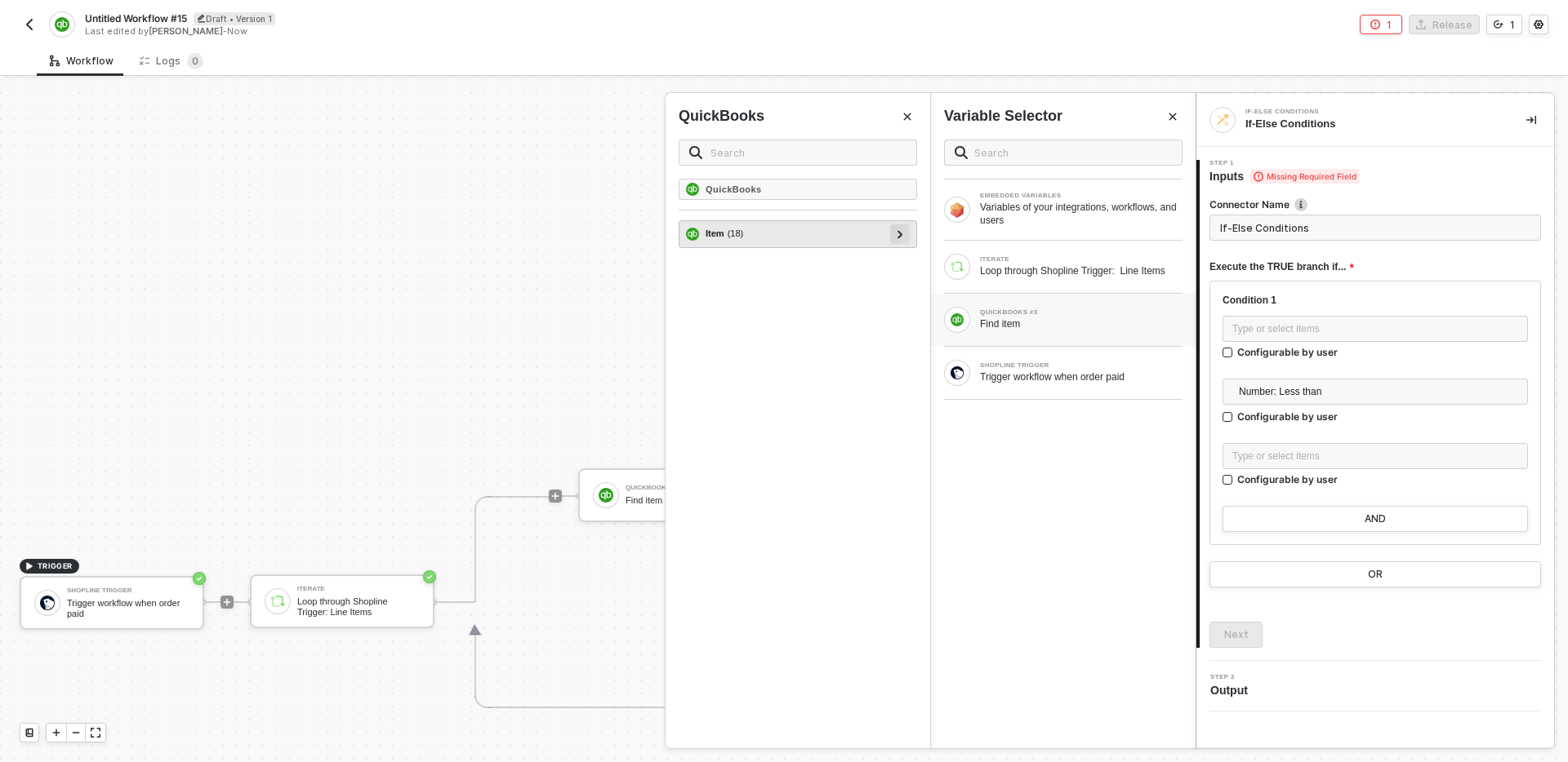
click at [901, 236] on icon at bounding box center [900, 234] width 6 height 8
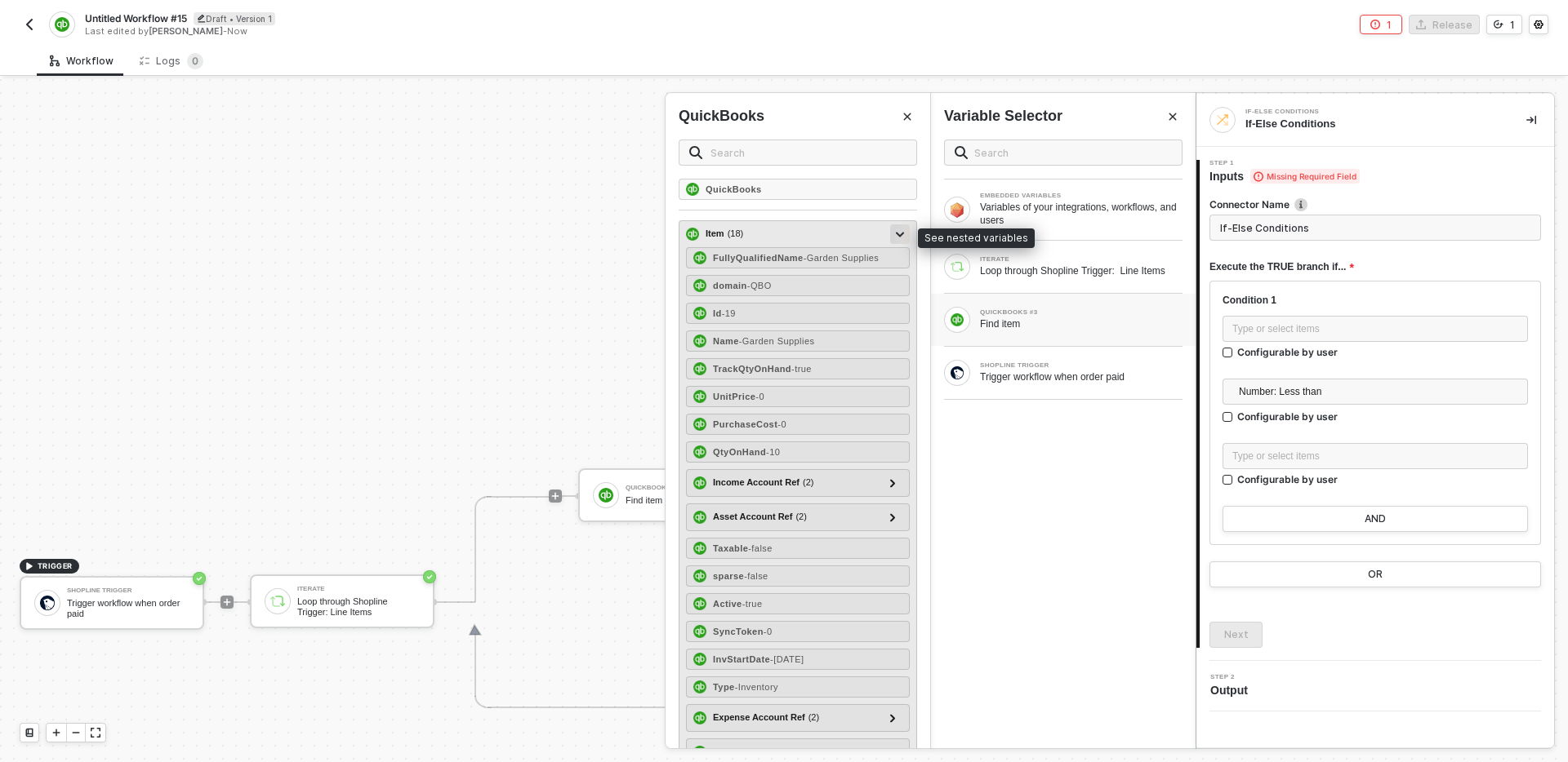
click at [901, 236] on icon at bounding box center [899, 235] width 8 height 6
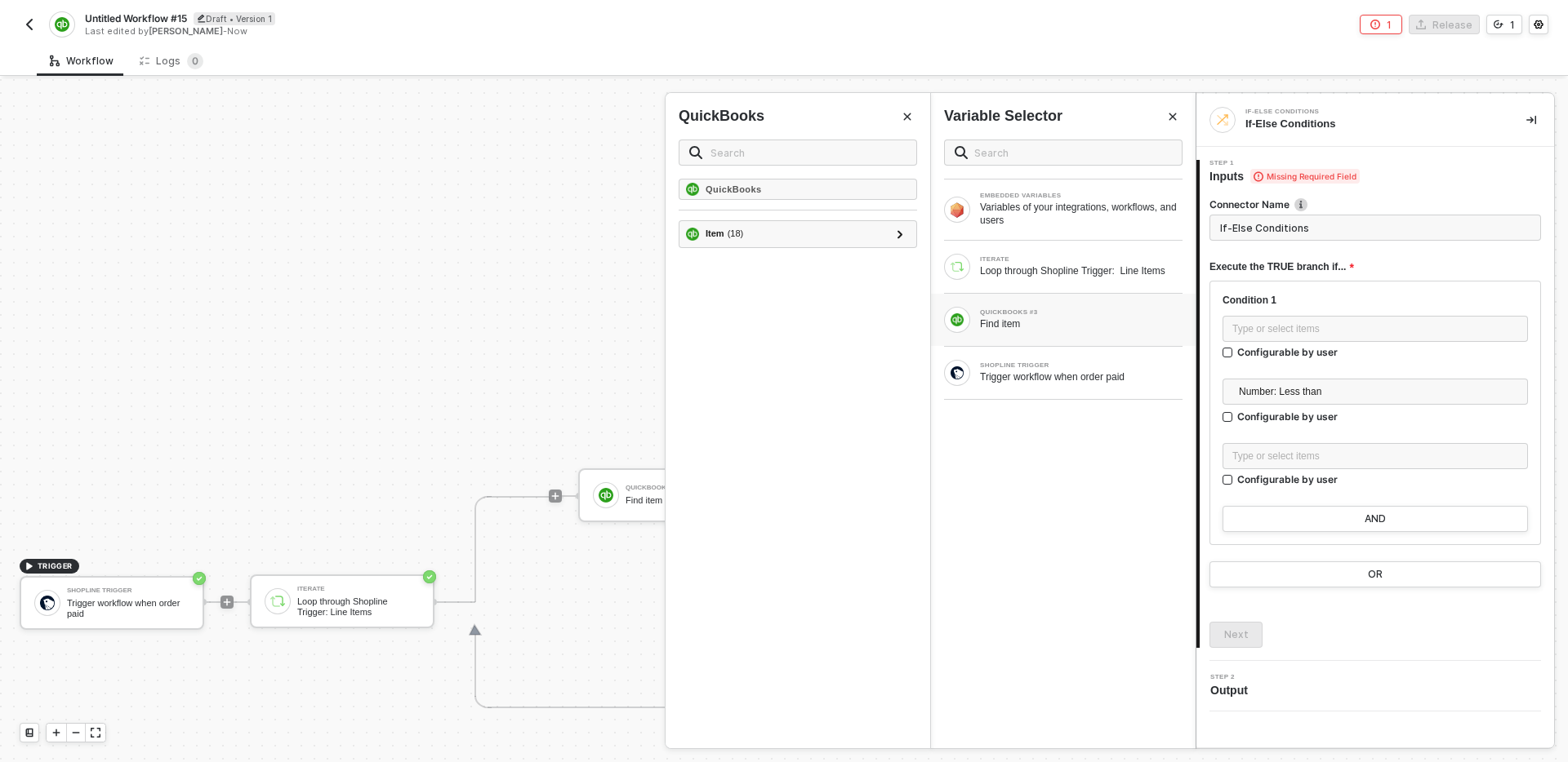
click at [1063, 341] on div "QUICKBOOKS #3 Find item" at bounding box center [1063, 319] width 264 height 52
click at [802, 233] on div "Item ( 18 )" at bounding box center [788, 234] width 205 height 20
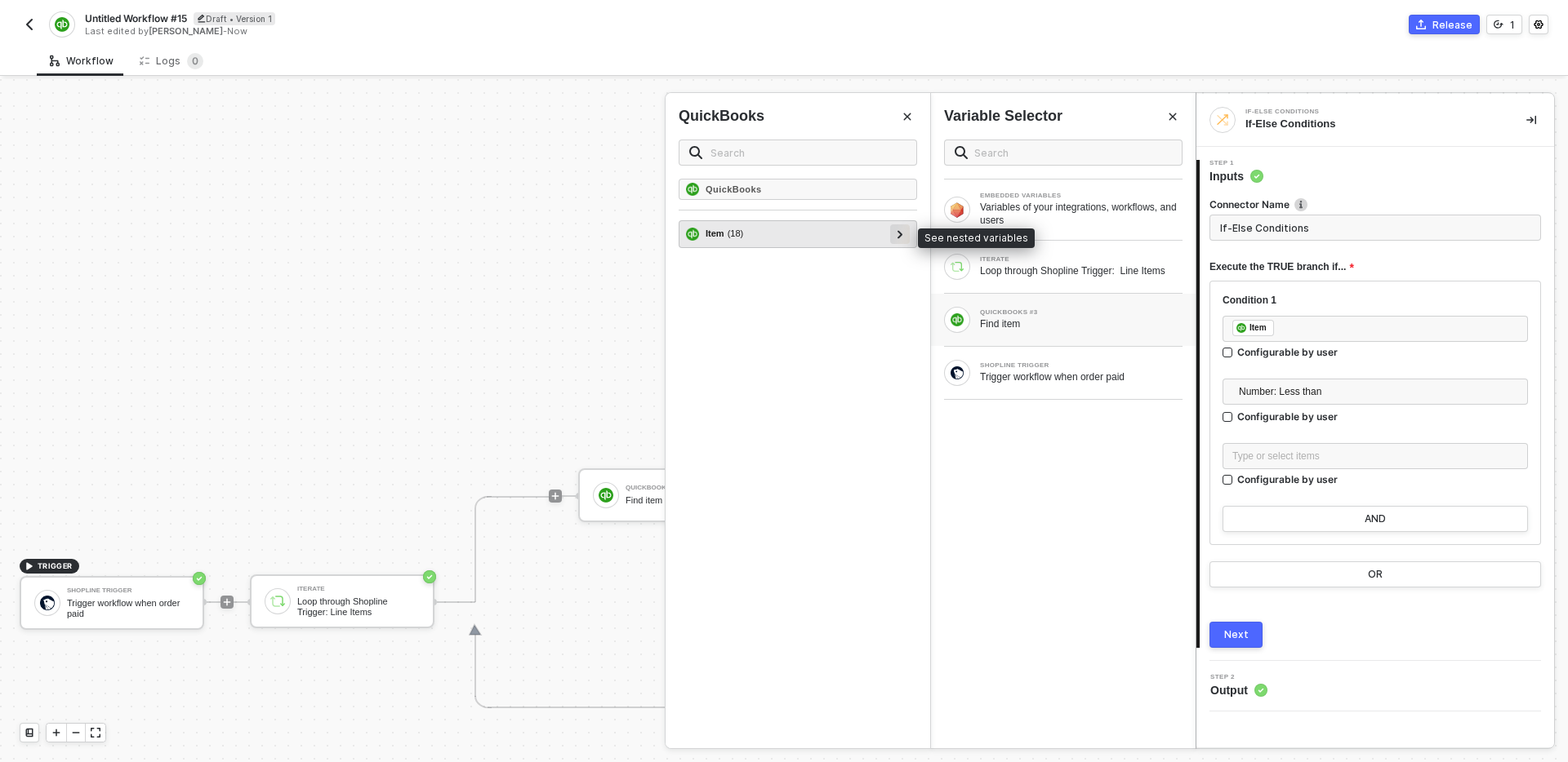
click at [895, 235] on div at bounding box center [899, 234] width 20 height 20
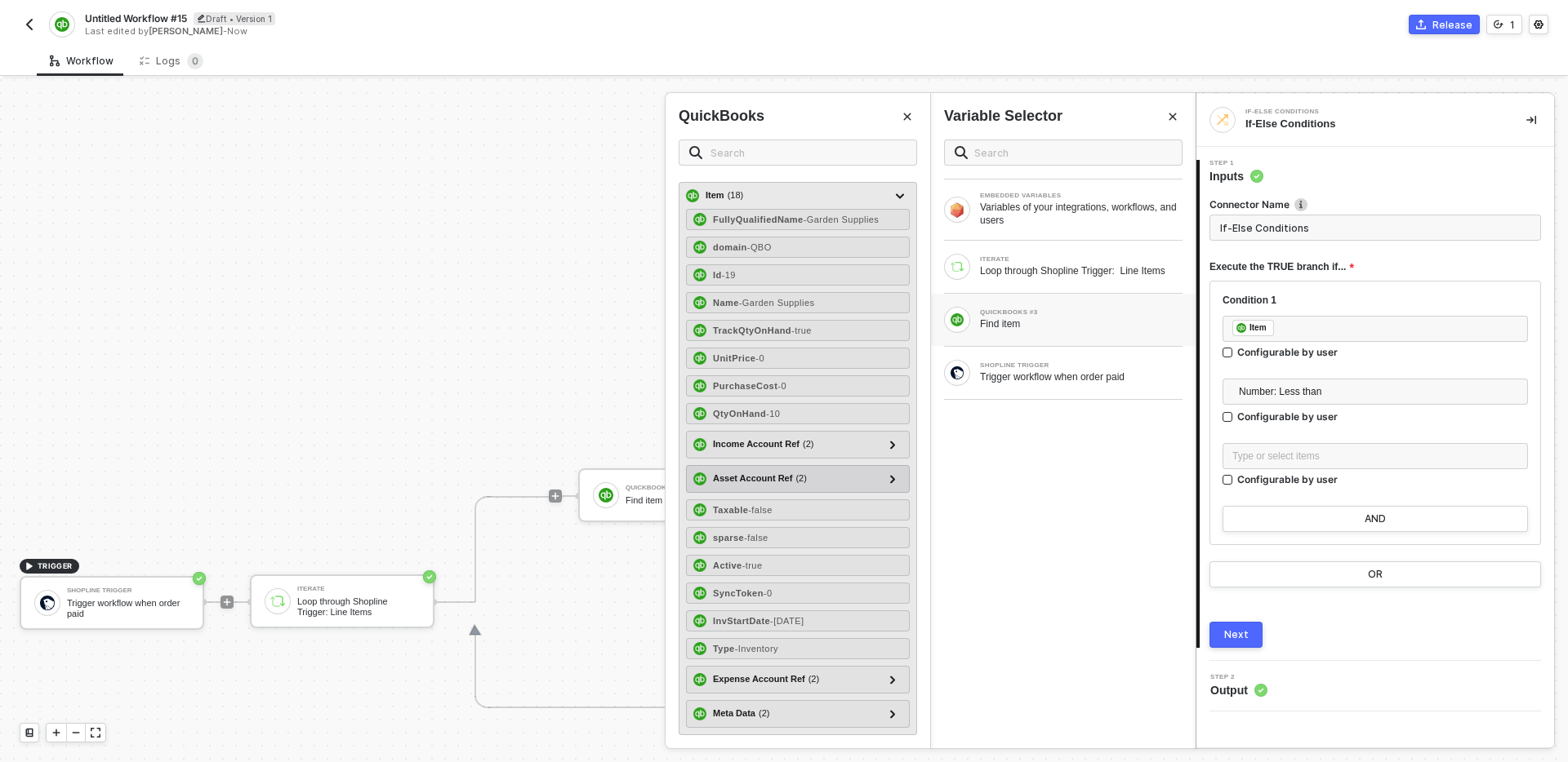
scroll to position [0, 0]
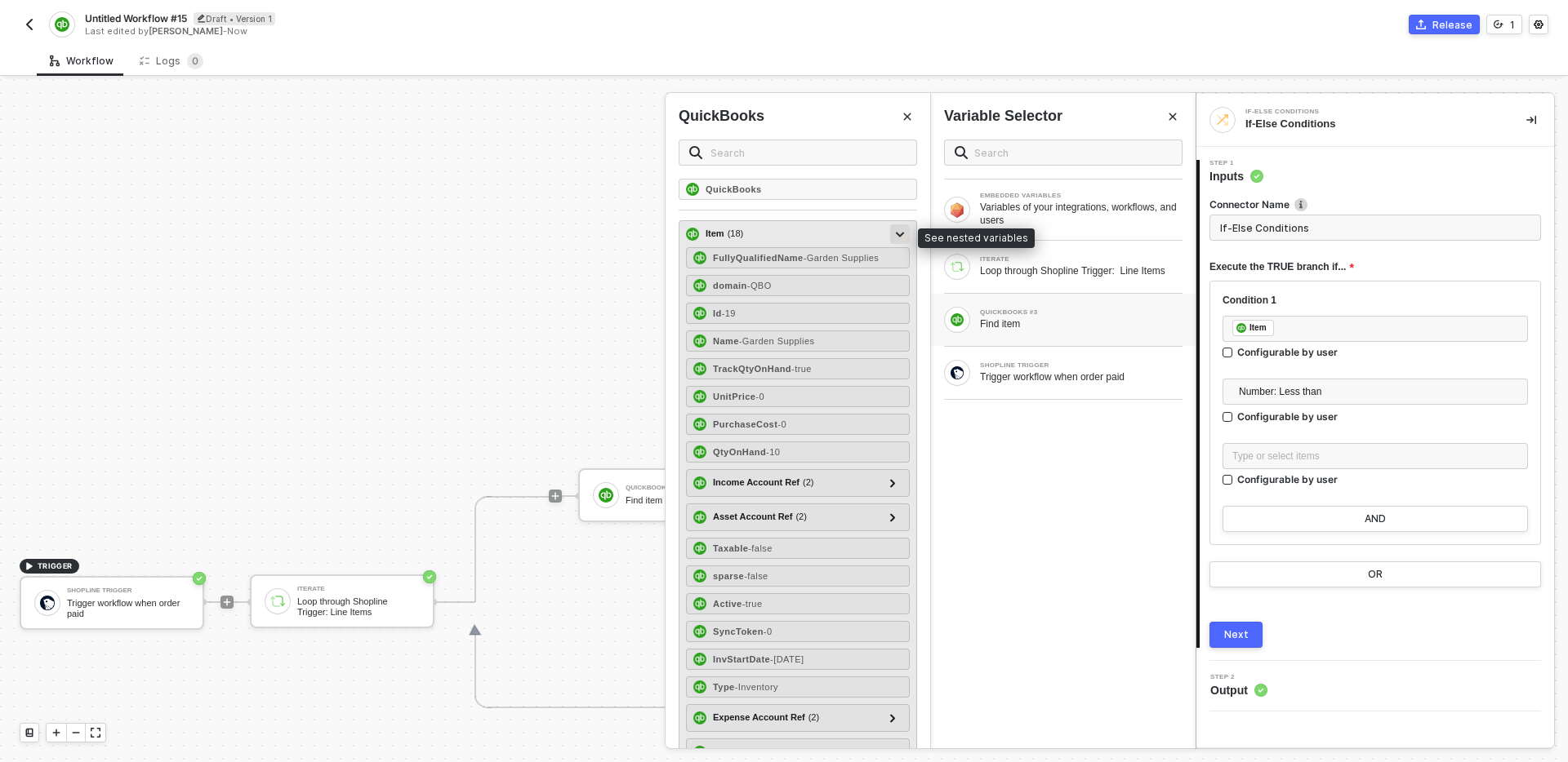
click at [899, 241] on div at bounding box center [899, 233] width 8 height 18
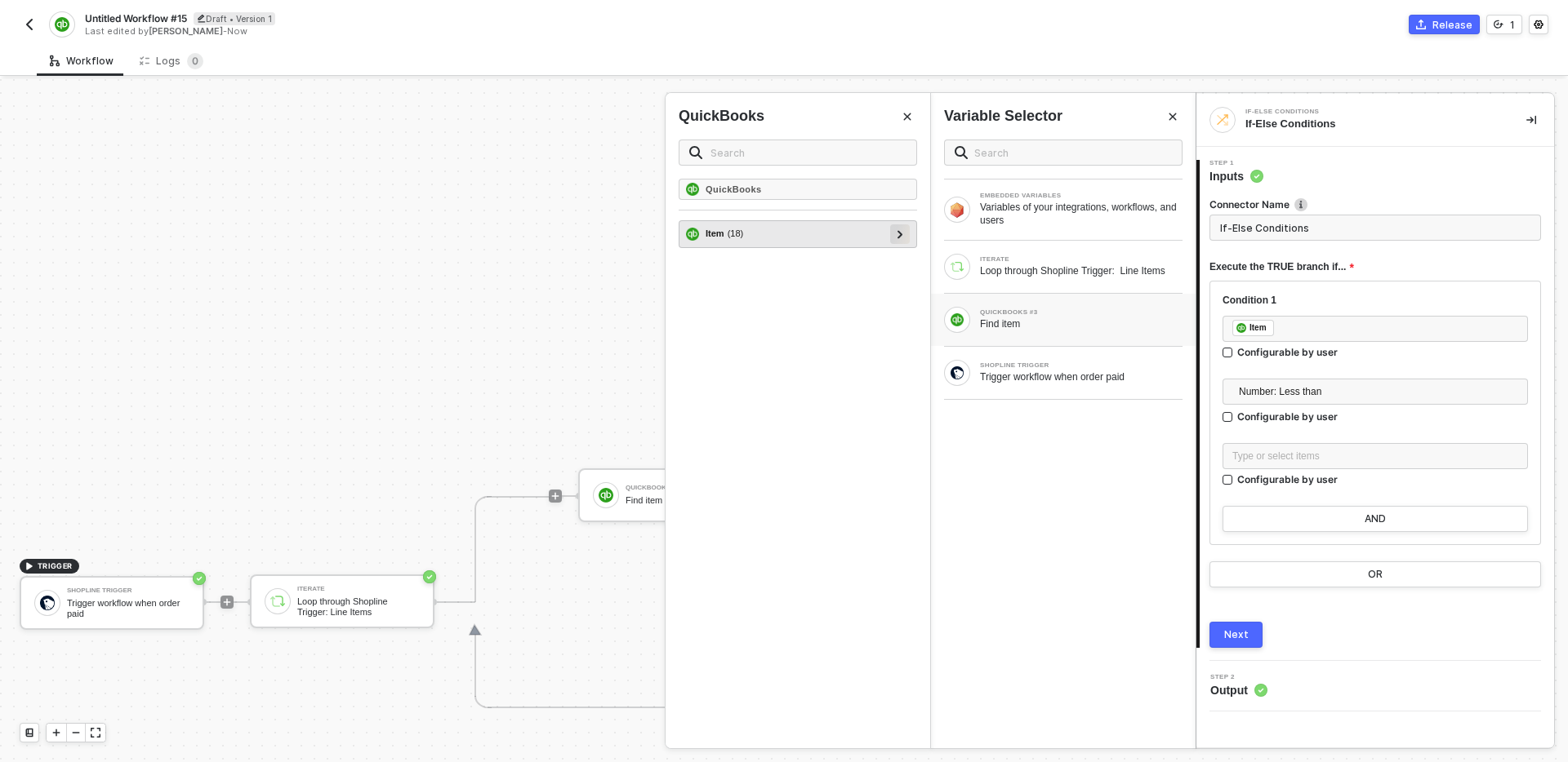
click at [900, 232] on icon at bounding box center [900, 234] width 6 height 8
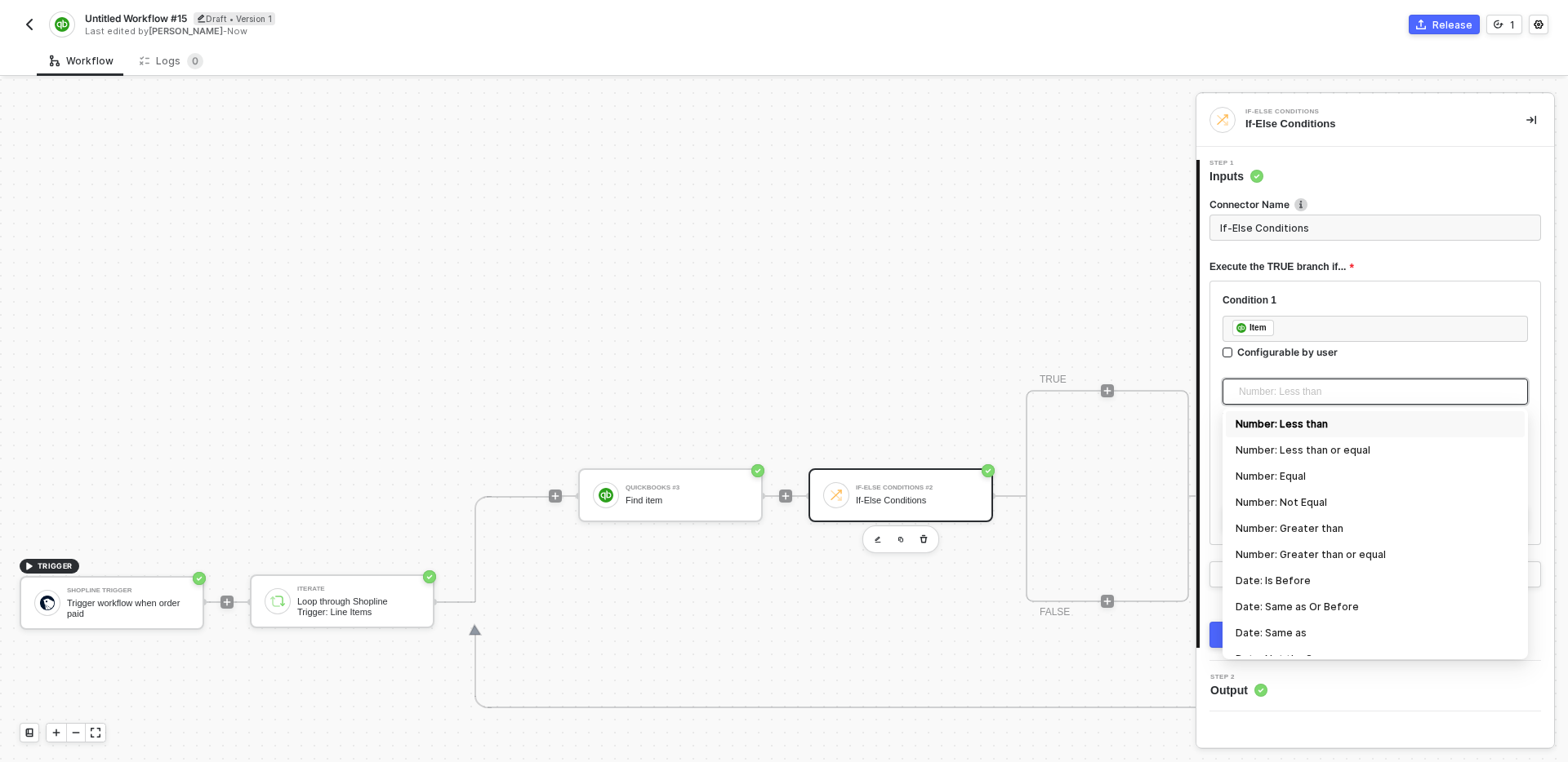
click at [1389, 381] on span "Number: Less than" at bounding box center [1378, 391] width 279 height 24
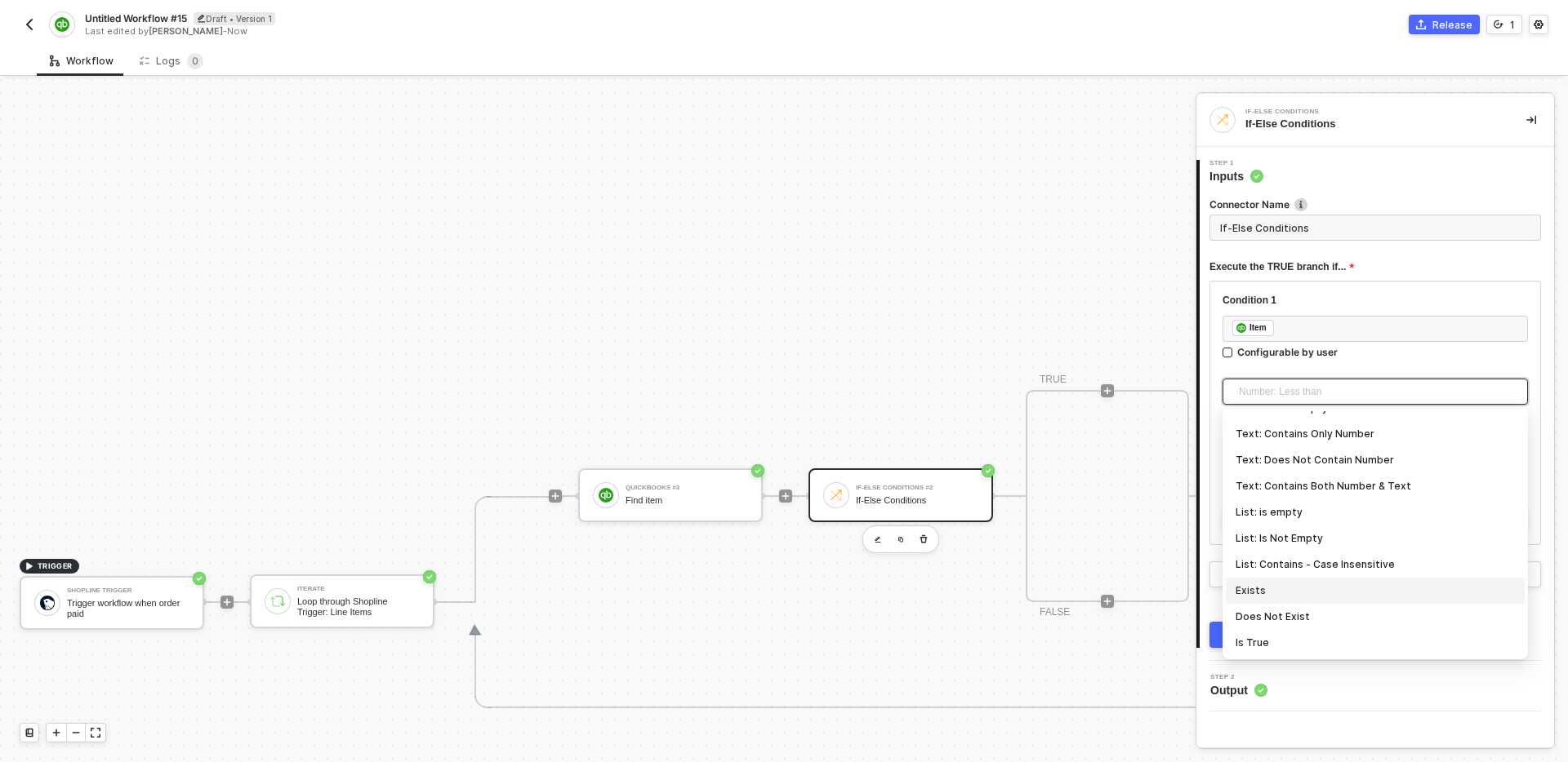
click at [1322, 592] on div "Exists" at bounding box center [1374, 591] width 279 height 18
type input "Only continue if Item Exists"
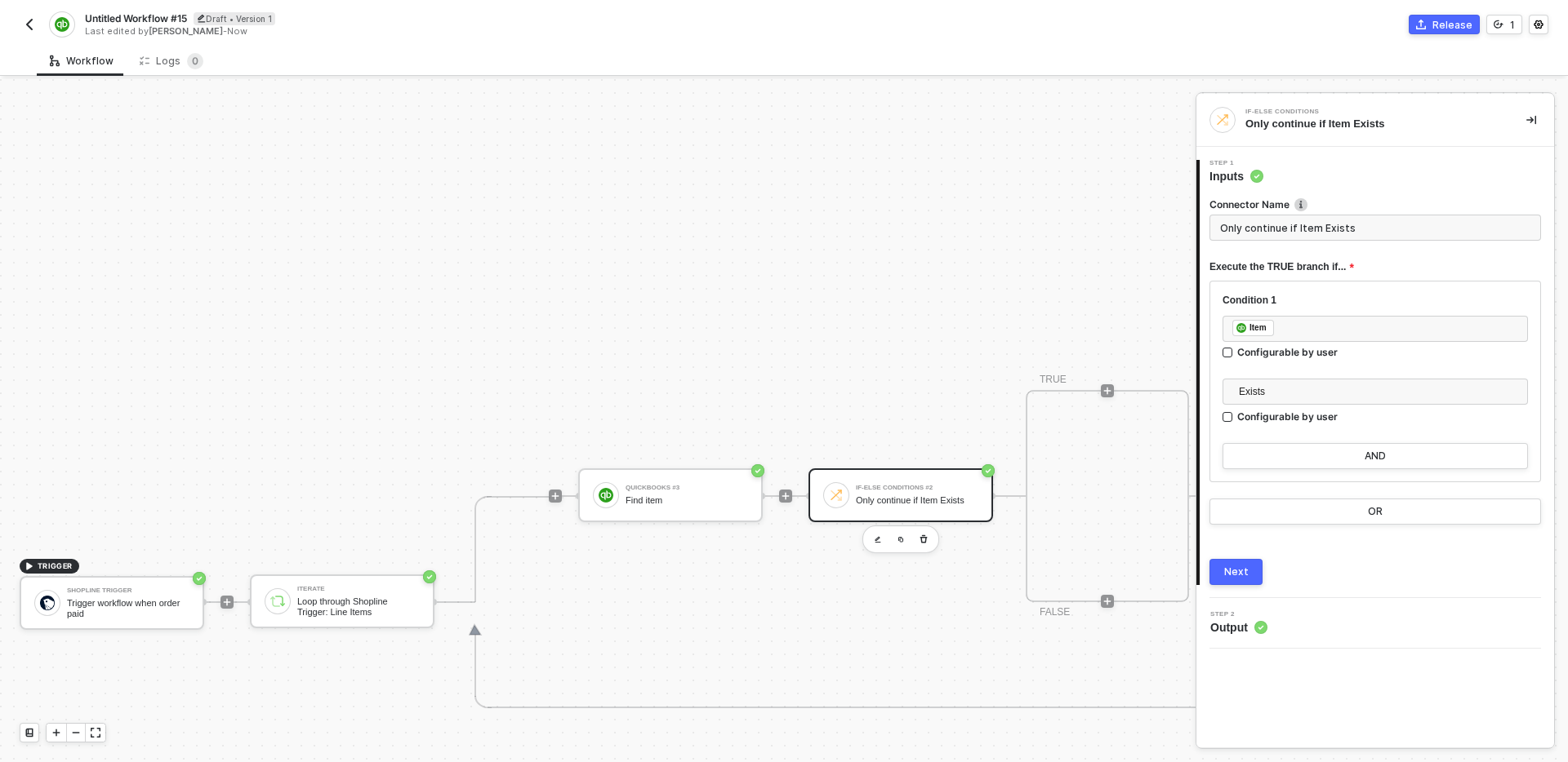
click at [1357, 550] on div "Connector Name Only continue if Item Exists Execute the TRUE branch if... Condi…" at bounding box center [1375, 385] width 332 height 401
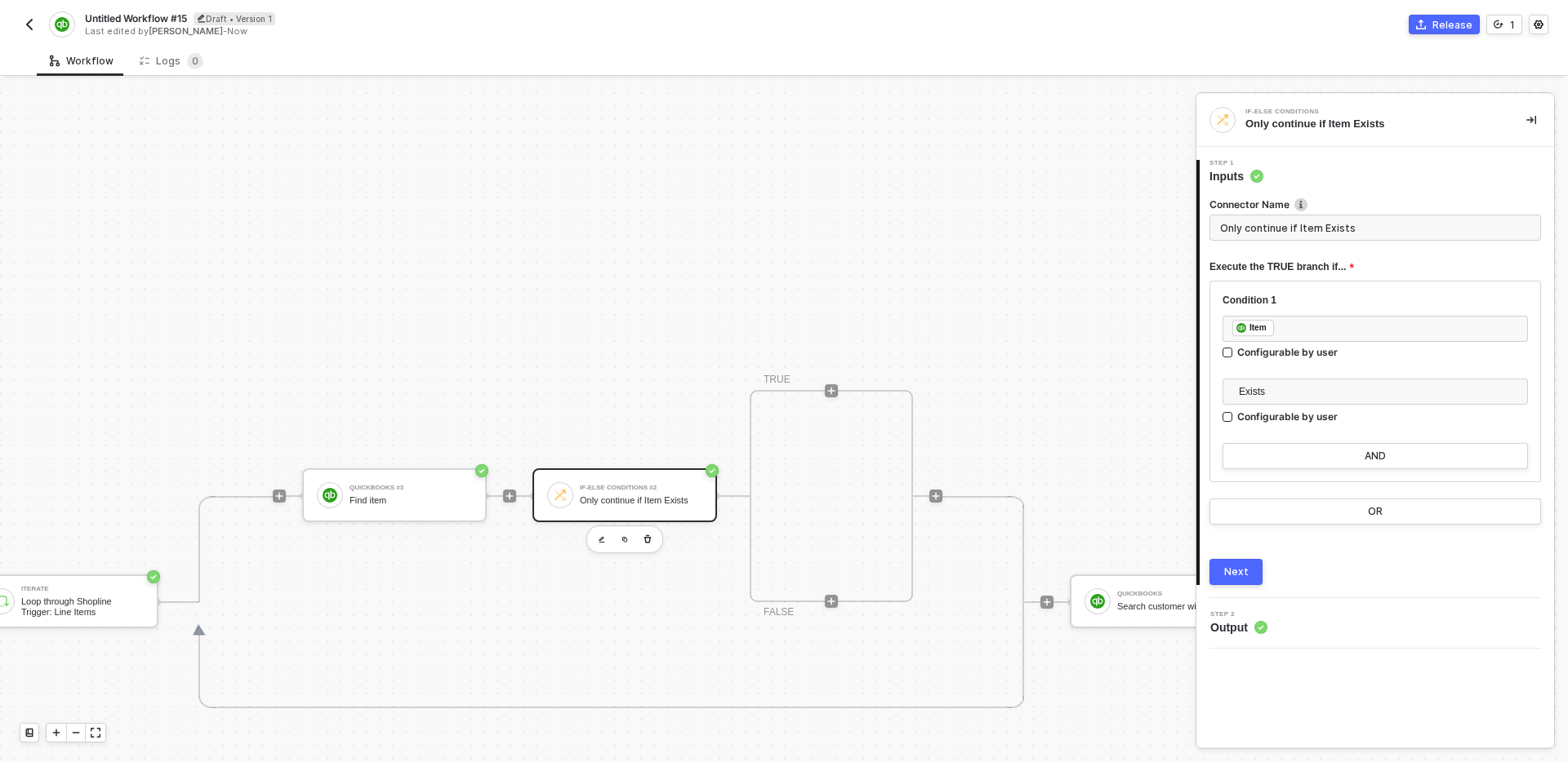
scroll to position [471, 278]
click at [1003, 379] on div "TRIGGER Shopline Trigger Trigger workflow when order paid Iterate Loop through …" at bounding box center [830, 602] width 2217 height 1987
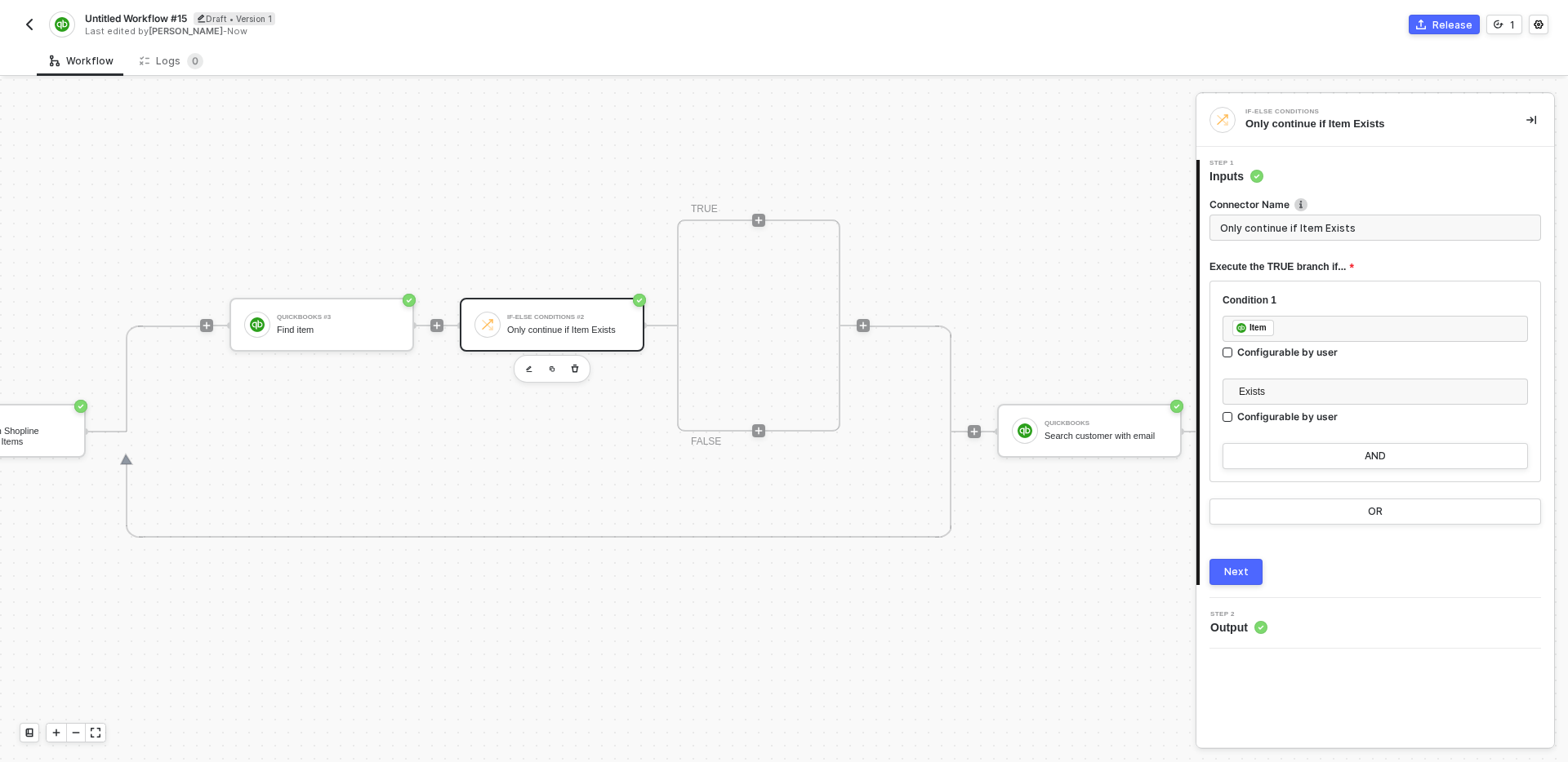
scroll to position [641, 345]
click at [762, 223] on icon "icon-play" at bounding box center [763, 221] width 8 height 8
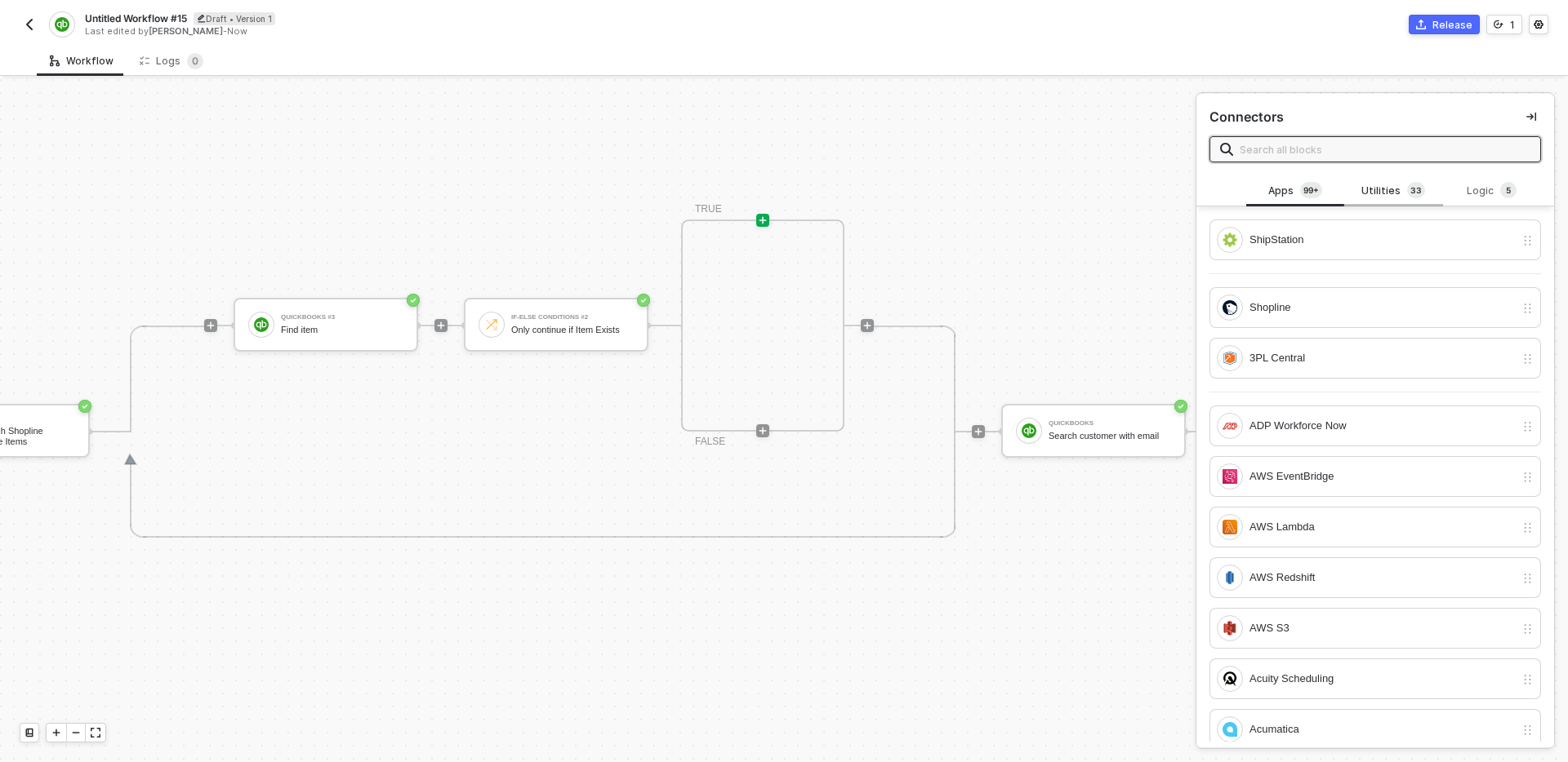
click at [1407, 186] on sup "3 3" at bounding box center [1416, 190] width 18 height 17
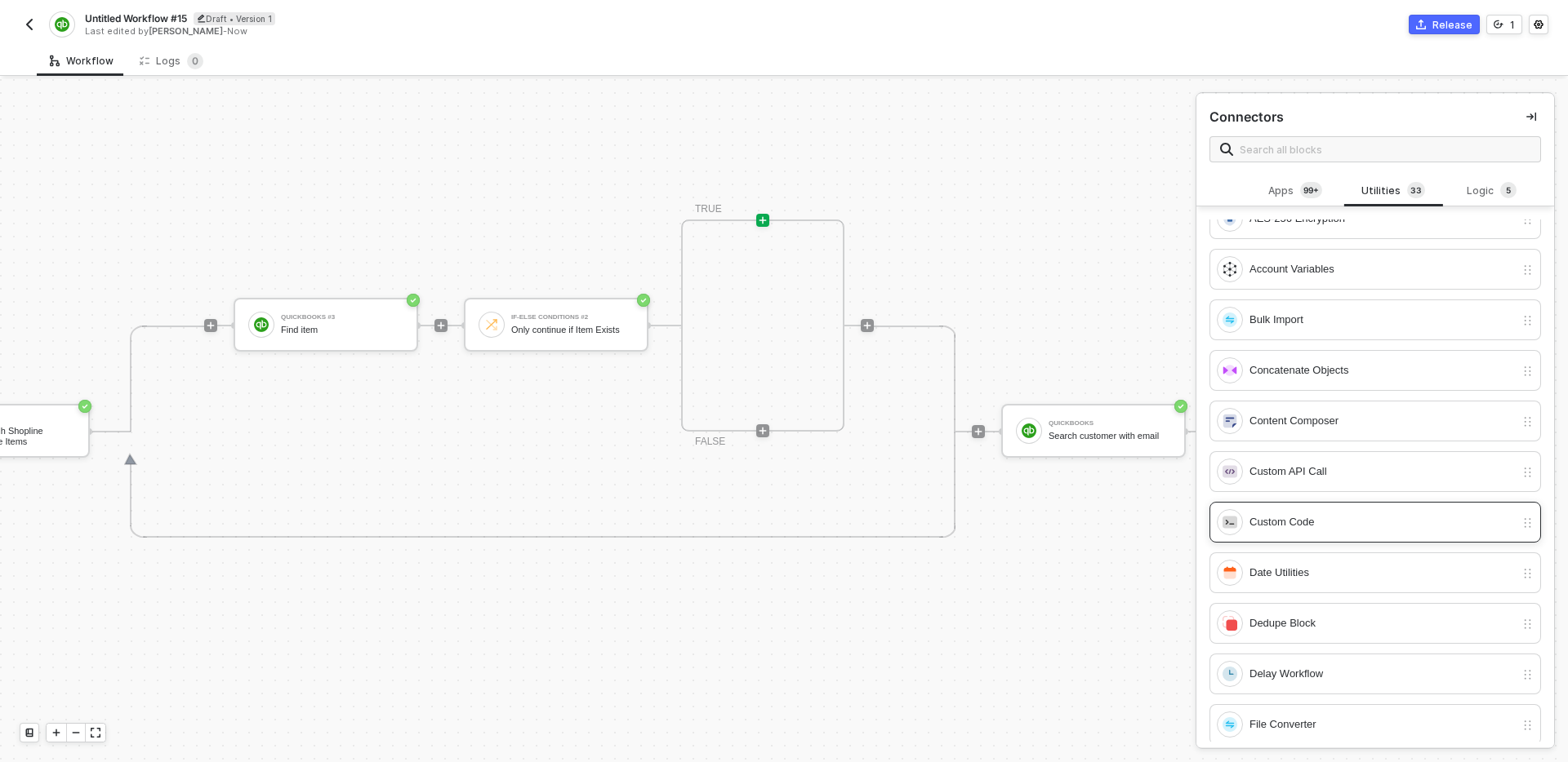
scroll to position [67, 0]
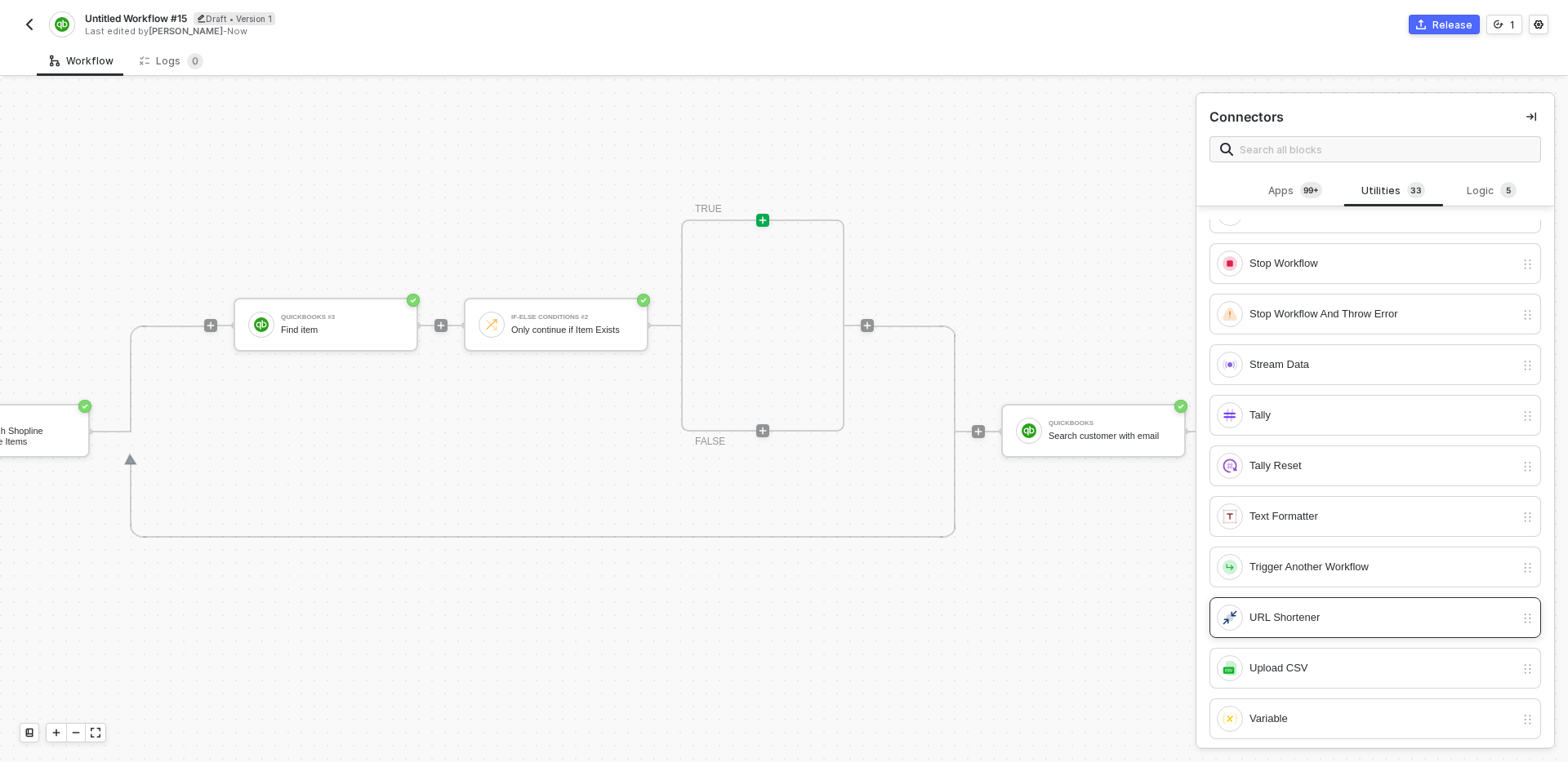
scroll to position [1147, 0]
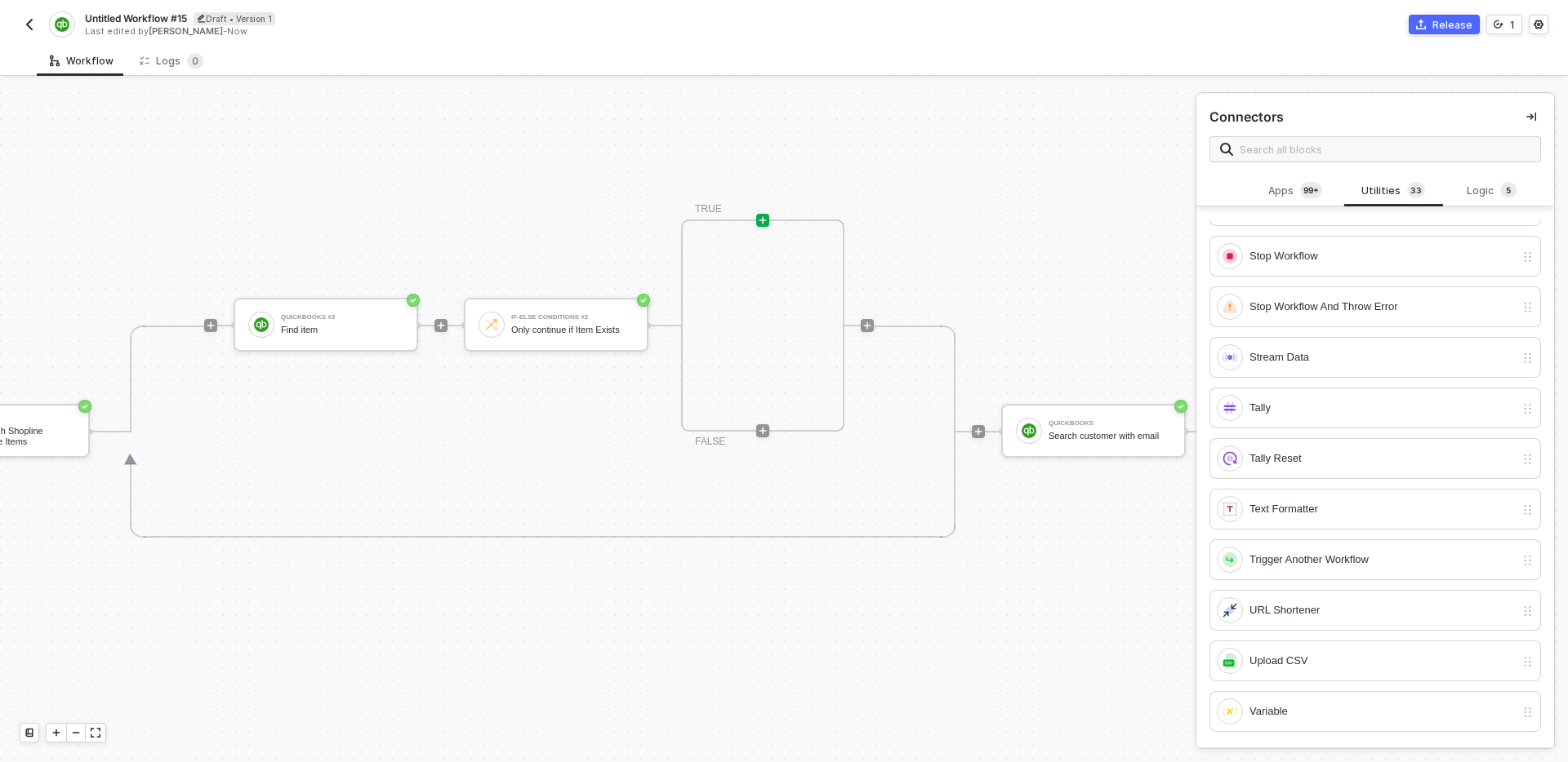
click at [1063, 259] on div "TRIGGER Shopline Trigger Trigger workflow when order paid Iterate Loop through …" at bounding box center [763, 431] width 2217 height 1987
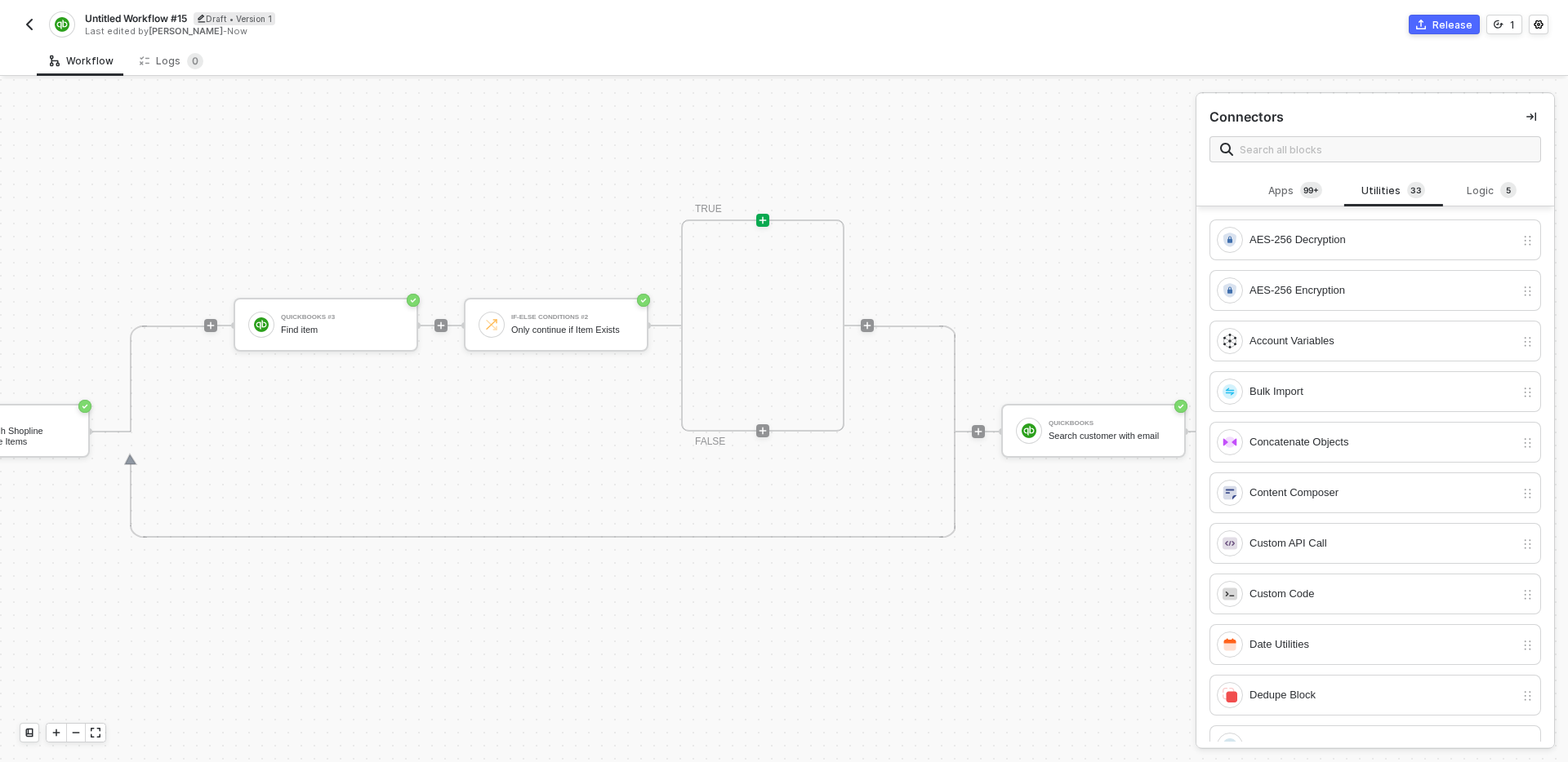
click at [881, 169] on div "TRIGGER Shopline Trigger Trigger workflow when order paid Iterate Loop through …" at bounding box center [763, 431] width 2217 height 1987
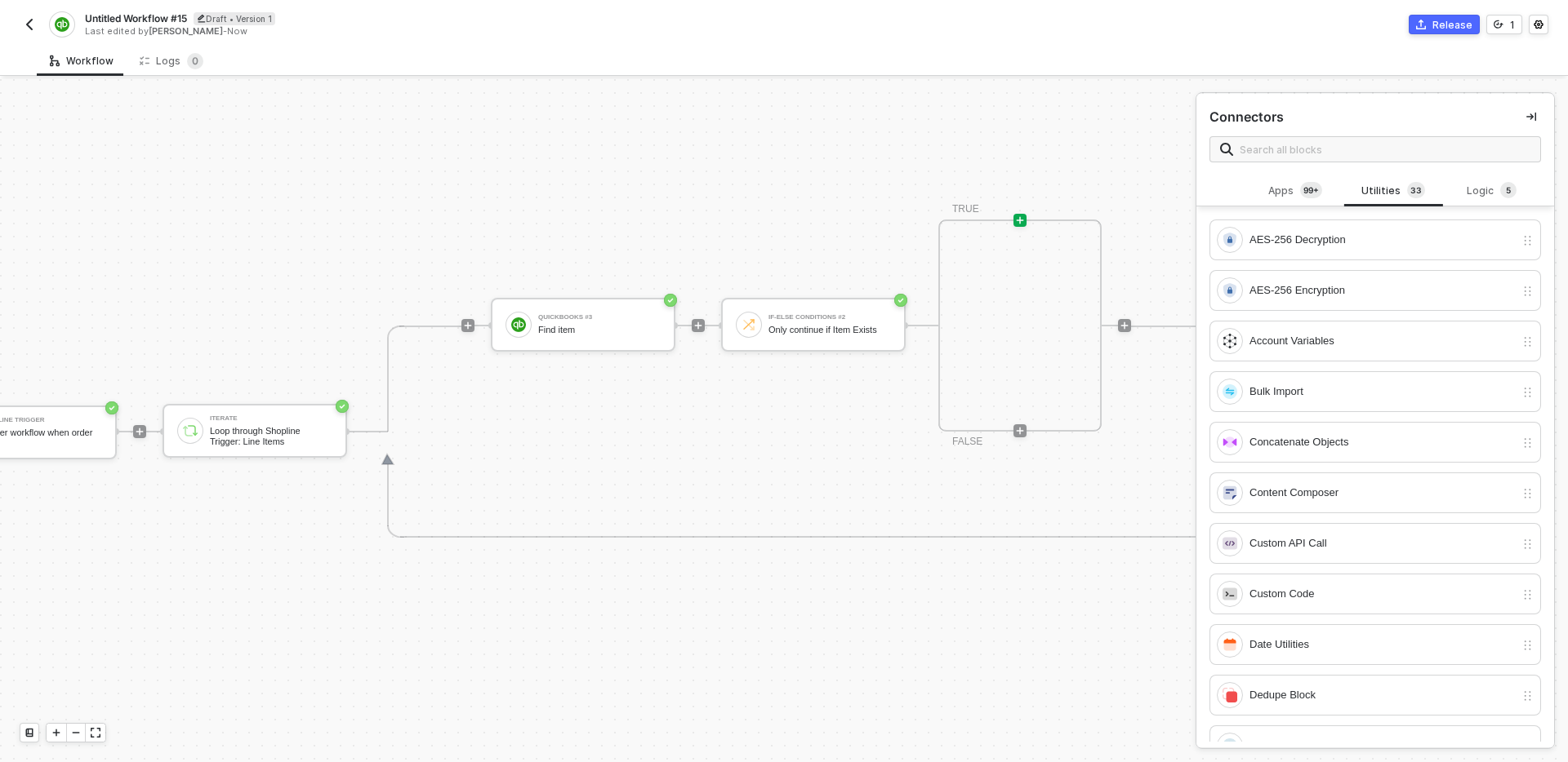
scroll to position [641, 0]
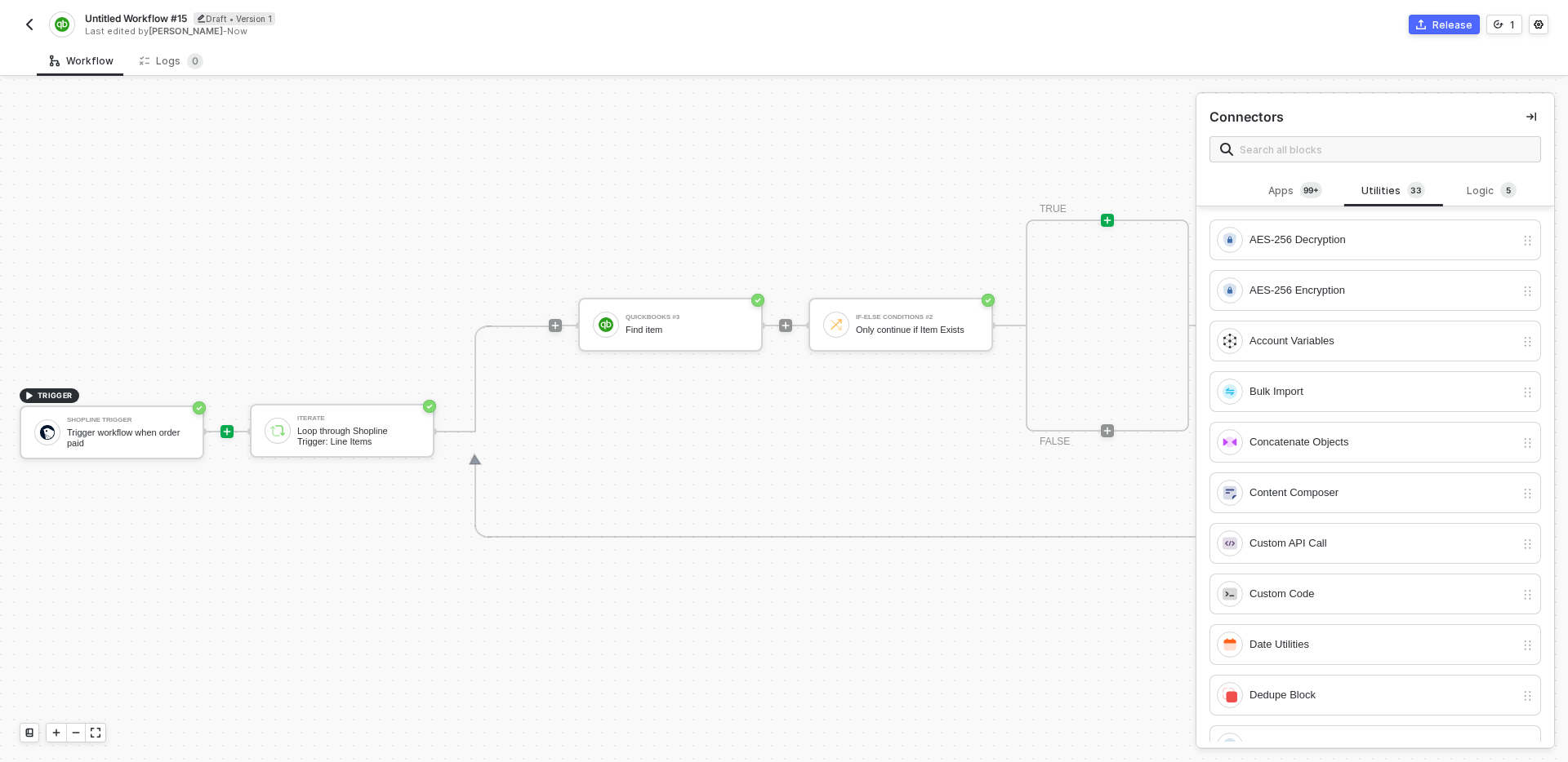
click at [227, 432] on icon "icon-play" at bounding box center [228, 432] width 8 height 8
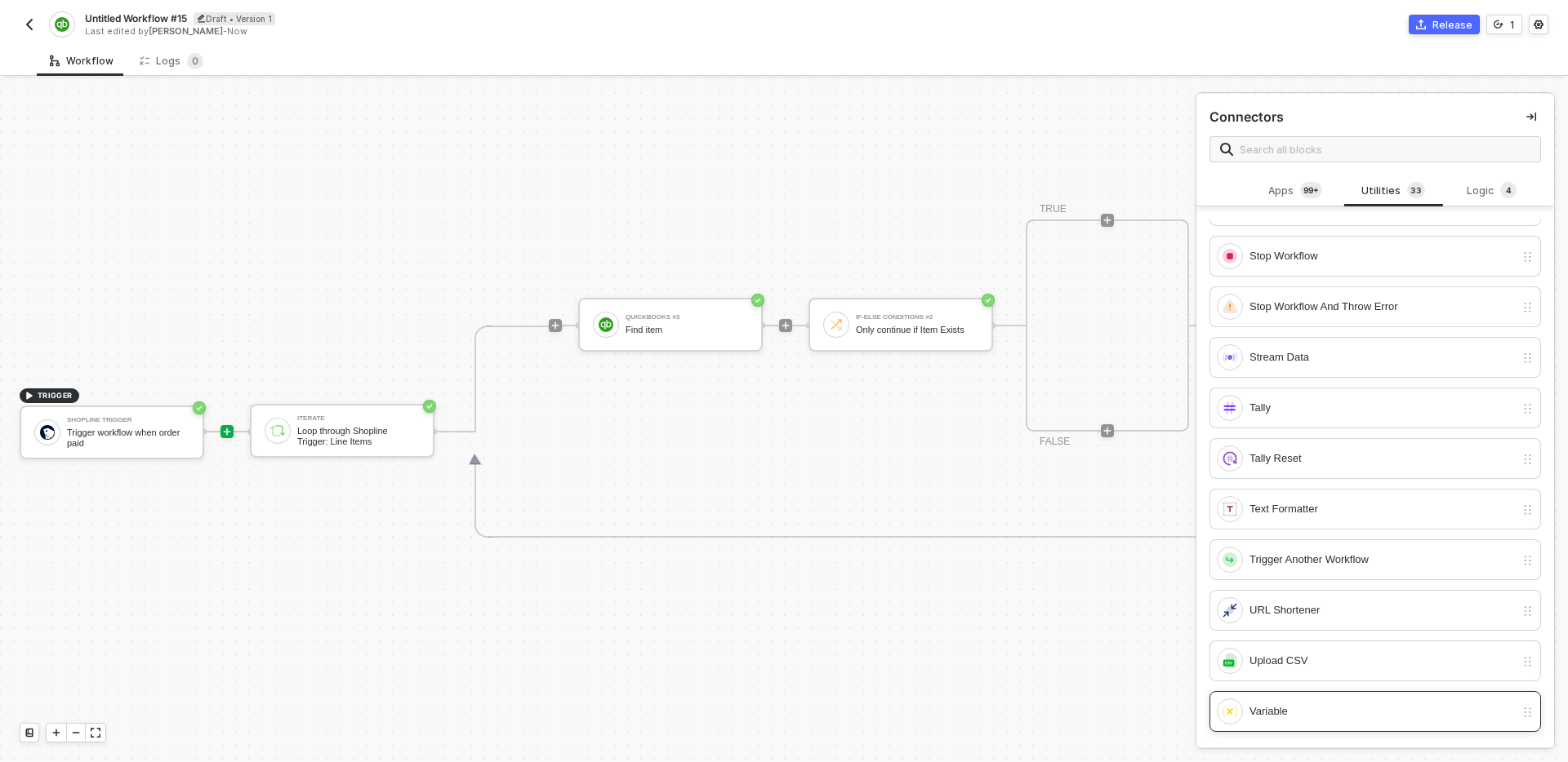
click at [1290, 710] on div "Variable" at bounding box center [1382, 711] width 265 height 18
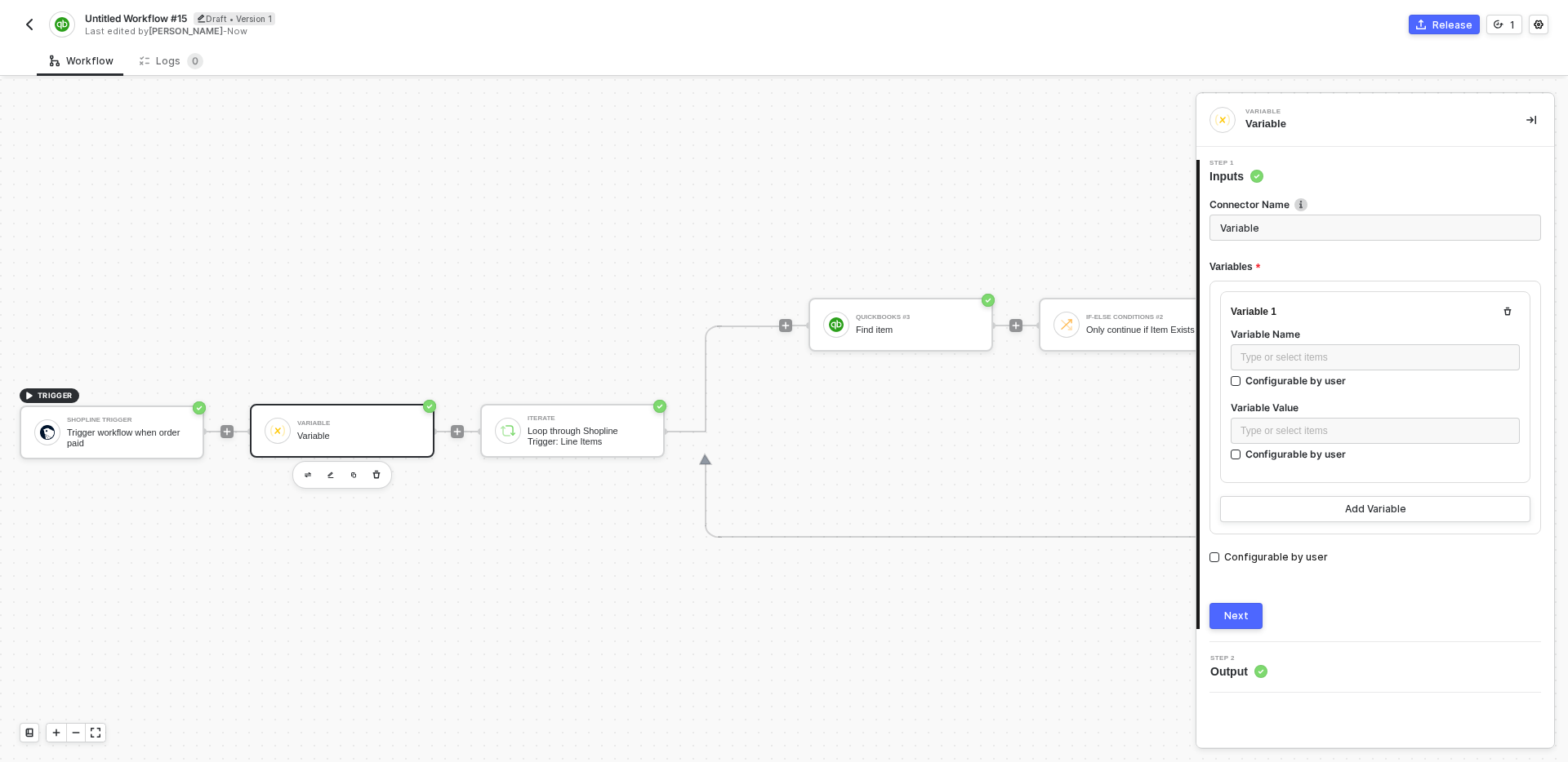
click at [1304, 224] on input "Variable" at bounding box center [1375, 227] width 332 height 26
click at [1362, 357] on div "Type or select items ﻿" at bounding box center [1374, 358] width 269 height 16
click at [1365, 234] on input "Variable" at bounding box center [1375, 227] width 332 height 26
type input "Final items Variable"
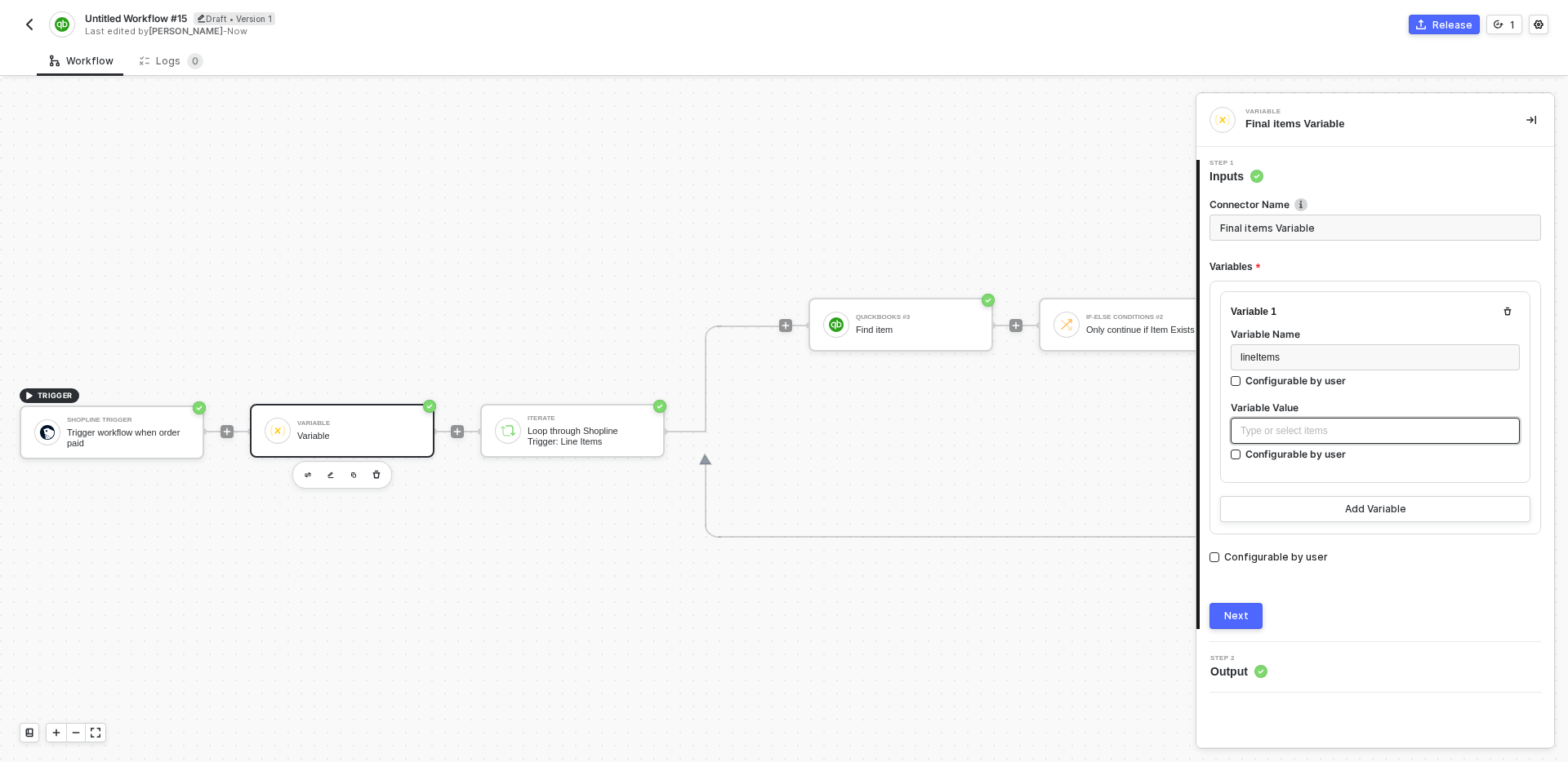
click at [1360, 433] on div "Type or select items ﻿" at bounding box center [1374, 431] width 269 height 16
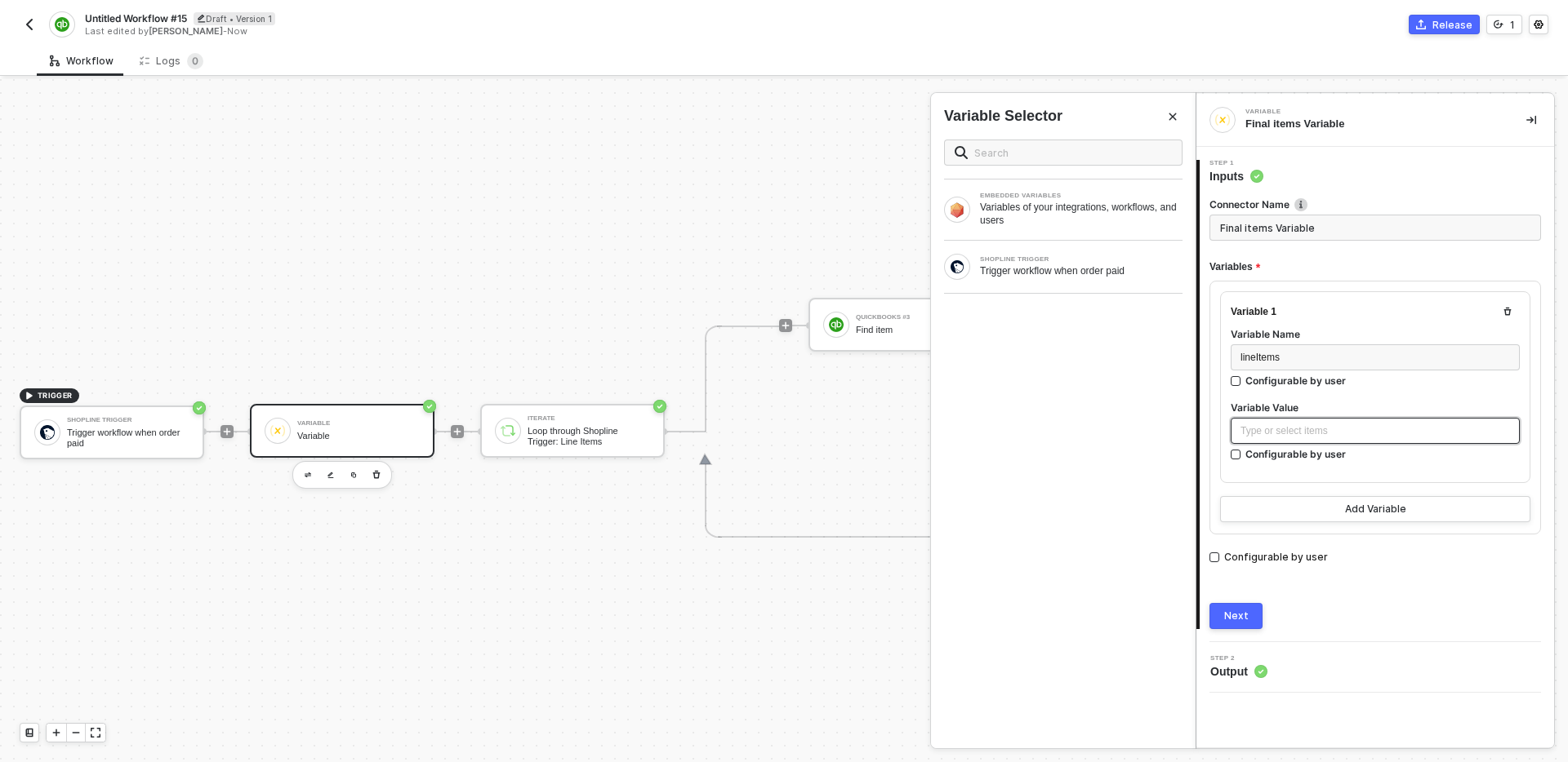
click at [1360, 433] on div "Type or select items ﻿" at bounding box center [1374, 431] width 269 height 16
click at [1091, 451] on div "EMBEDDED VARIABLES Variables of your integrations, workflows, and users SHOPLIN…" at bounding box center [1063, 437] width 264 height 622
click at [1090, 219] on div "Variables of your integrations, workflows, and users" at bounding box center [1081, 213] width 203 height 26
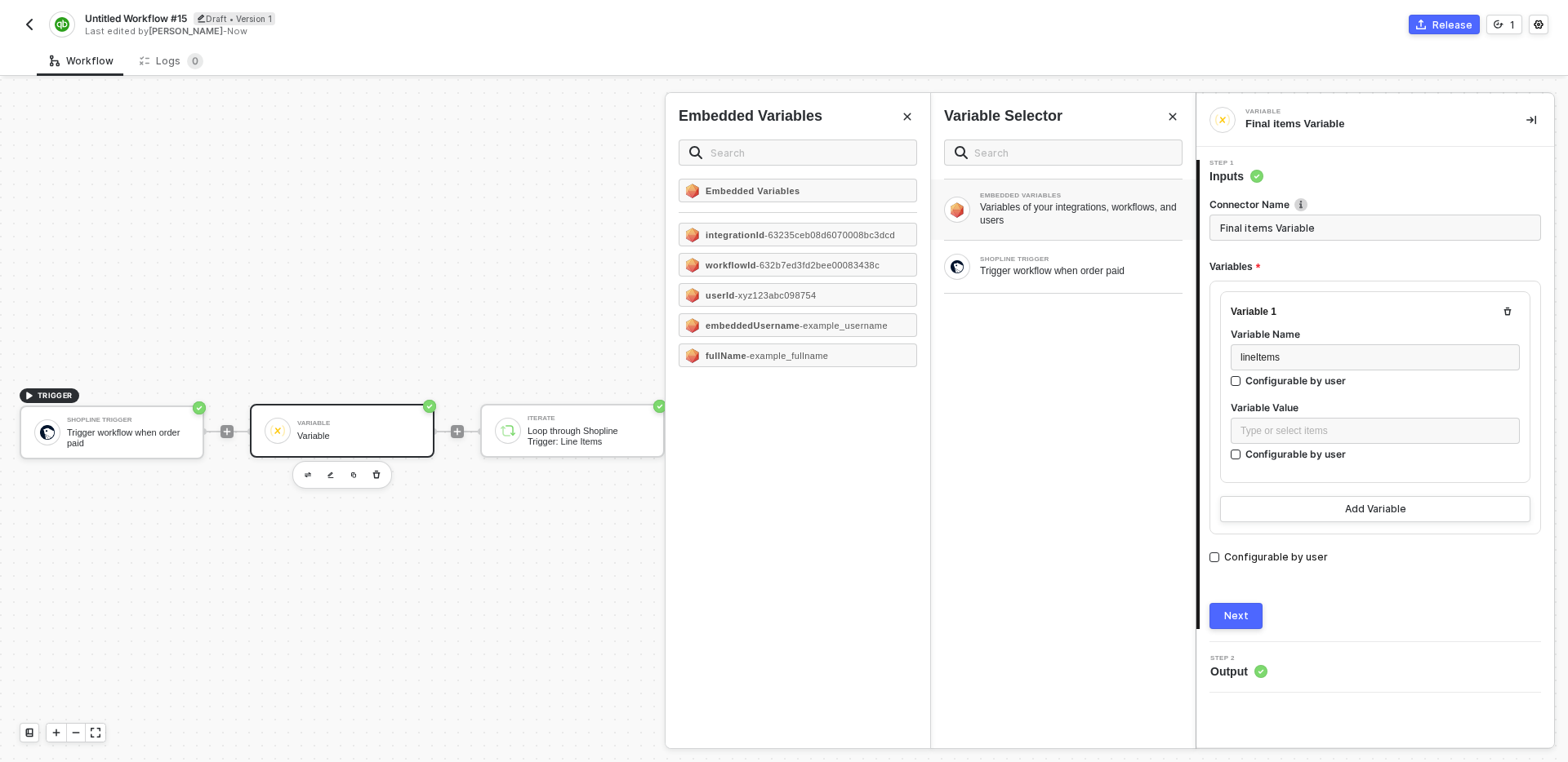
click at [801, 444] on div "Embedded Variables integrationId - 63235ceb08d6070008bc3dcd workflowId - 632b7e…" at bounding box center [798, 464] width 264 height 569
